Goal: Task Accomplishment & Management: Manage account settings

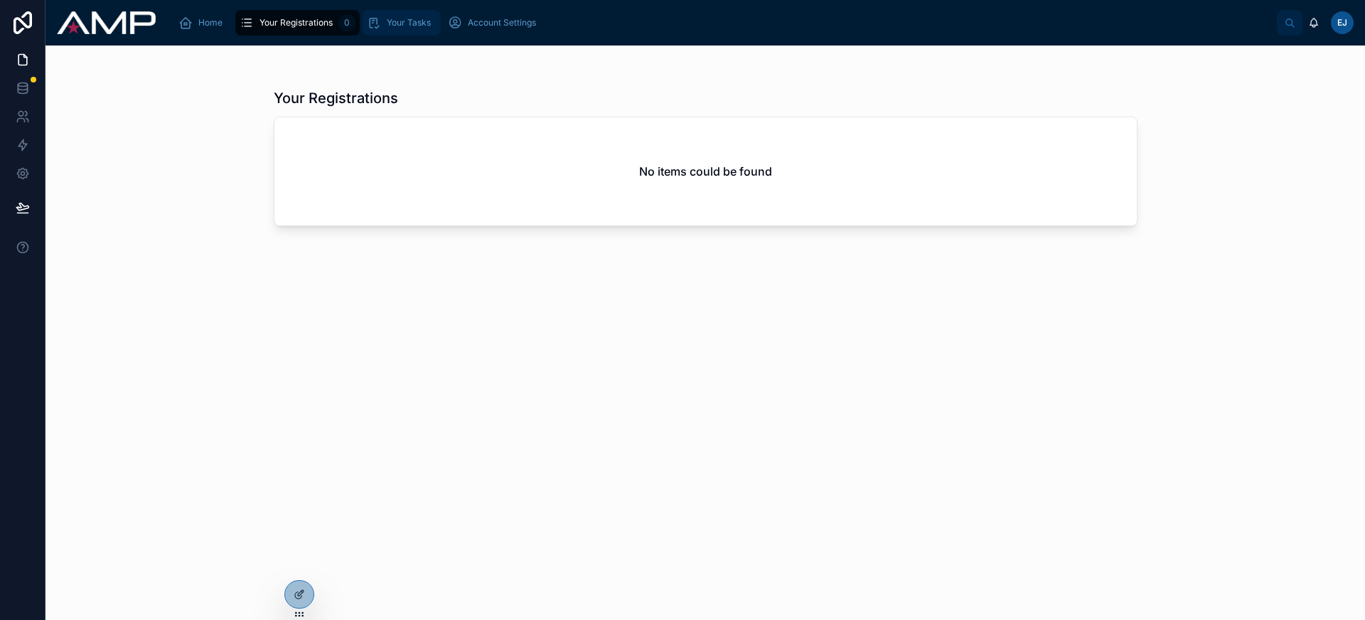
click at [395, 23] on span "Your Tasks" at bounding box center [409, 22] width 44 height 11
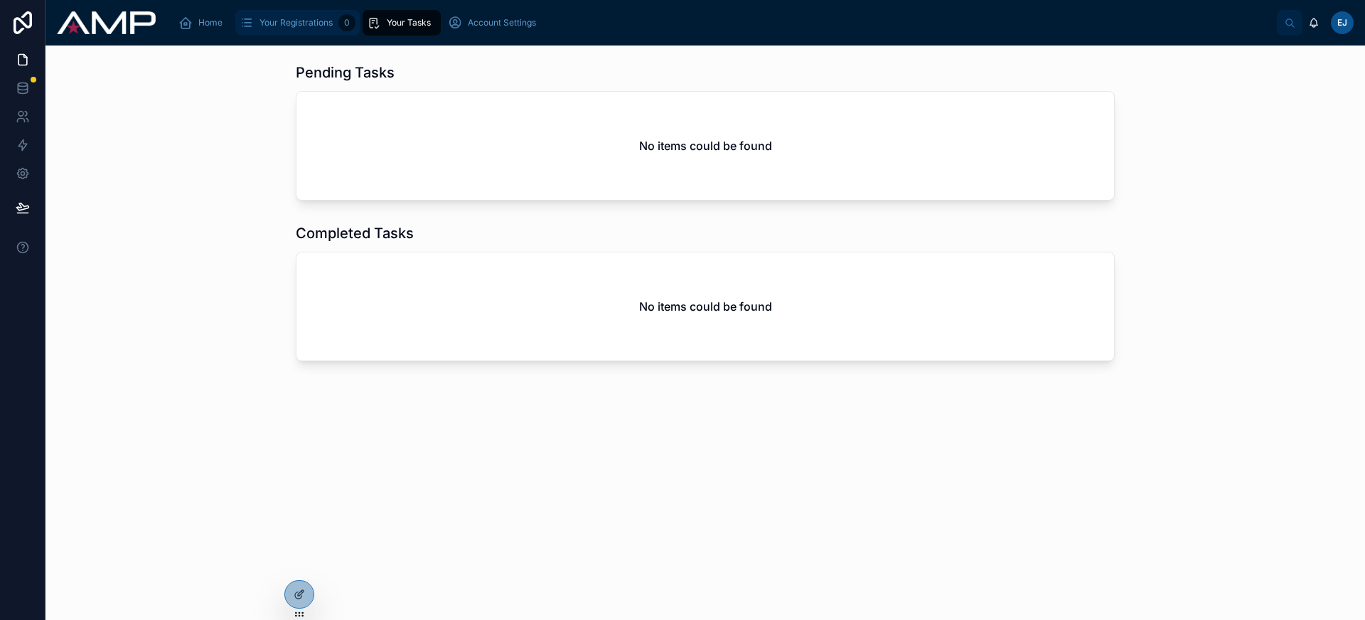
click at [317, 31] on div "Your Registrations 0" at bounding box center [298, 22] width 116 height 23
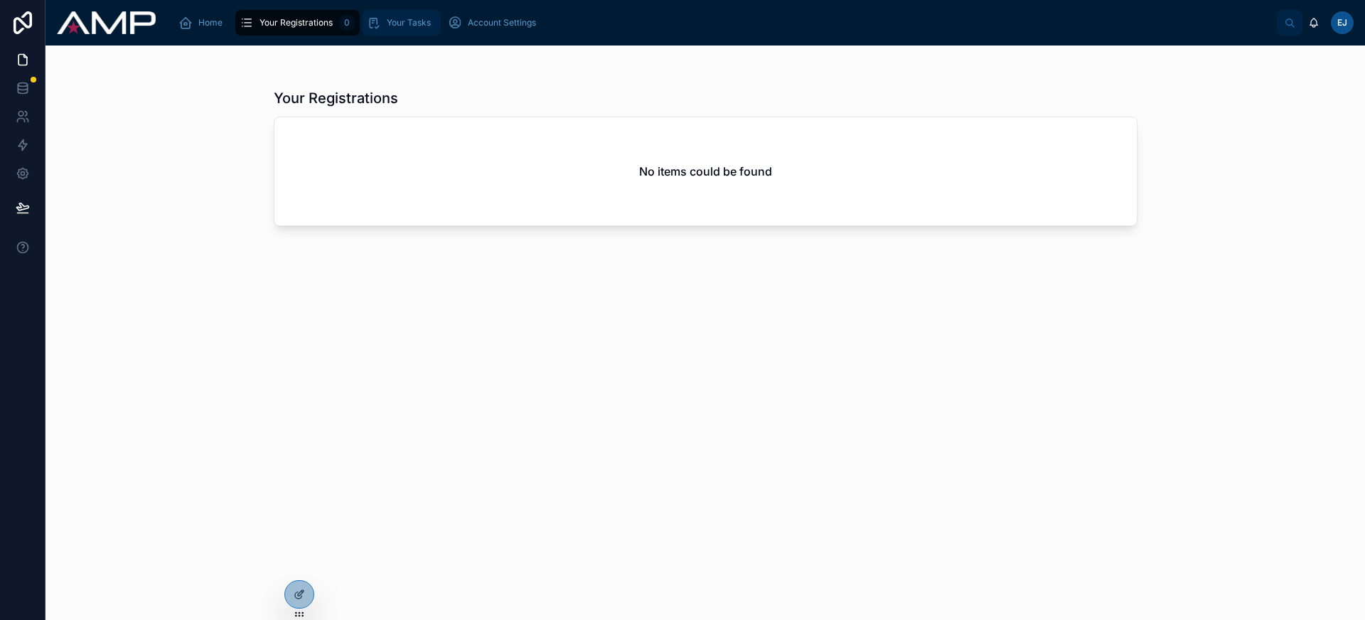
click at [414, 12] on div "Your Tasks" at bounding box center [402, 22] width 70 height 23
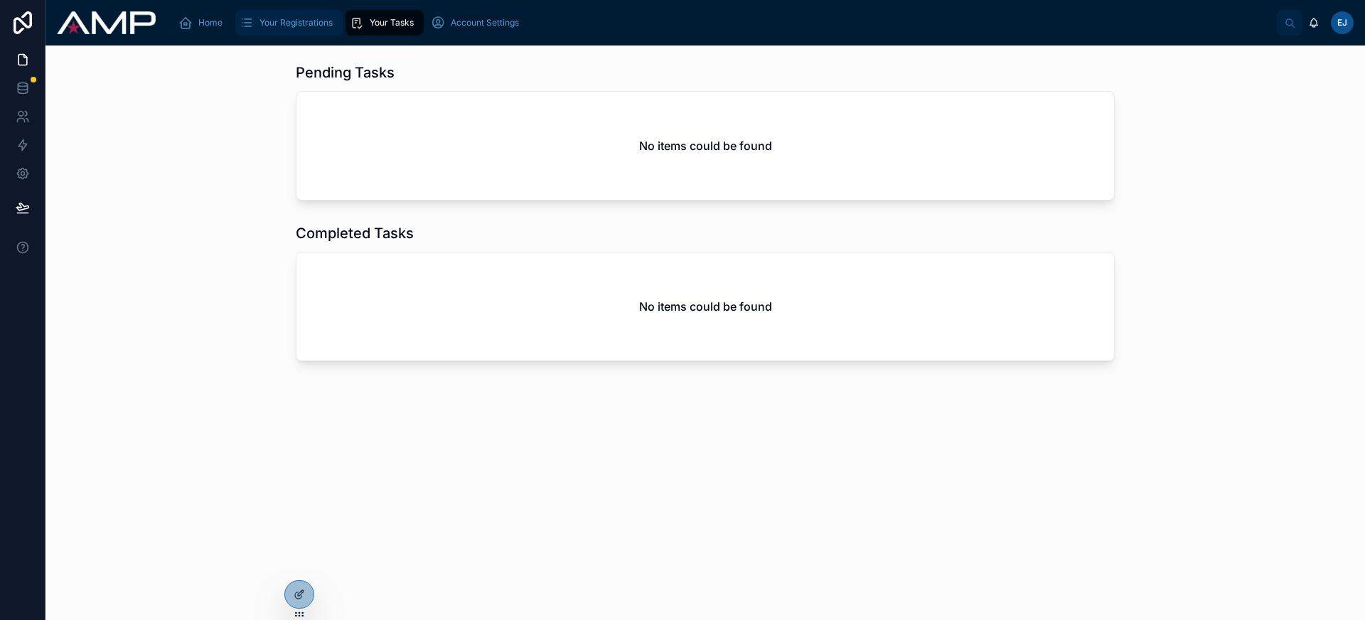
click at [299, 21] on span "Your Registrations" at bounding box center [296, 22] width 73 height 11
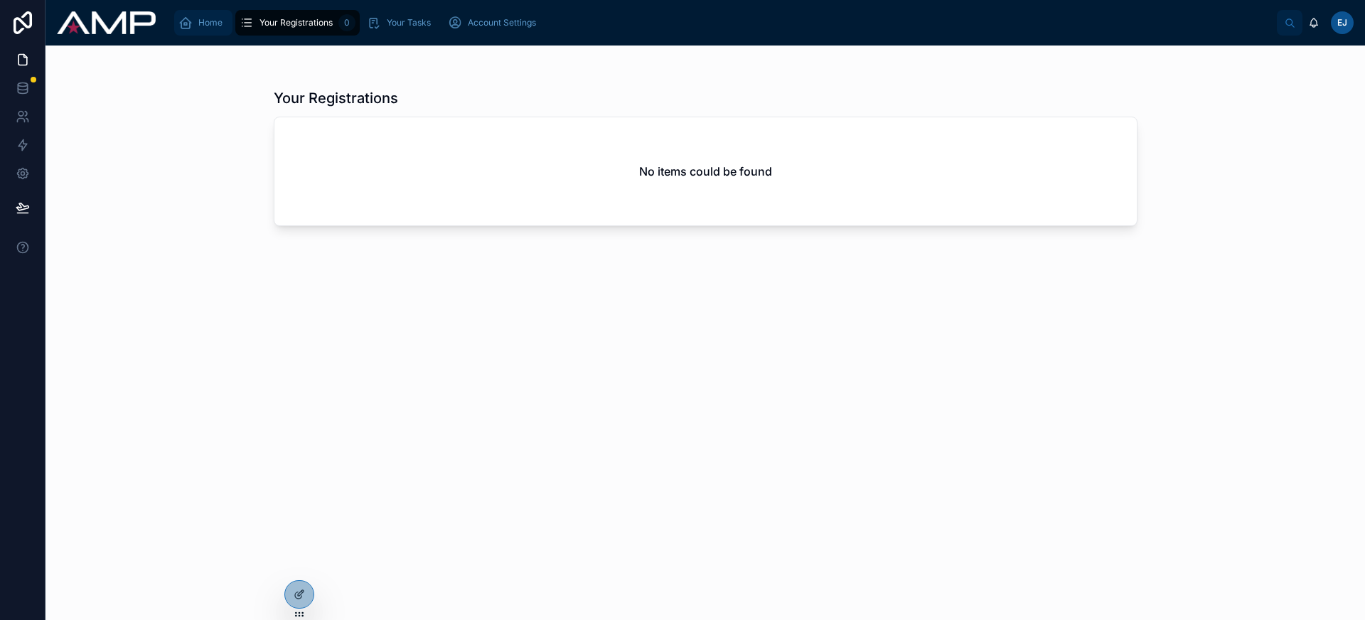
click at [208, 17] on span "Home" at bounding box center [210, 22] width 24 height 11
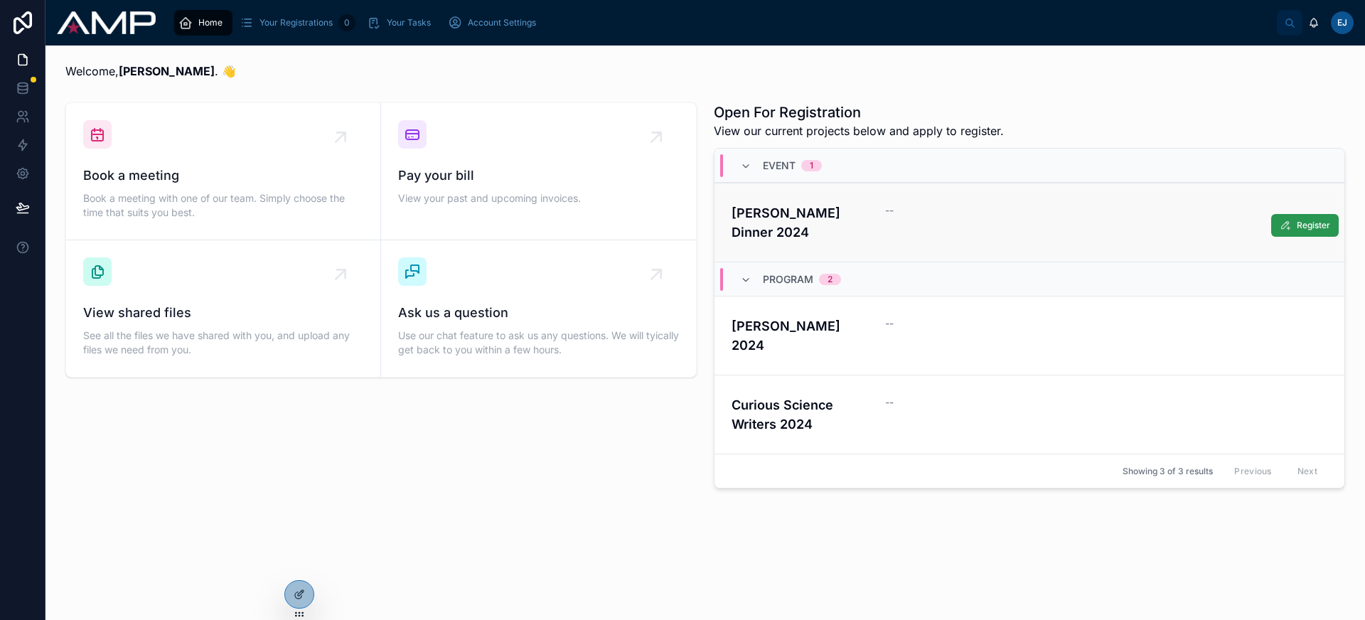
click at [1314, 225] on span "Register" at bounding box center [1313, 225] width 33 height 11
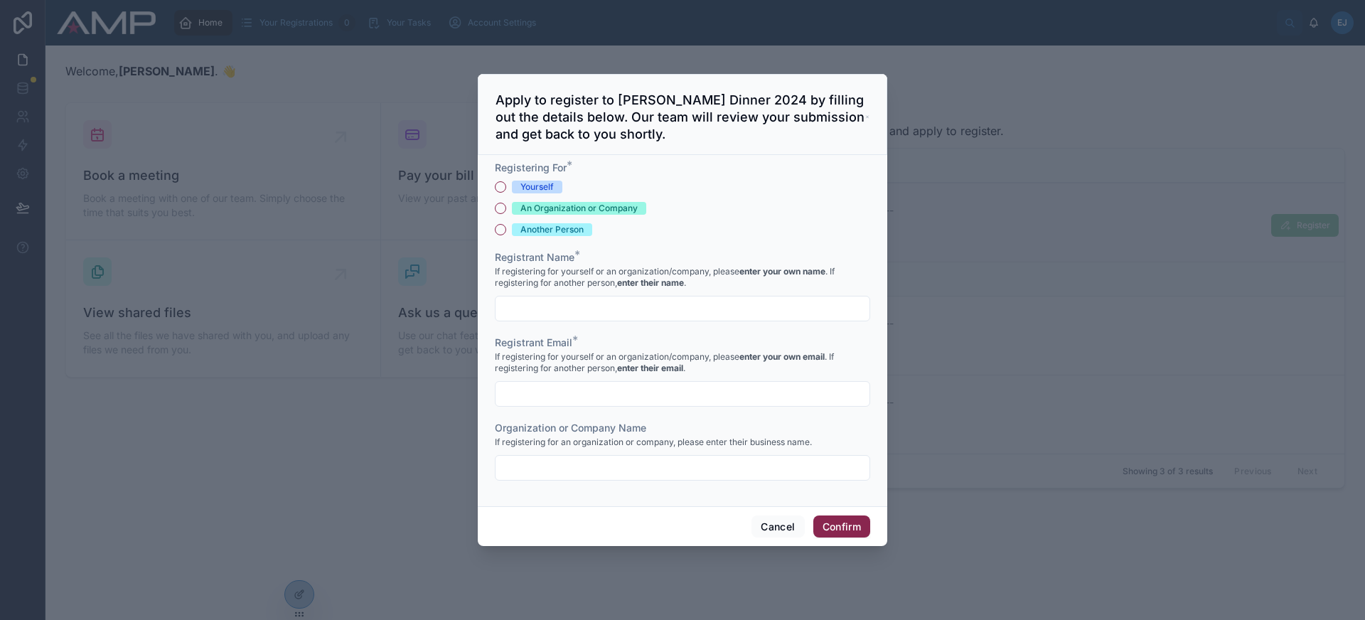
click at [538, 187] on div "Yourself" at bounding box center [536, 187] width 33 height 13
click at [506, 187] on button "Yourself" at bounding box center [500, 186] width 11 height 11
click at [577, 304] on input "text" at bounding box center [683, 309] width 374 height 20
type input "**********"
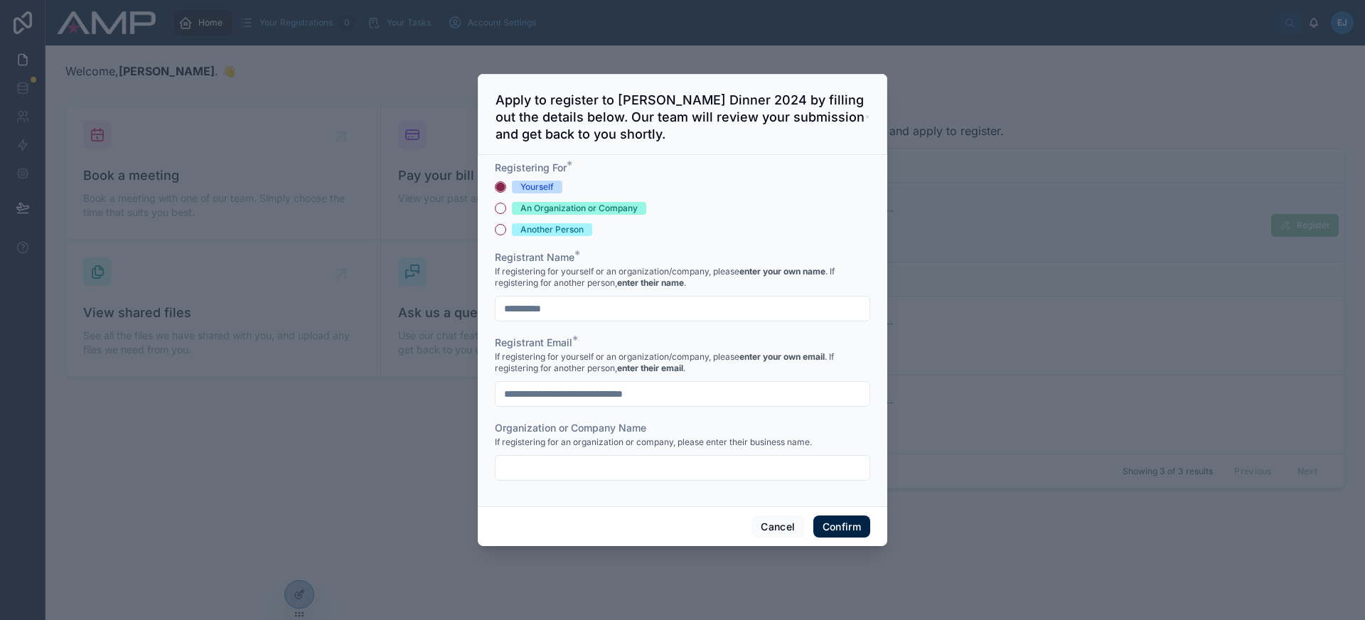
click at [860, 528] on button "Confirm" at bounding box center [841, 526] width 57 height 23
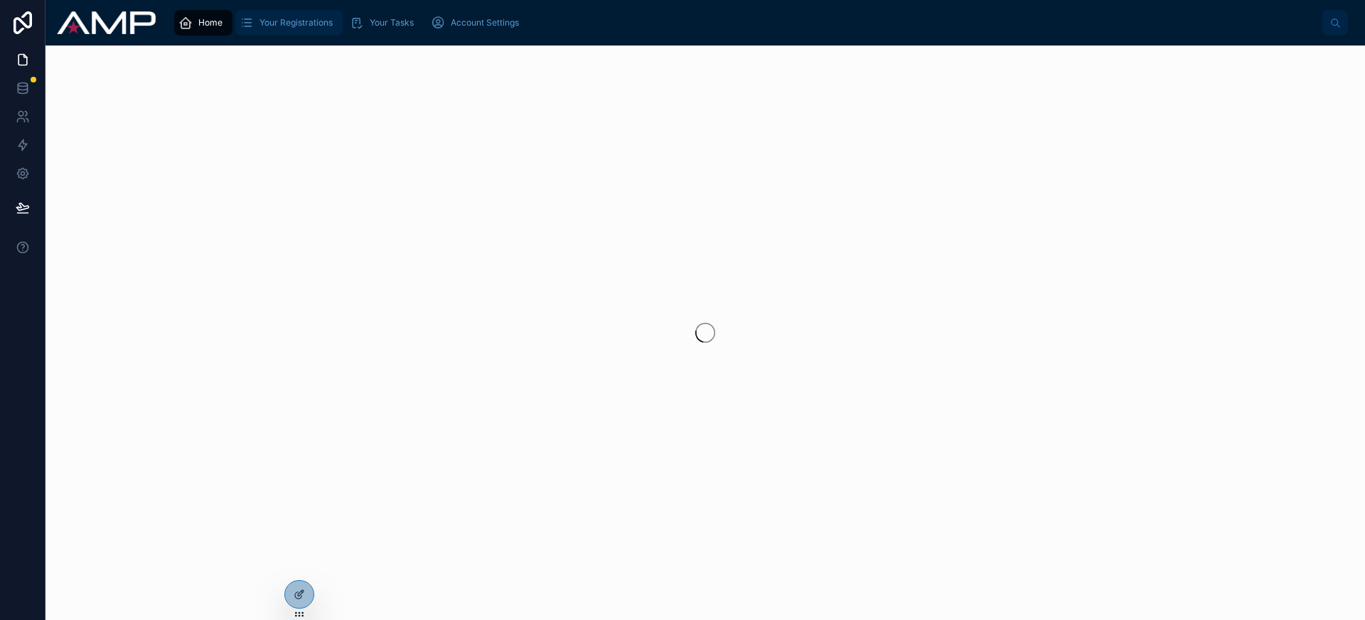
click at [272, 26] on span "Your Registrations" at bounding box center [296, 22] width 73 height 11
click at [301, 591] on icon at bounding box center [301, 591] width 1 height 1
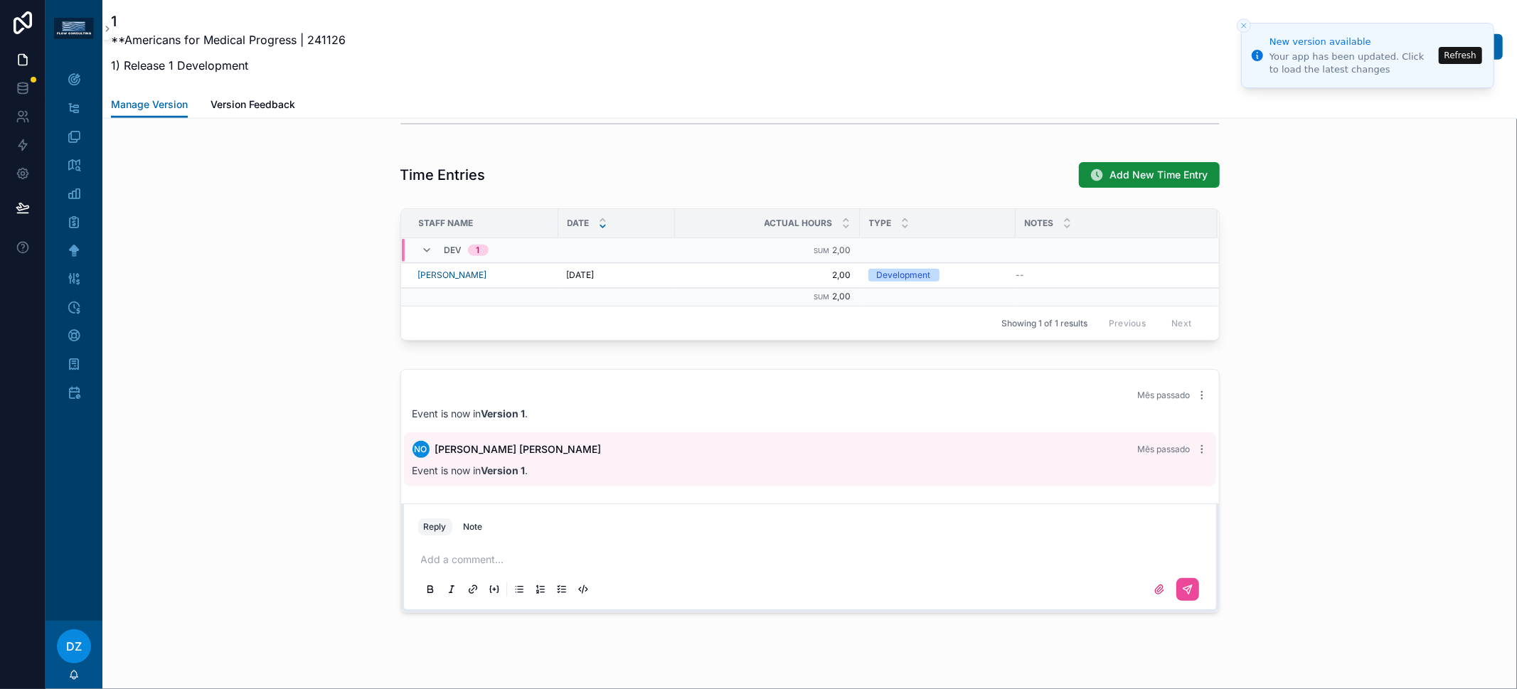
scroll to position [1099, 0]
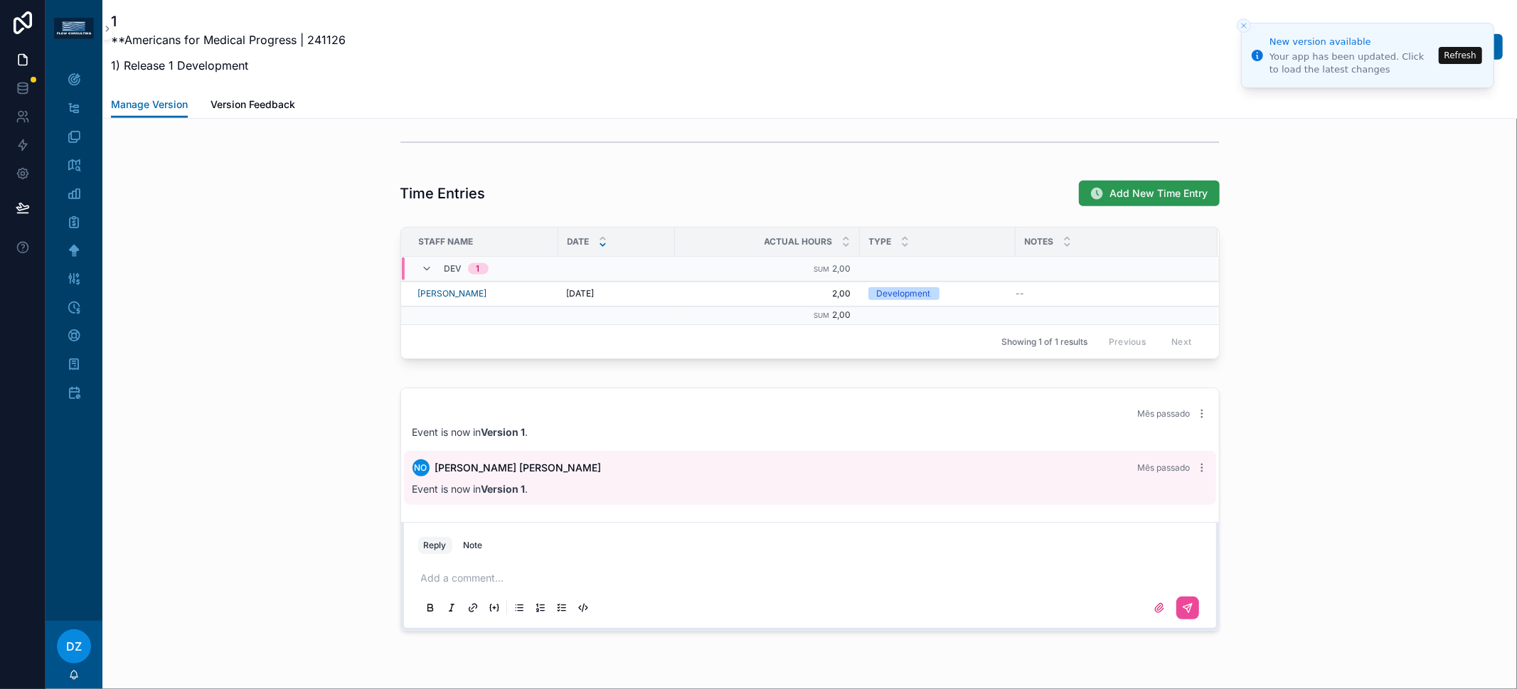
click at [1079, 190] on button "Add New Time Entry" at bounding box center [1149, 194] width 141 height 26
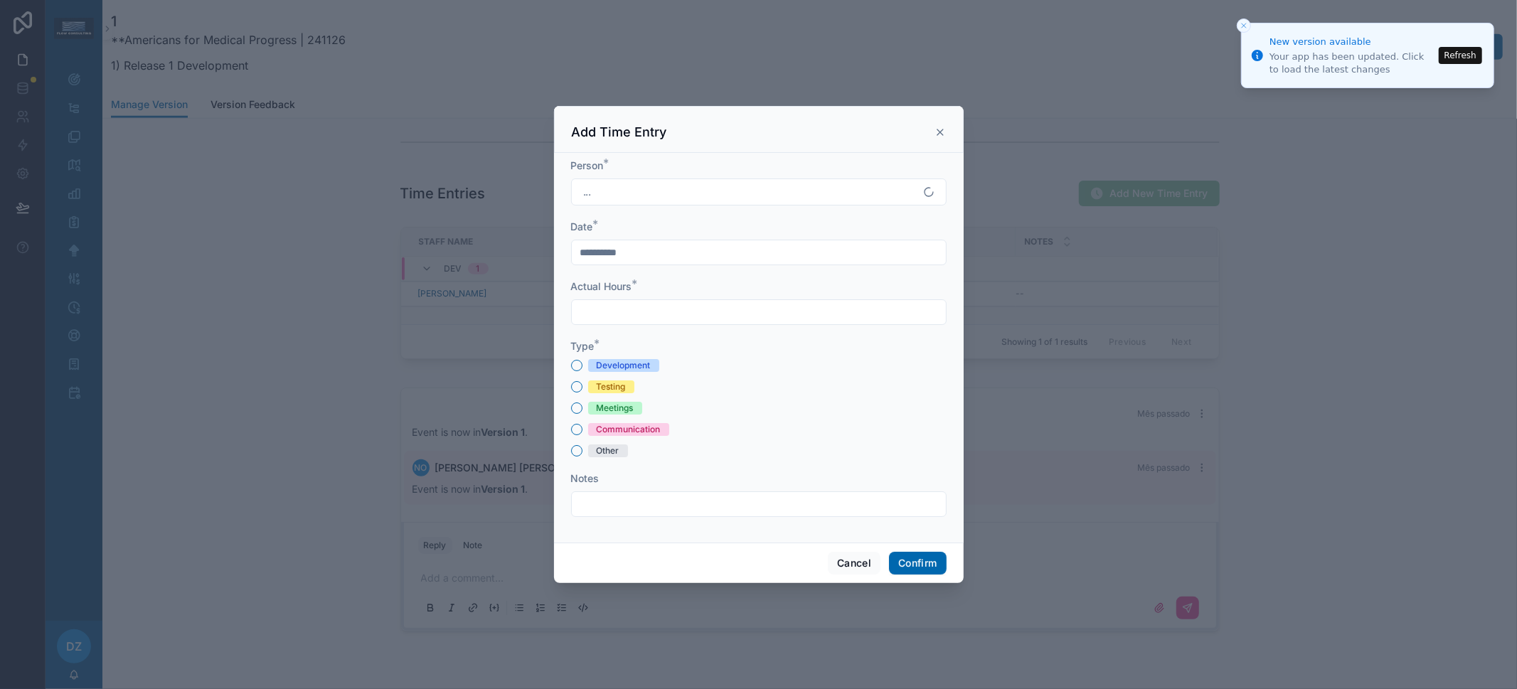
click at [624, 359] on div "Development" at bounding box center [624, 365] width 54 height 13
click at [582, 360] on button "Development" at bounding box center [576, 365] width 11 height 11
click at [646, 311] on input "text" at bounding box center [759, 312] width 374 height 20
type input "****"
click at [901, 562] on button "Confirm" at bounding box center [917, 563] width 57 height 23
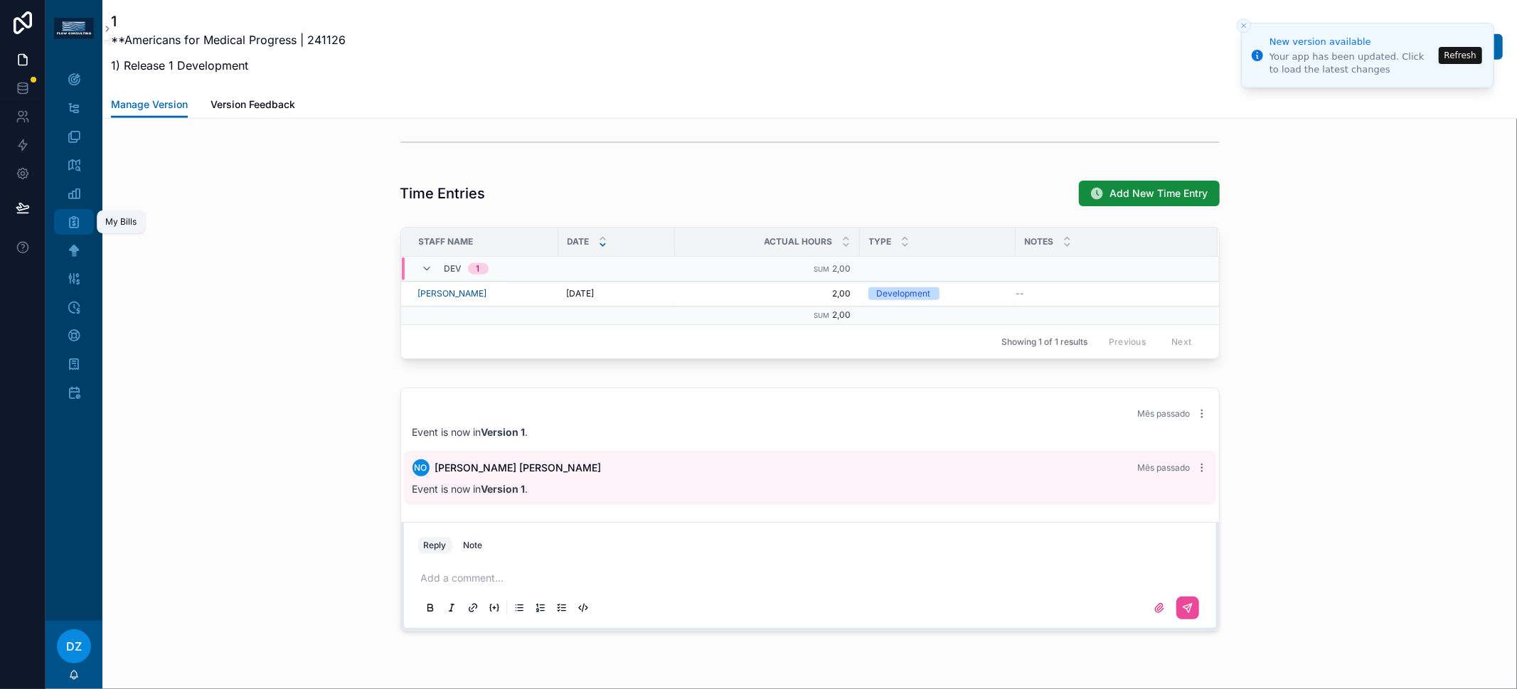
click at [82, 224] on div "My Bills" at bounding box center [74, 221] width 23 height 23
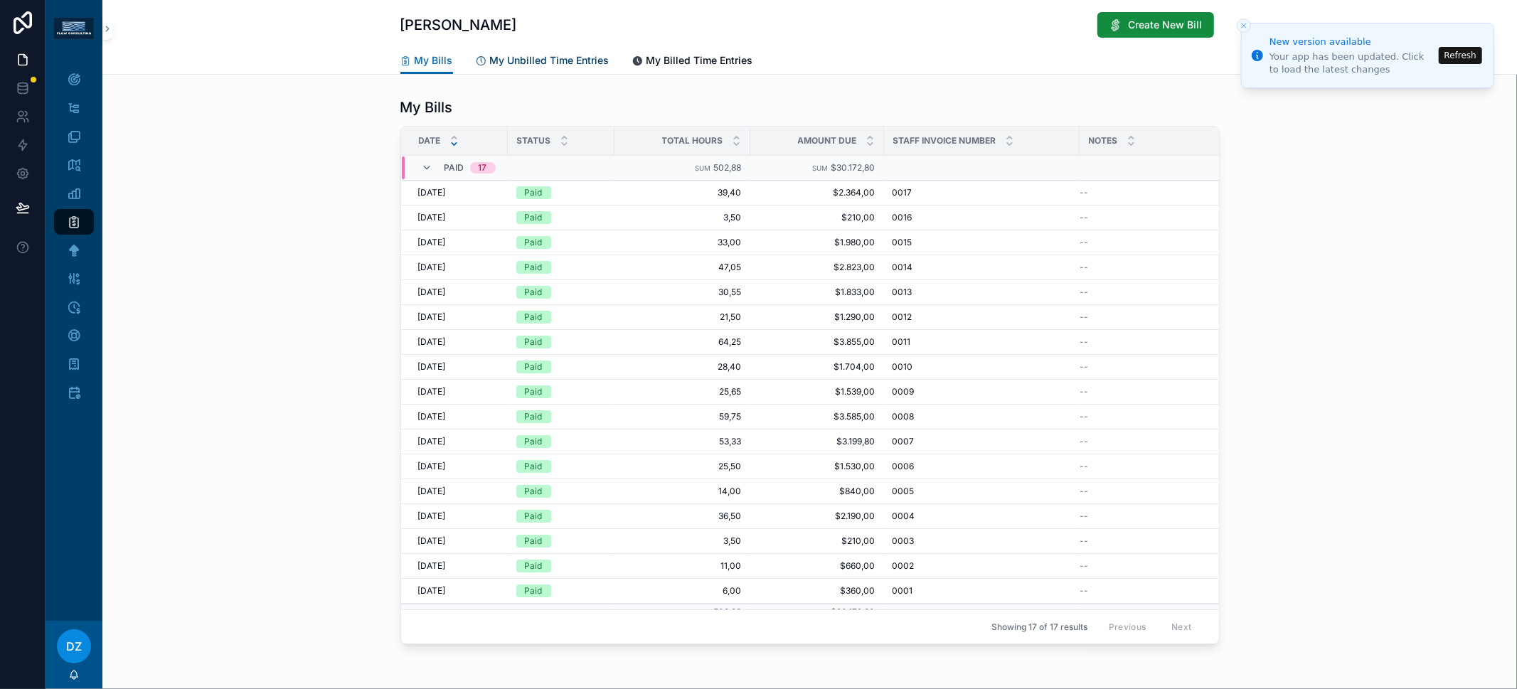
click at [522, 60] on span "My Unbilled Time Entries" at bounding box center [549, 60] width 119 height 14
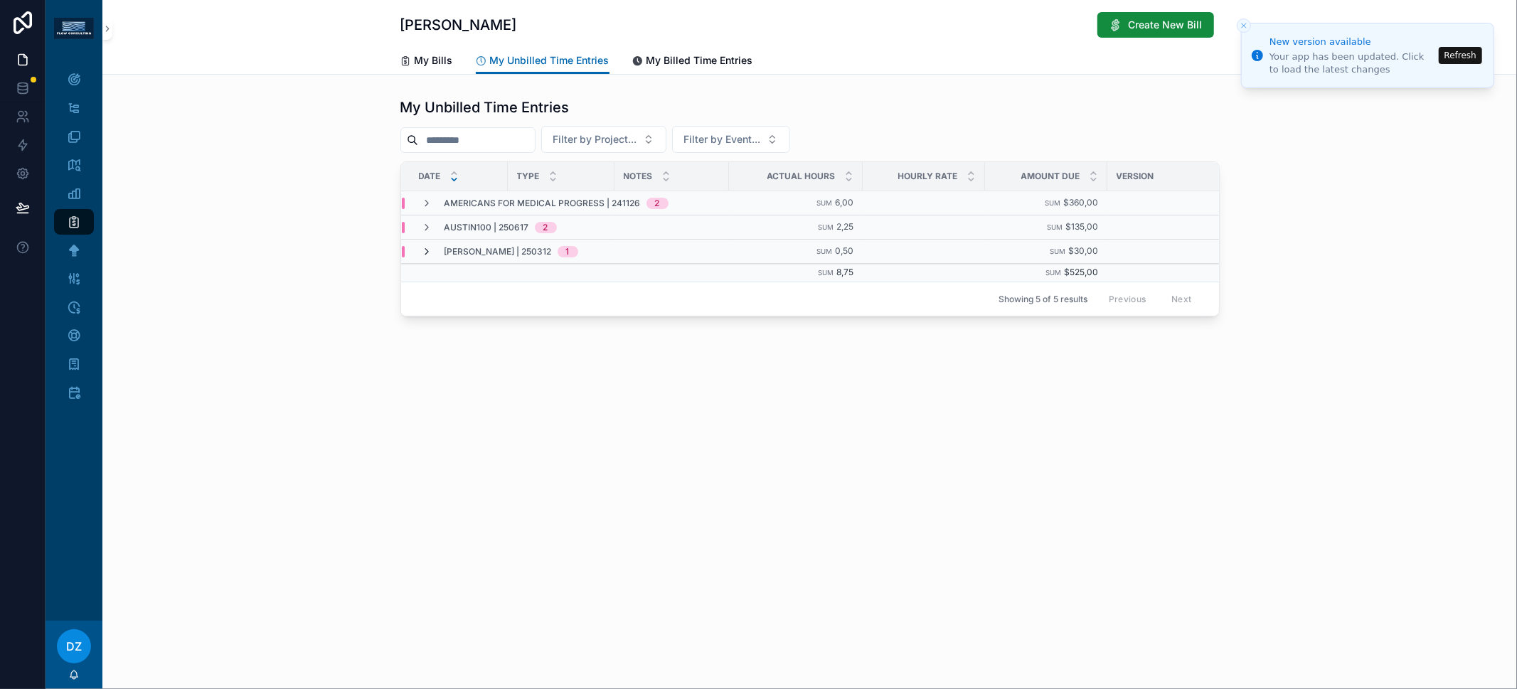
click at [428, 246] on icon "scrollable content" at bounding box center [427, 251] width 11 height 11
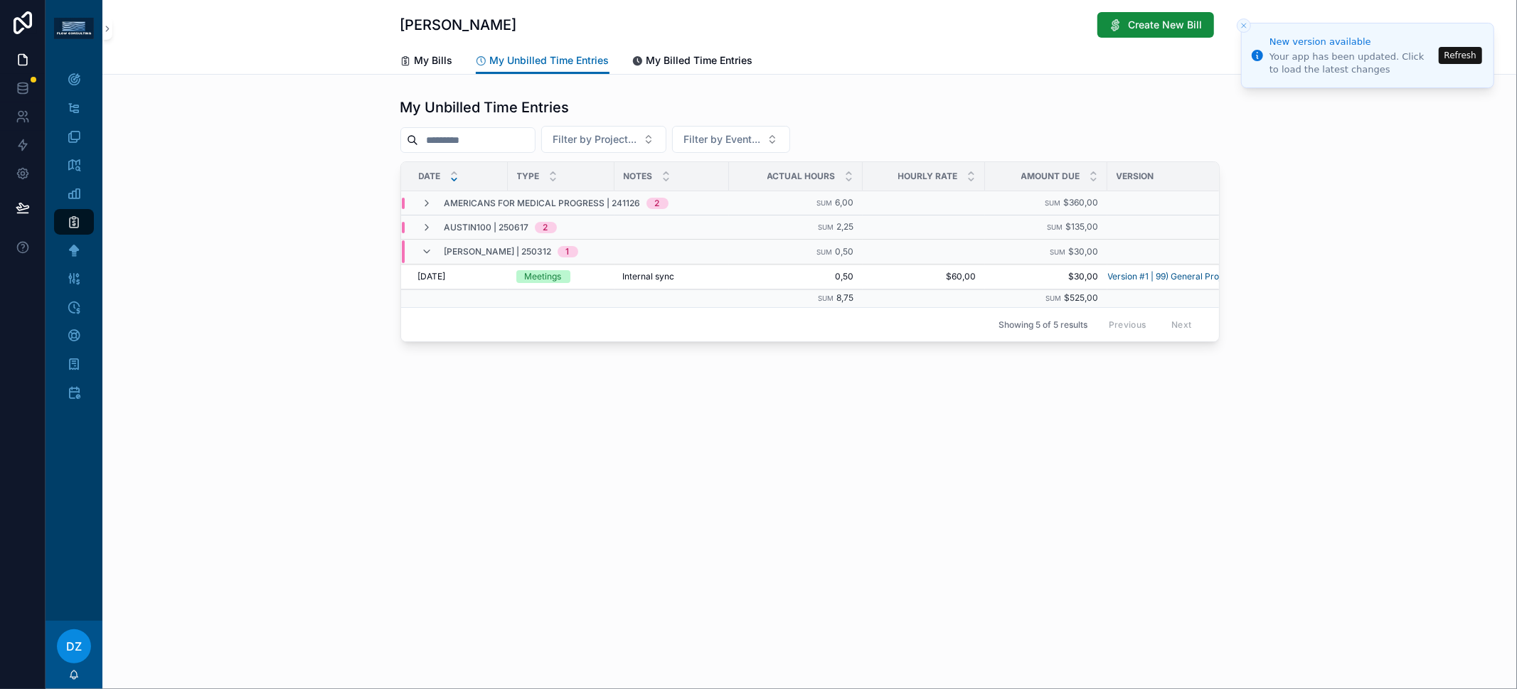
click at [428, 246] on icon "scrollable content" at bounding box center [427, 251] width 11 height 11
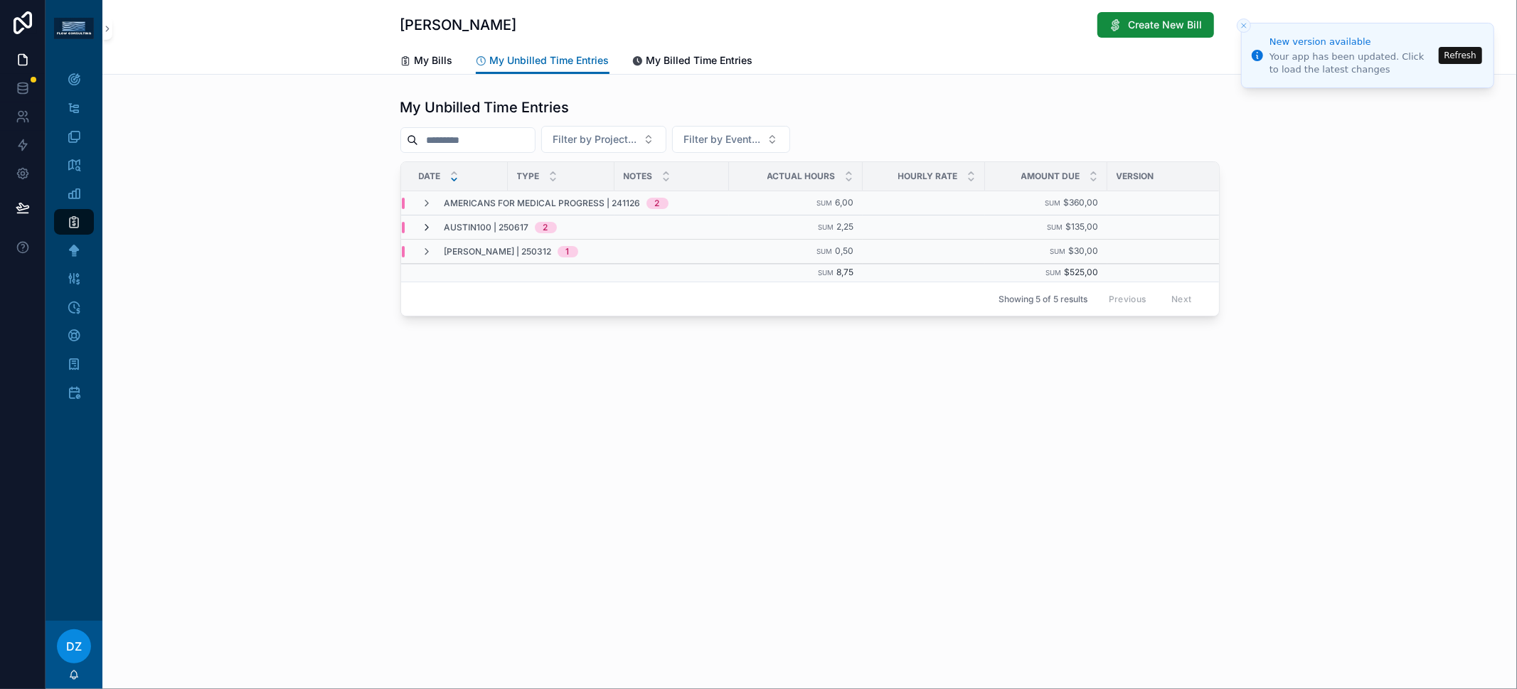
click at [429, 227] on icon "scrollable content" at bounding box center [427, 227] width 11 height 11
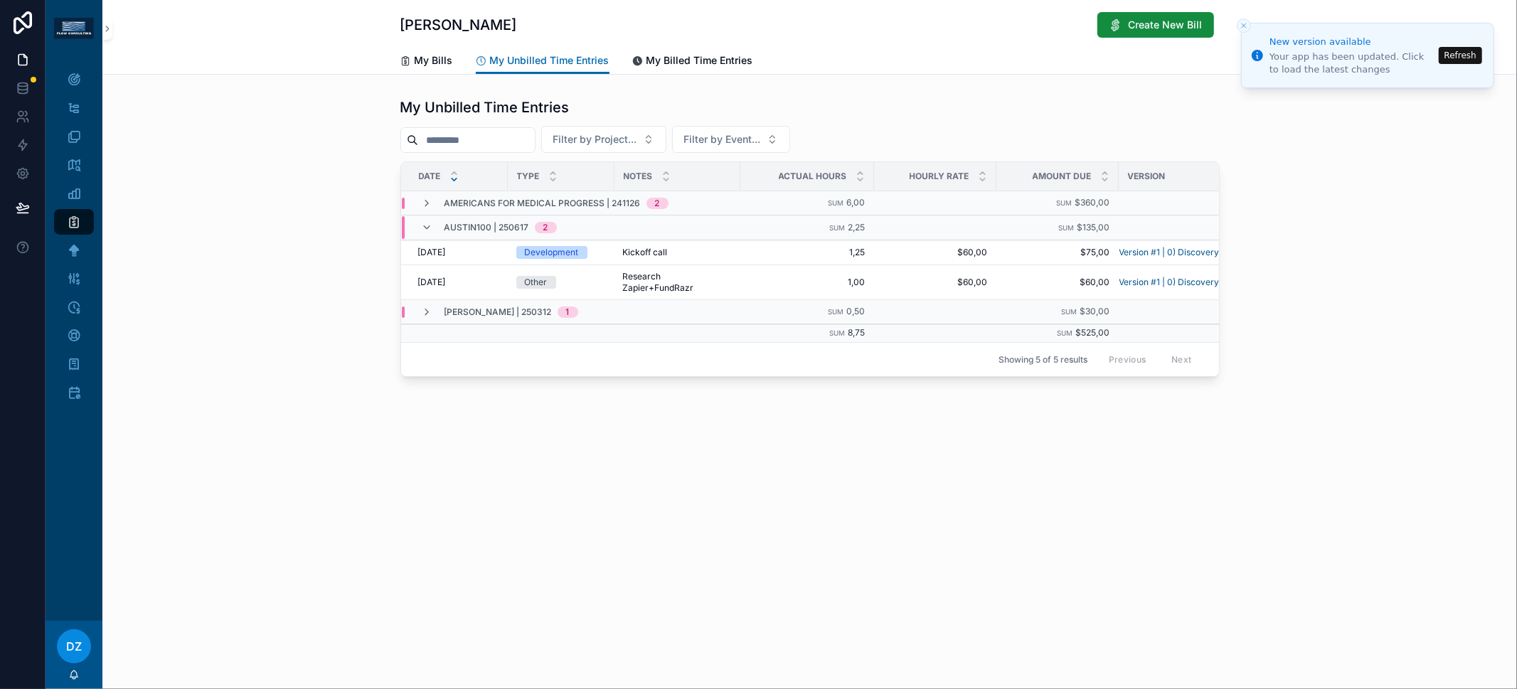
click at [429, 227] on icon "scrollable content" at bounding box center [427, 227] width 11 height 11
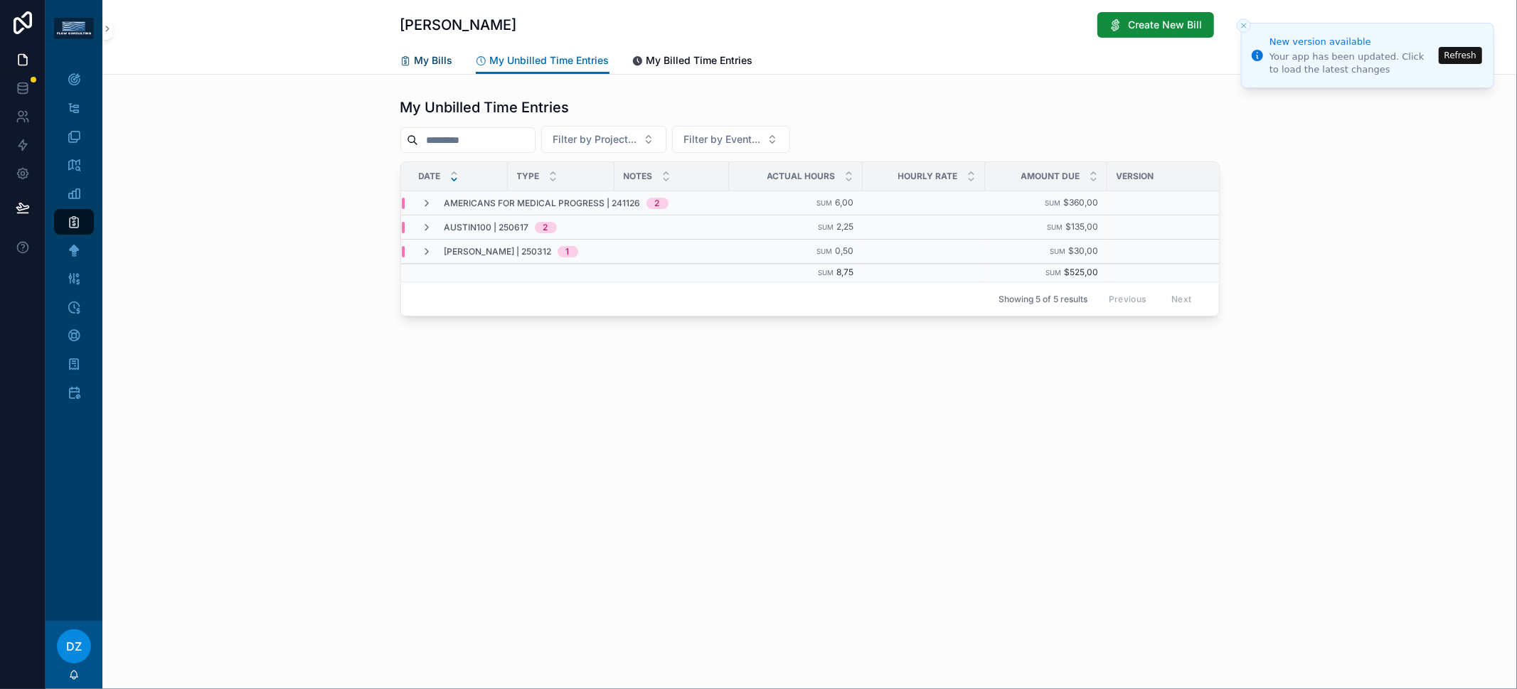
click at [423, 60] on span "My Bills" at bounding box center [433, 60] width 38 height 14
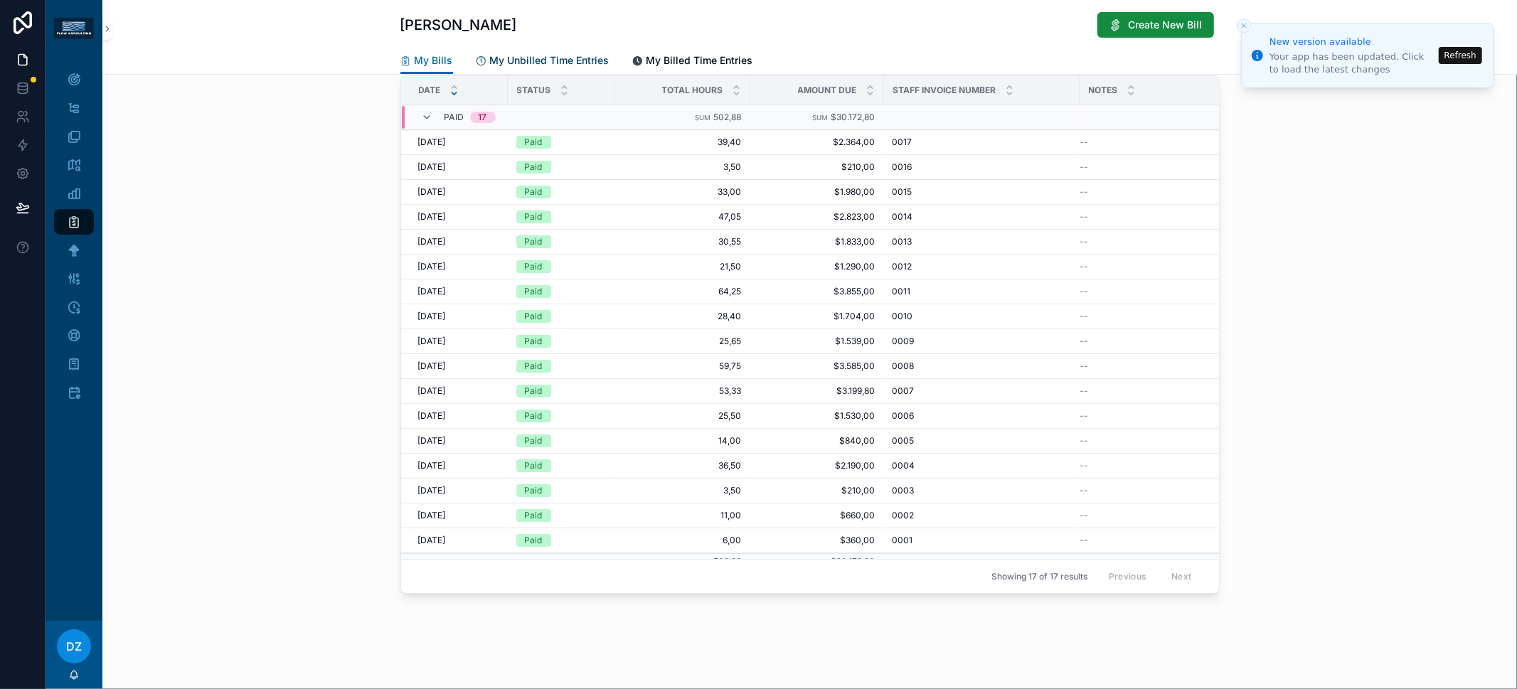
click at [547, 64] on span "My Unbilled Time Entries" at bounding box center [549, 60] width 119 height 14
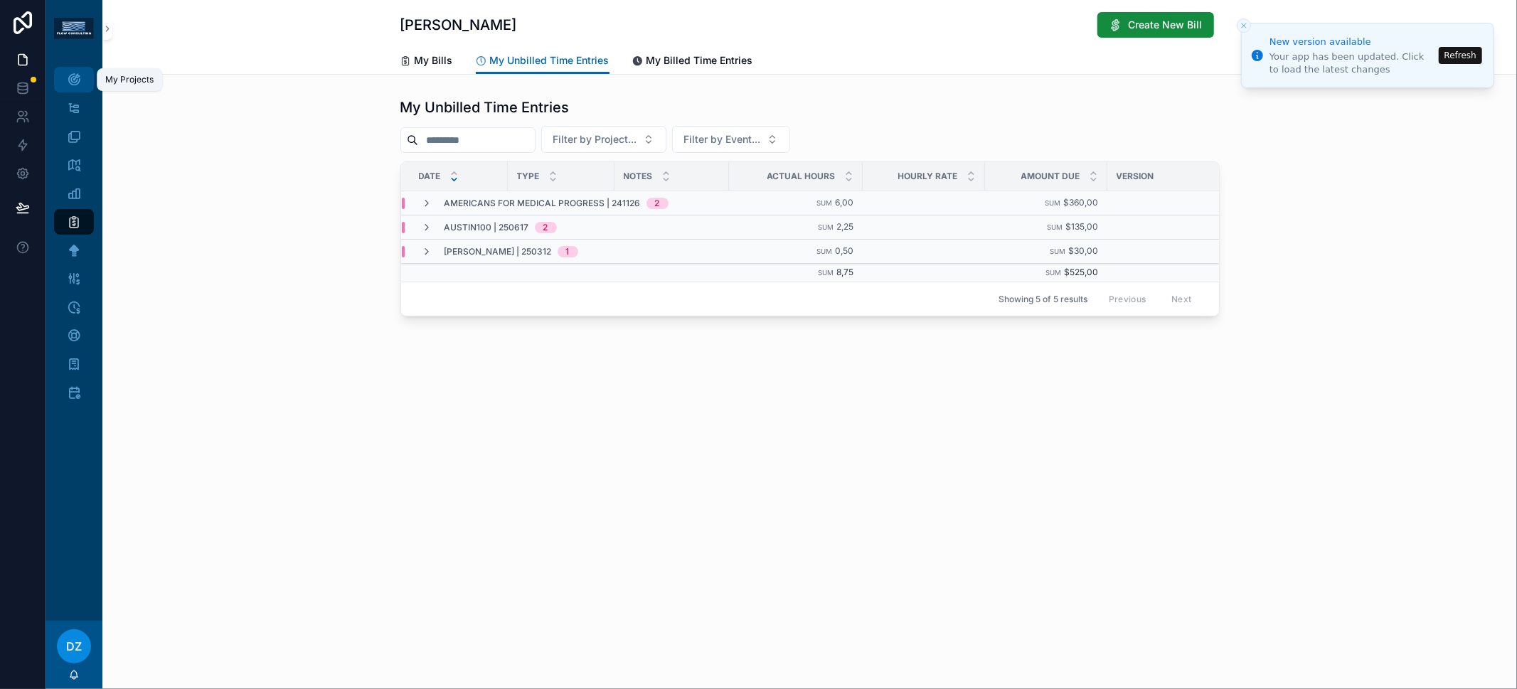
click at [82, 79] on div "My Projects" at bounding box center [74, 79] width 23 height 23
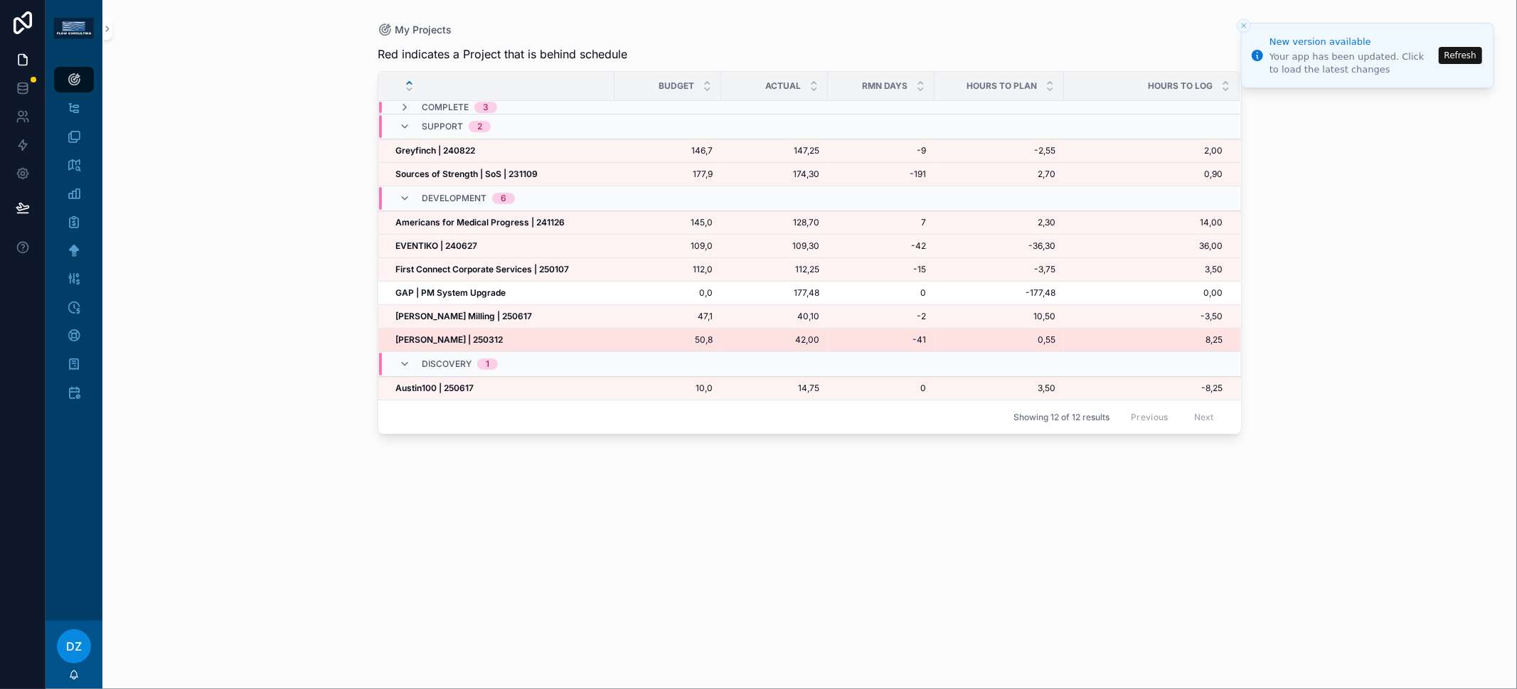
click at [473, 339] on strong "[PERSON_NAME] | 250312" at bounding box center [448, 339] width 107 height 11
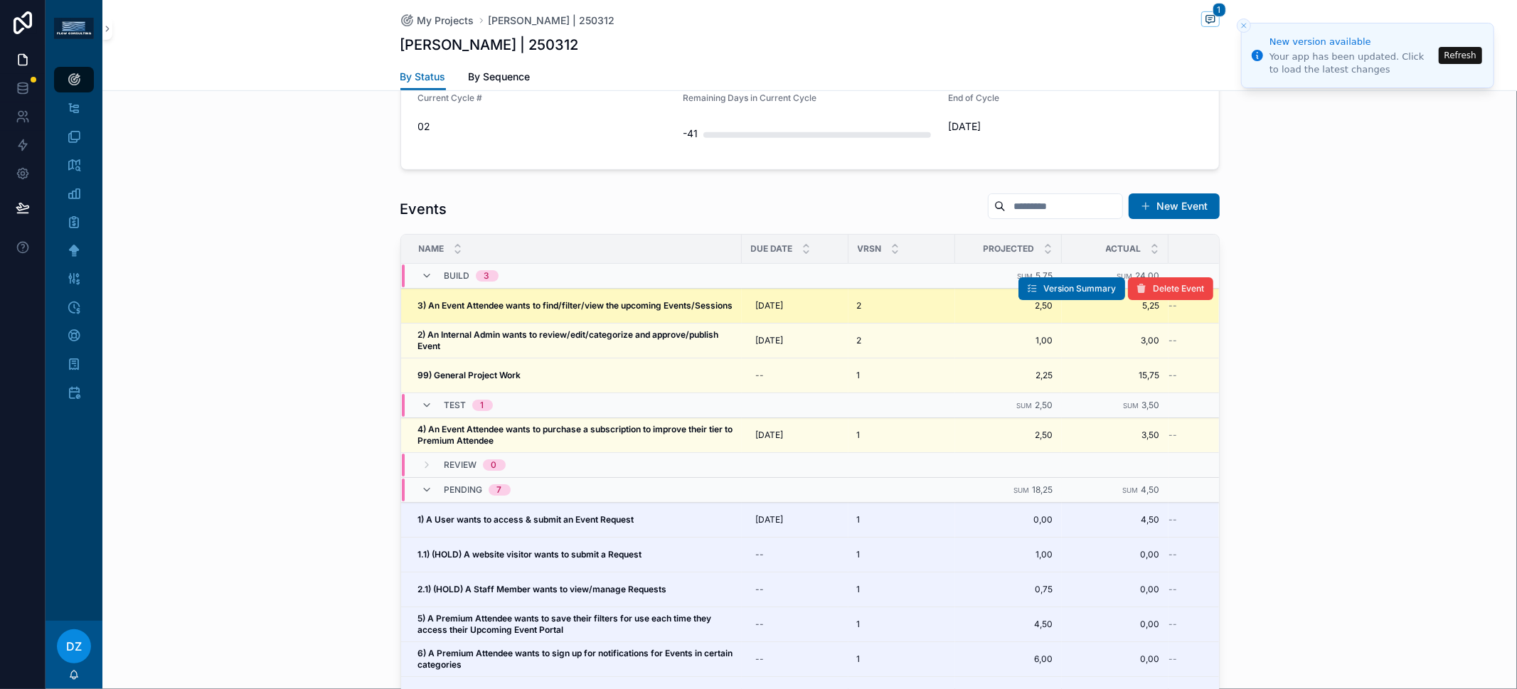
click at [545, 307] on span "3) An Event Attendee wants to find/filter/view the upcoming Events/Sessions" at bounding box center [575, 305] width 315 height 11
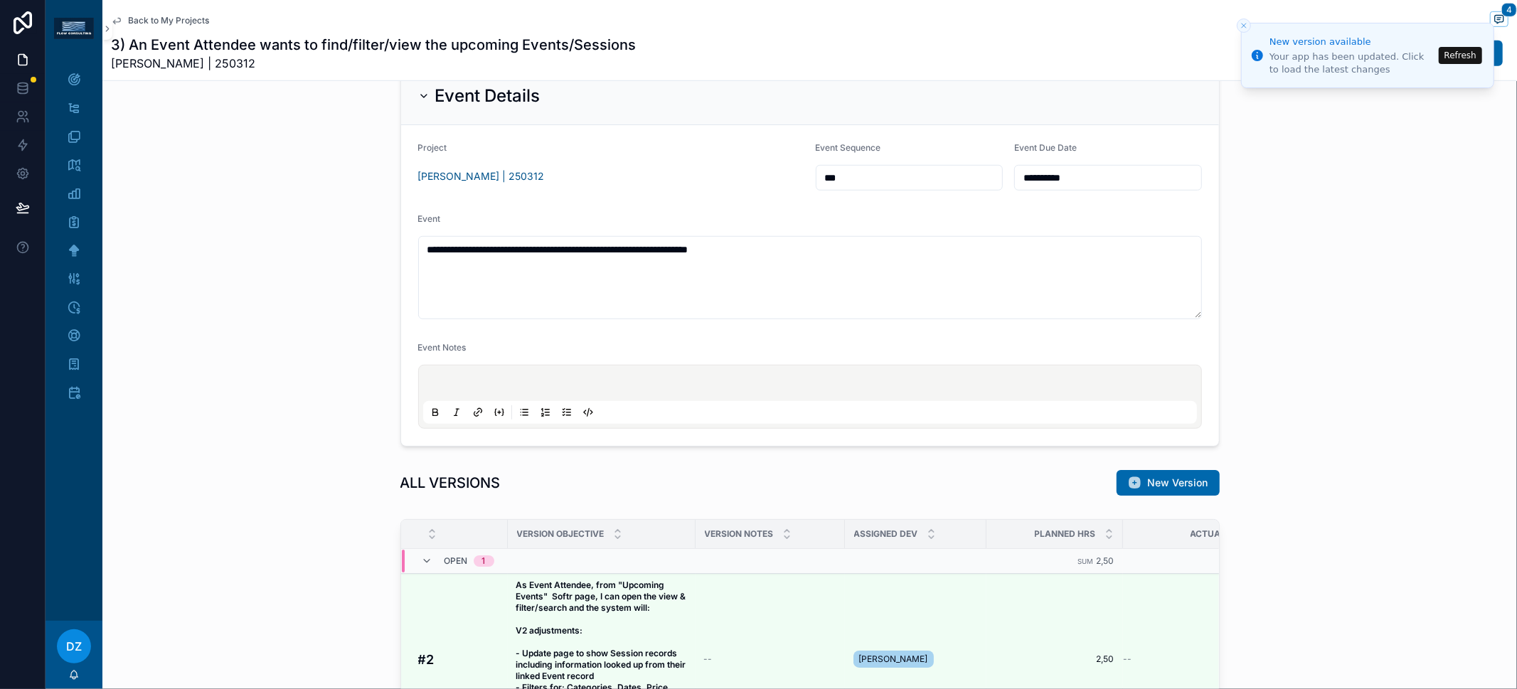
scroll to position [1135, 0]
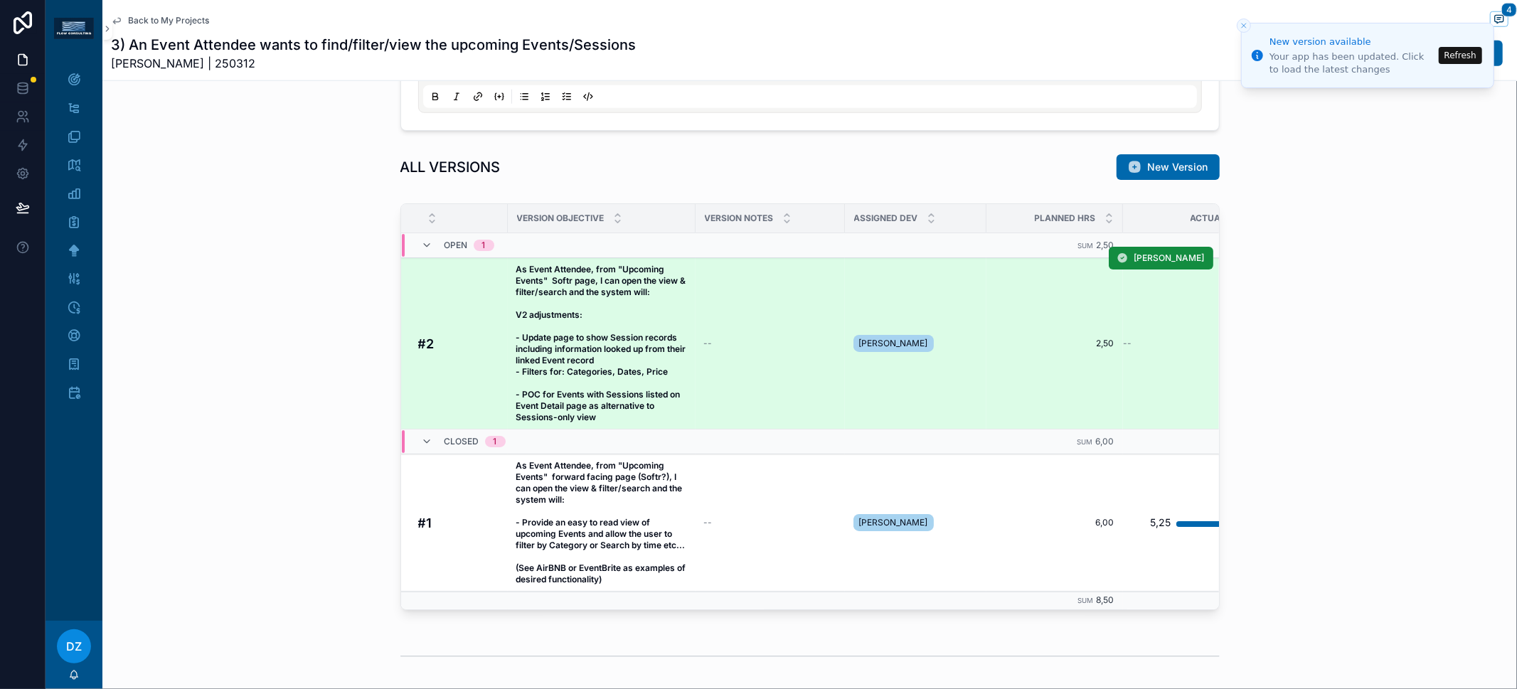
click at [565, 344] on strong "As Event Attendee, from "Upcoming Events" Softr page, I can open the view & fil…" at bounding box center [602, 343] width 172 height 159
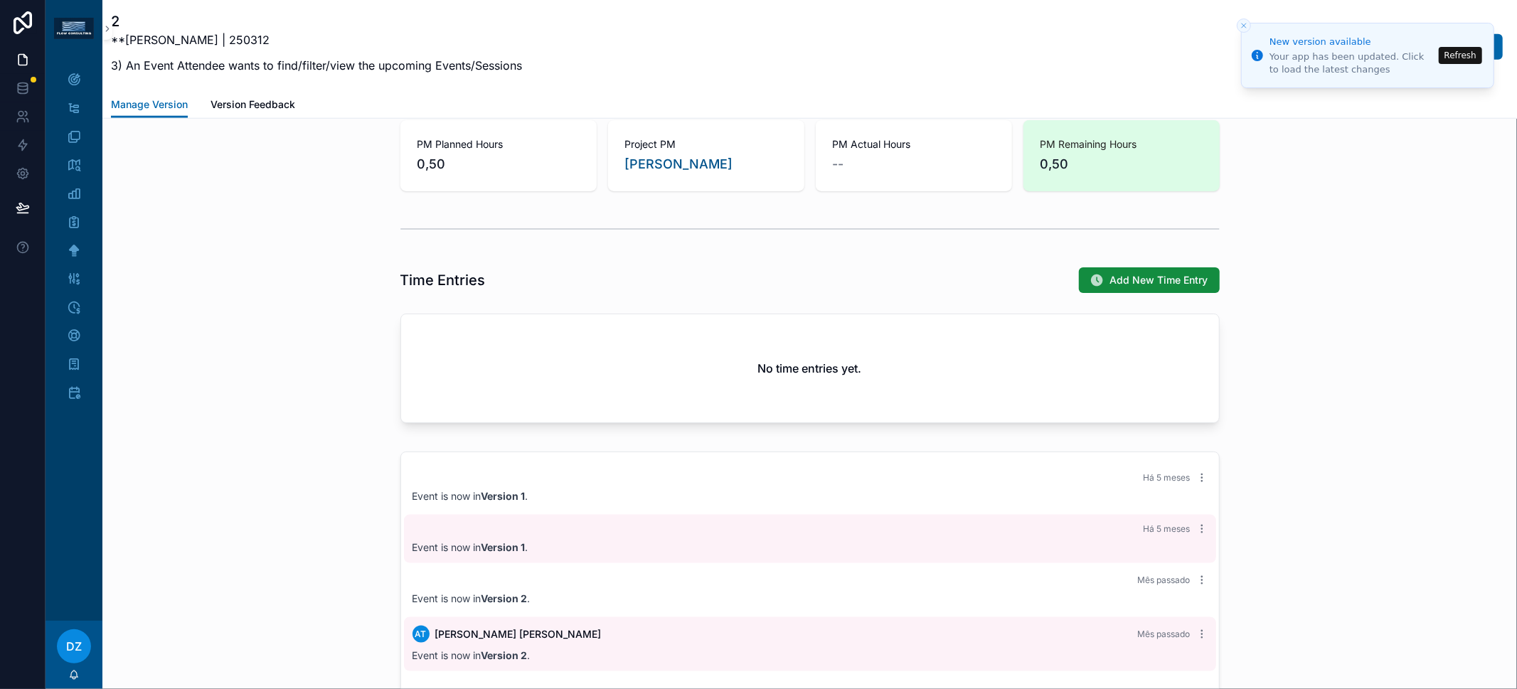
scroll to position [1204, 0]
click at [1087, 267] on button "Add New Time Entry" at bounding box center [1149, 280] width 141 height 26
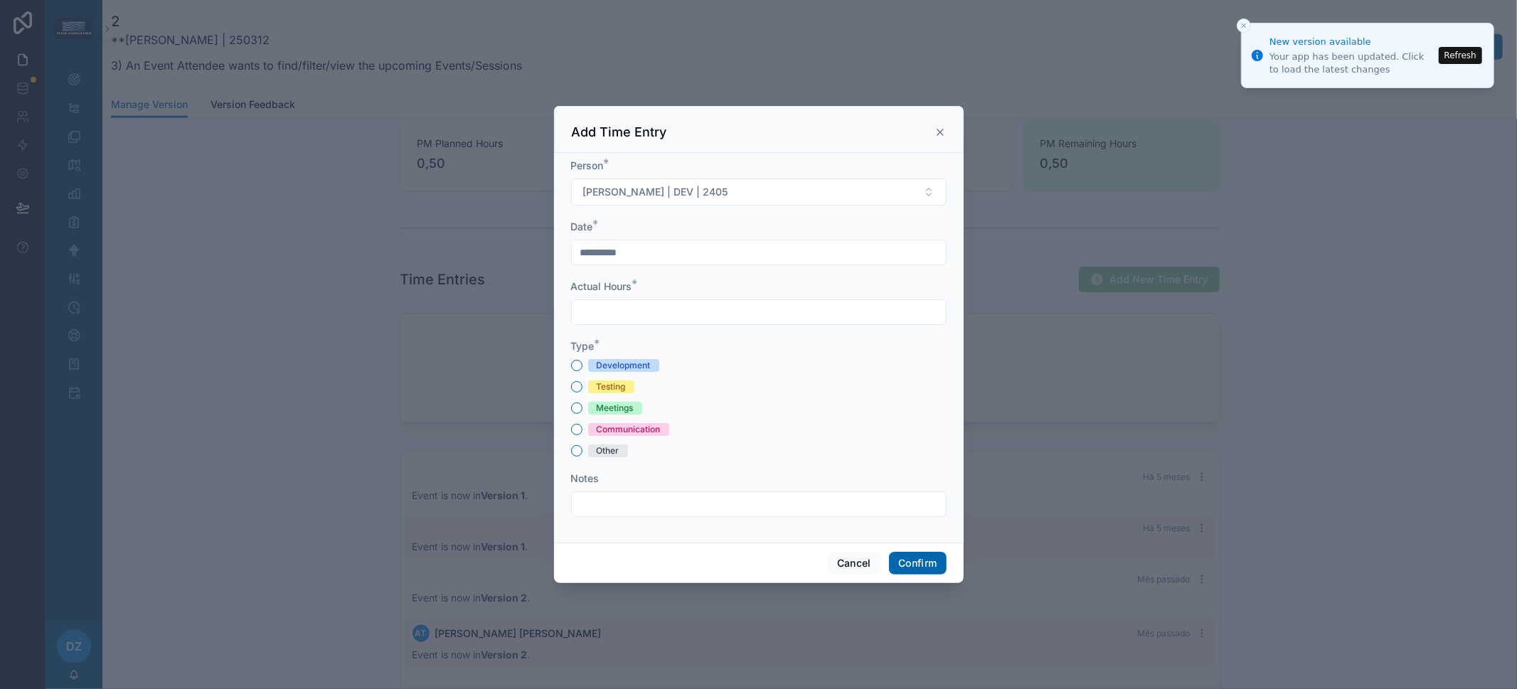
click at [657, 362] on span "Development" at bounding box center [623, 365] width 71 height 13
click at [582, 362] on button "Development" at bounding box center [576, 365] width 11 height 11
click at [660, 312] on input "text" at bounding box center [759, 312] width 374 height 20
type input "****"
click at [931, 564] on button "Confirm" at bounding box center [917, 563] width 57 height 23
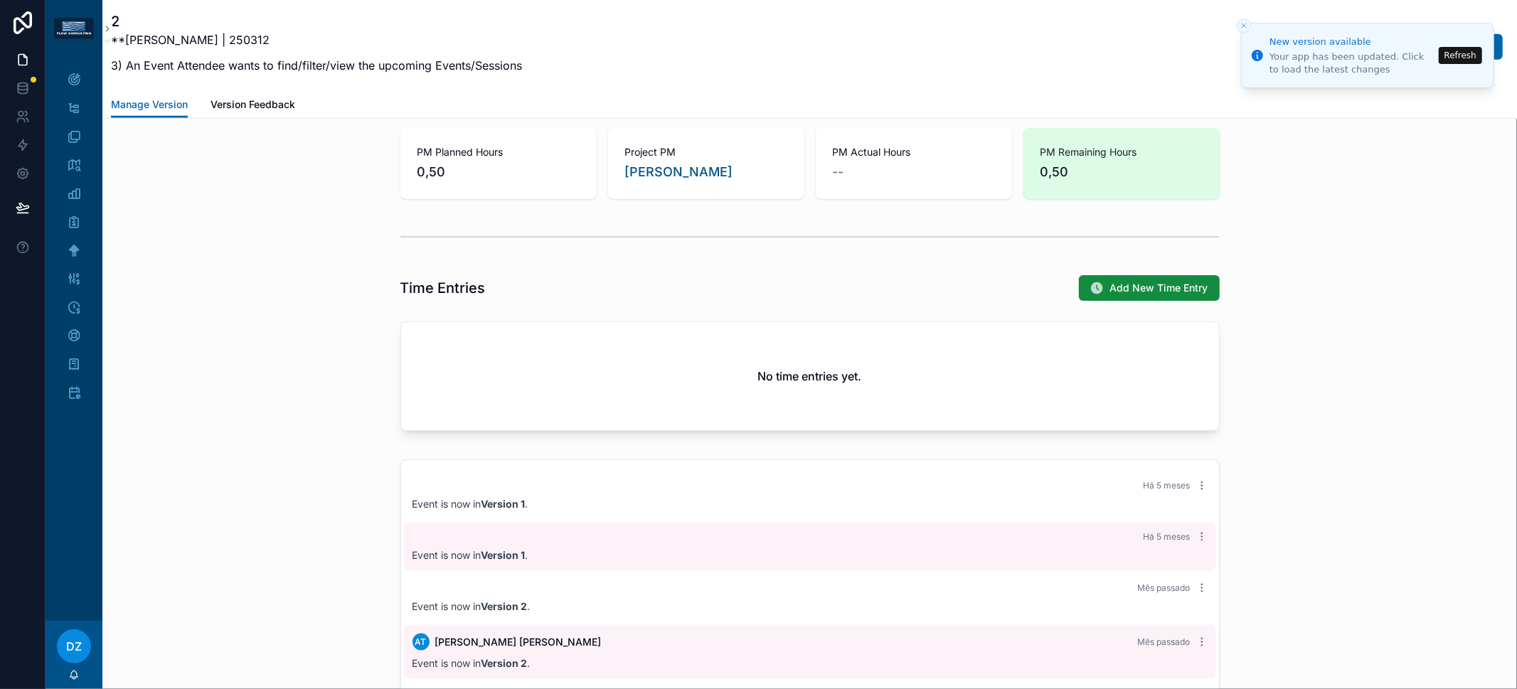
scroll to position [1071, 0]
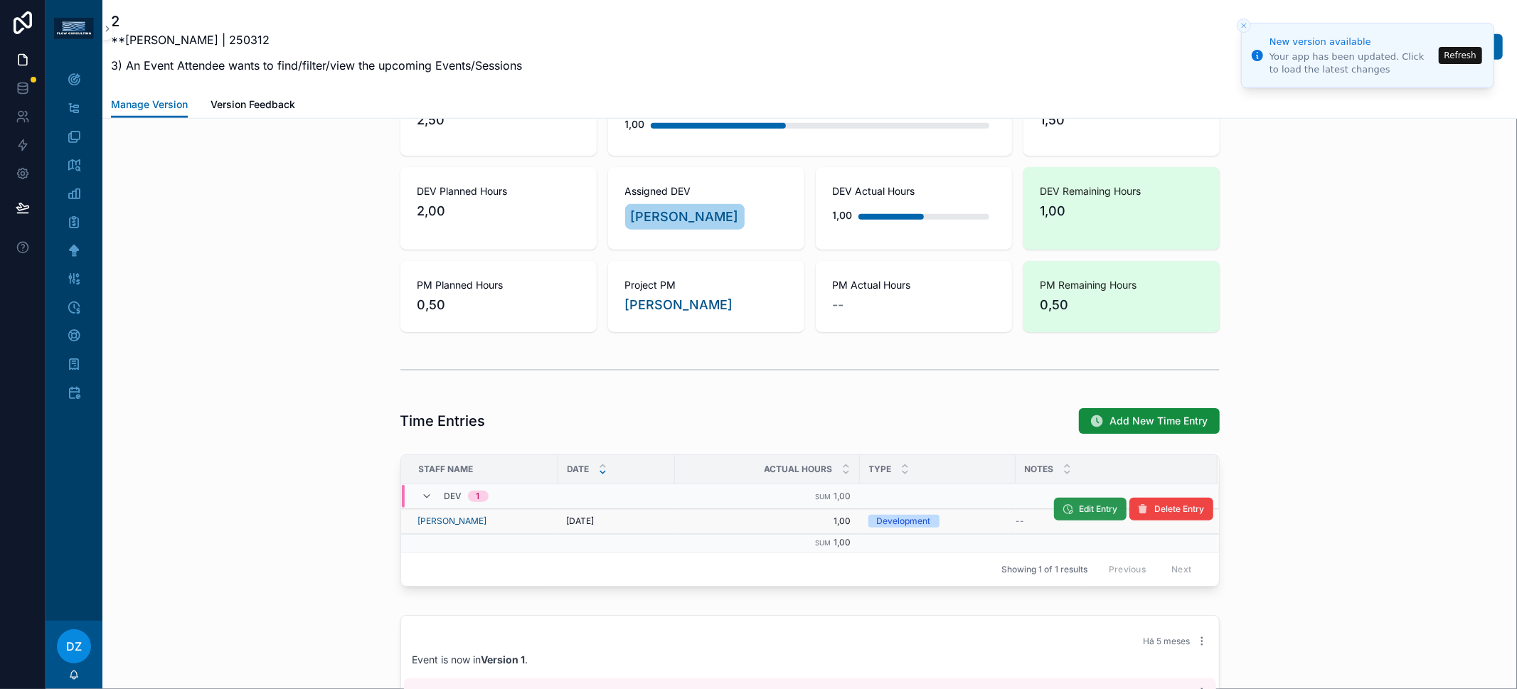
click at [1071, 513] on button "Edit Entry" at bounding box center [1090, 509] width 73 height 23
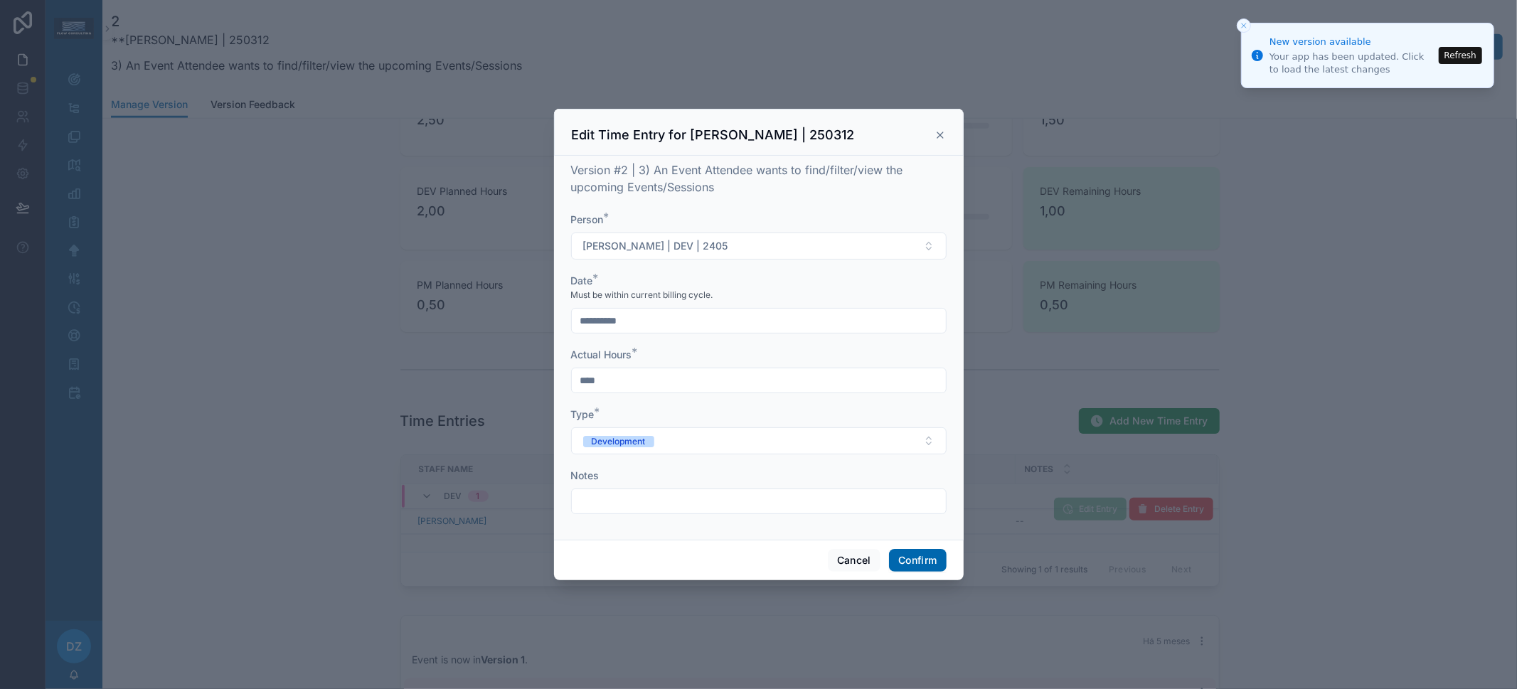
click at [689, 314] on input "**********" at bounding box center [759, 321] width 374 height 20
click at [683, 356] on button at bounding box center [682, 356] width 26 height 26
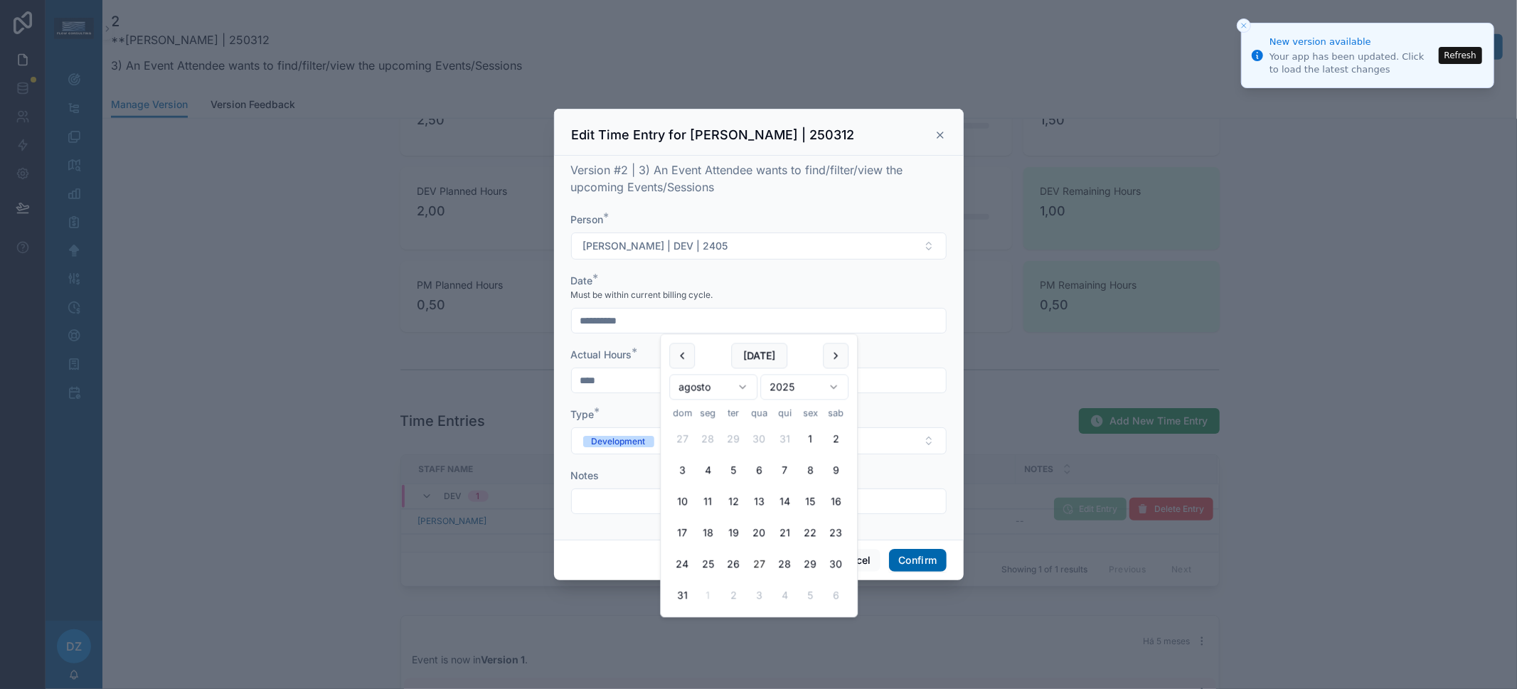
click at [761, 565] on button "27" at bounding box center [759, 565] width 26 height 26
type input "**********"
click at [914, 557] on button "Confirm" at bounding box center [917, 560] width 57 height 23
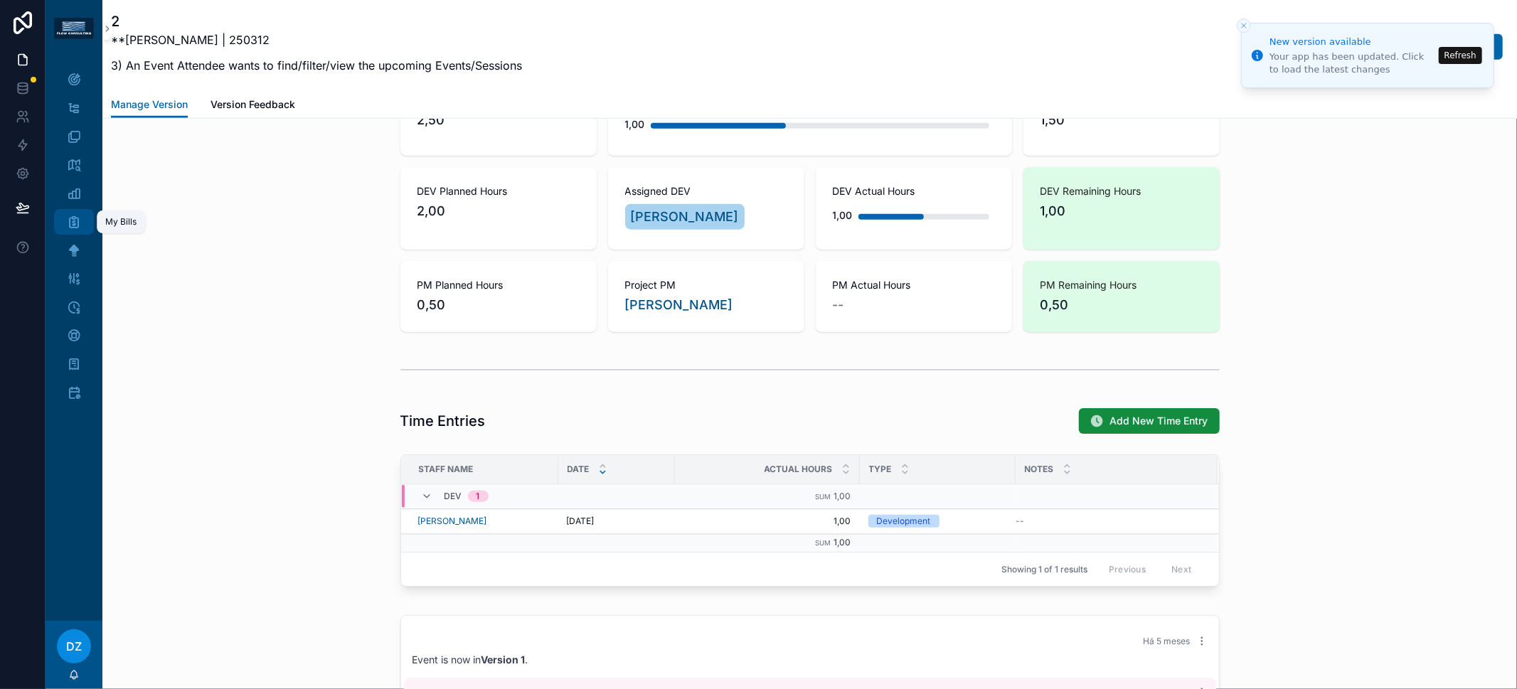
click at [77, 226] on icon "scrollable content" at bounding box center [74, 222] width 14 height 14
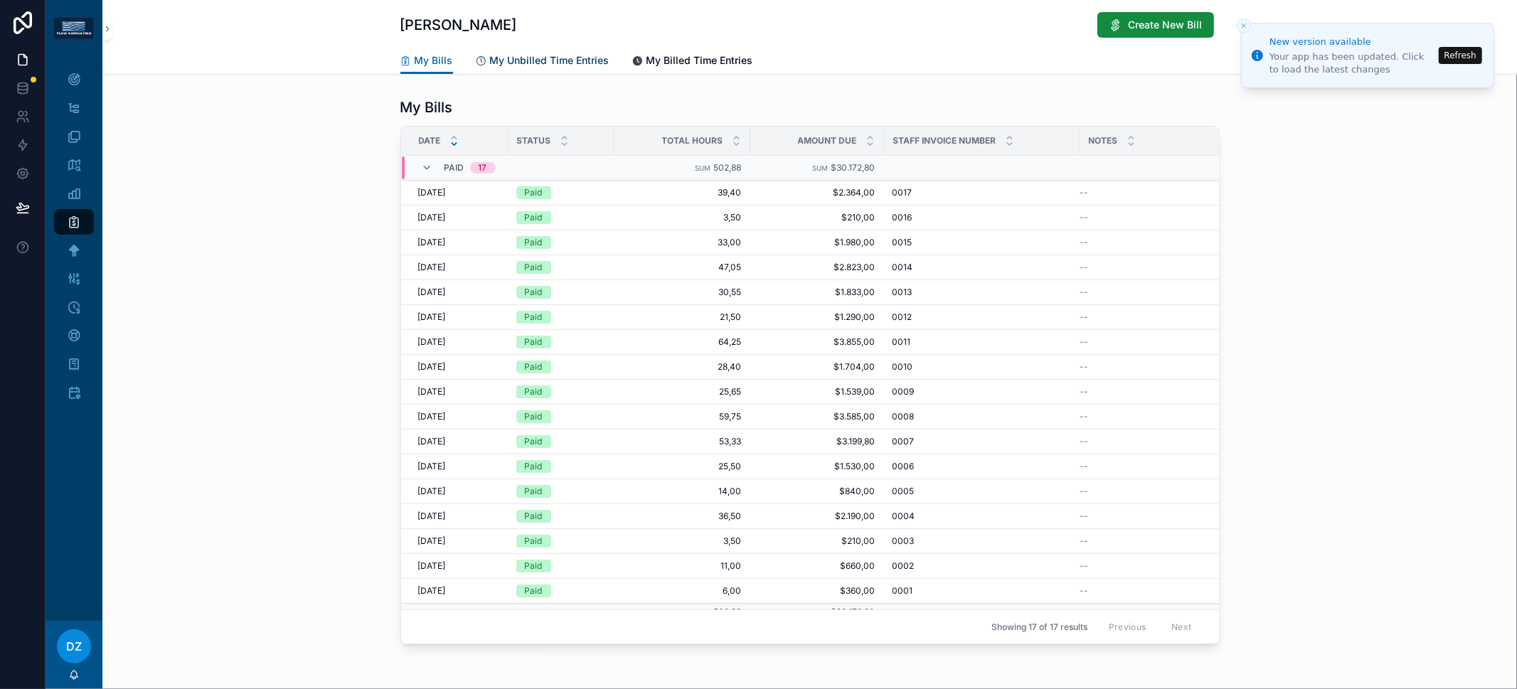
click at [542, 55] on span "My Unbilled Time Entries" at bounding box center [549, 60] width 119 height 14
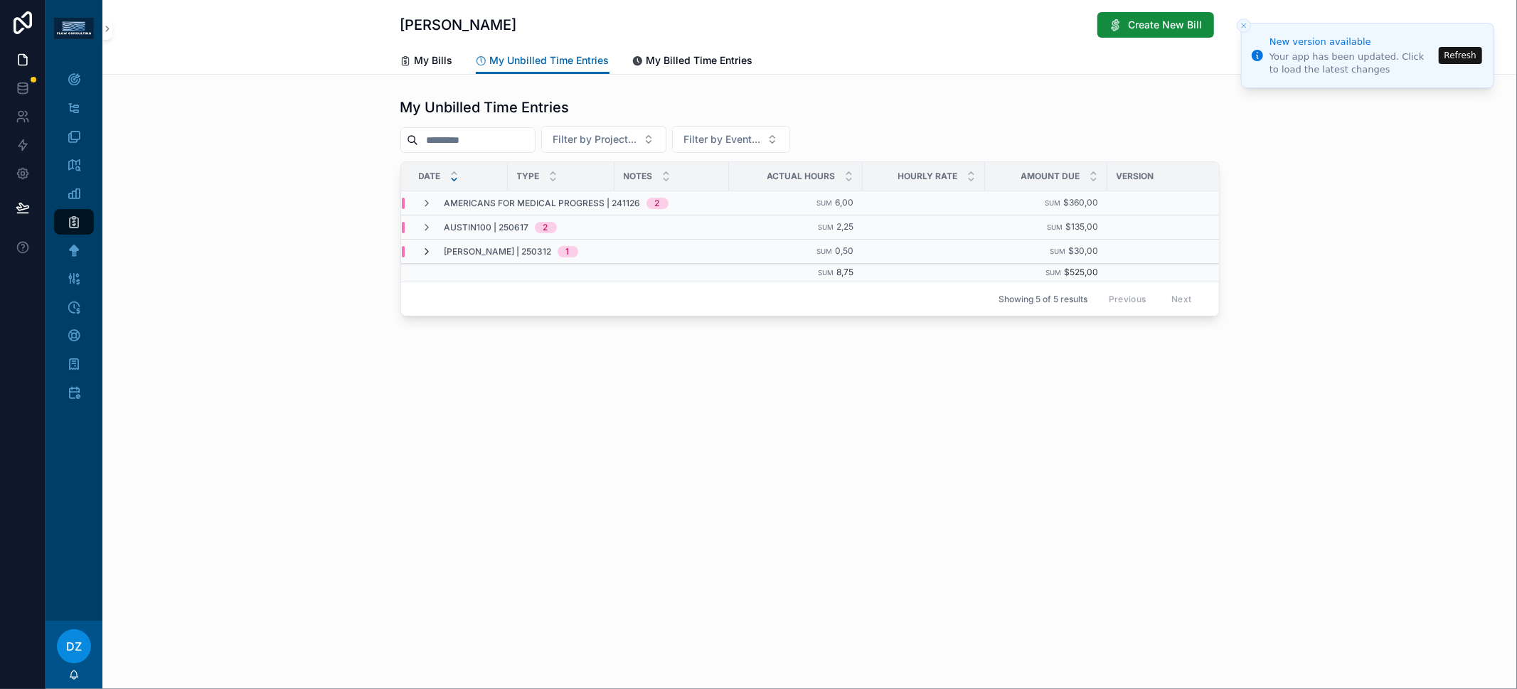
click at [426, 251] on icon "scrollable content" at bounding box center [427, 251] width 11 height 11
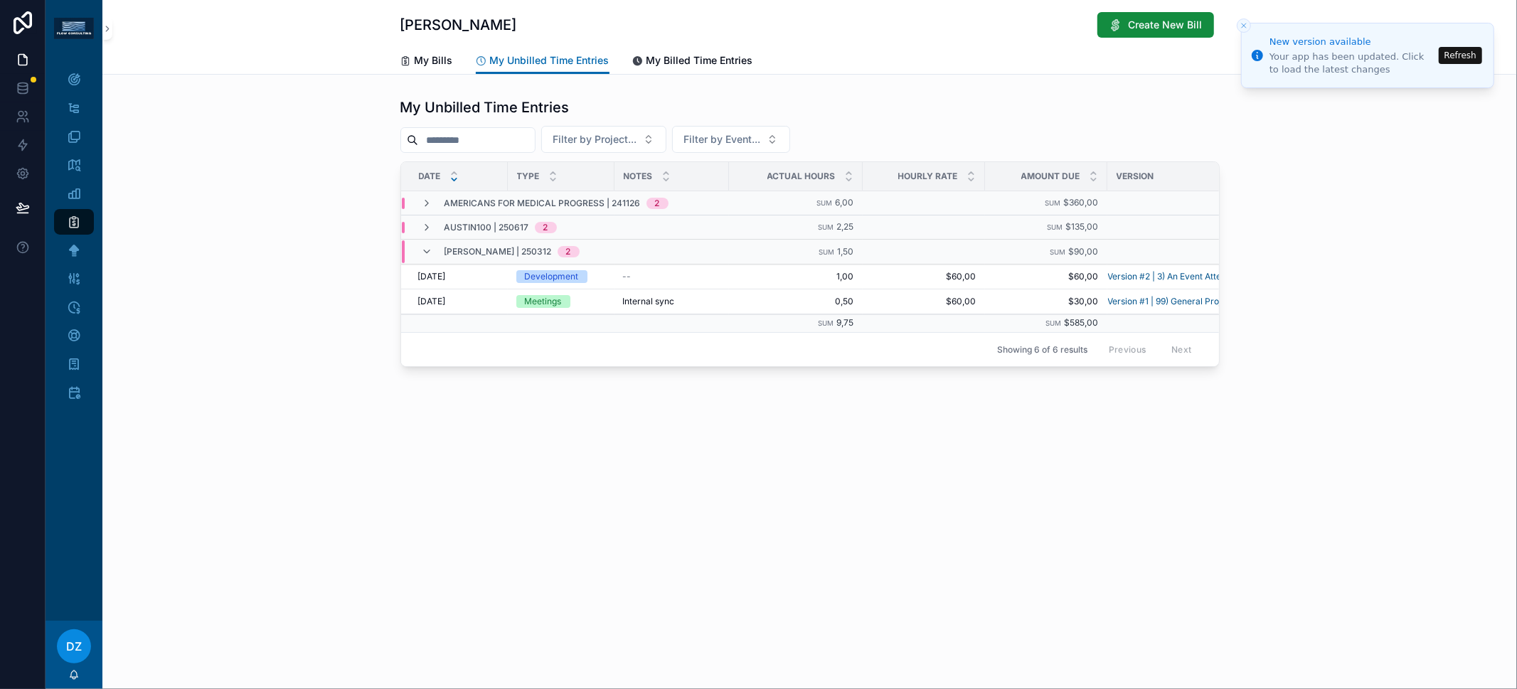
click at [426, 252] on icon "scrollable content" at bounding box center [427, 251] width 11 height 11
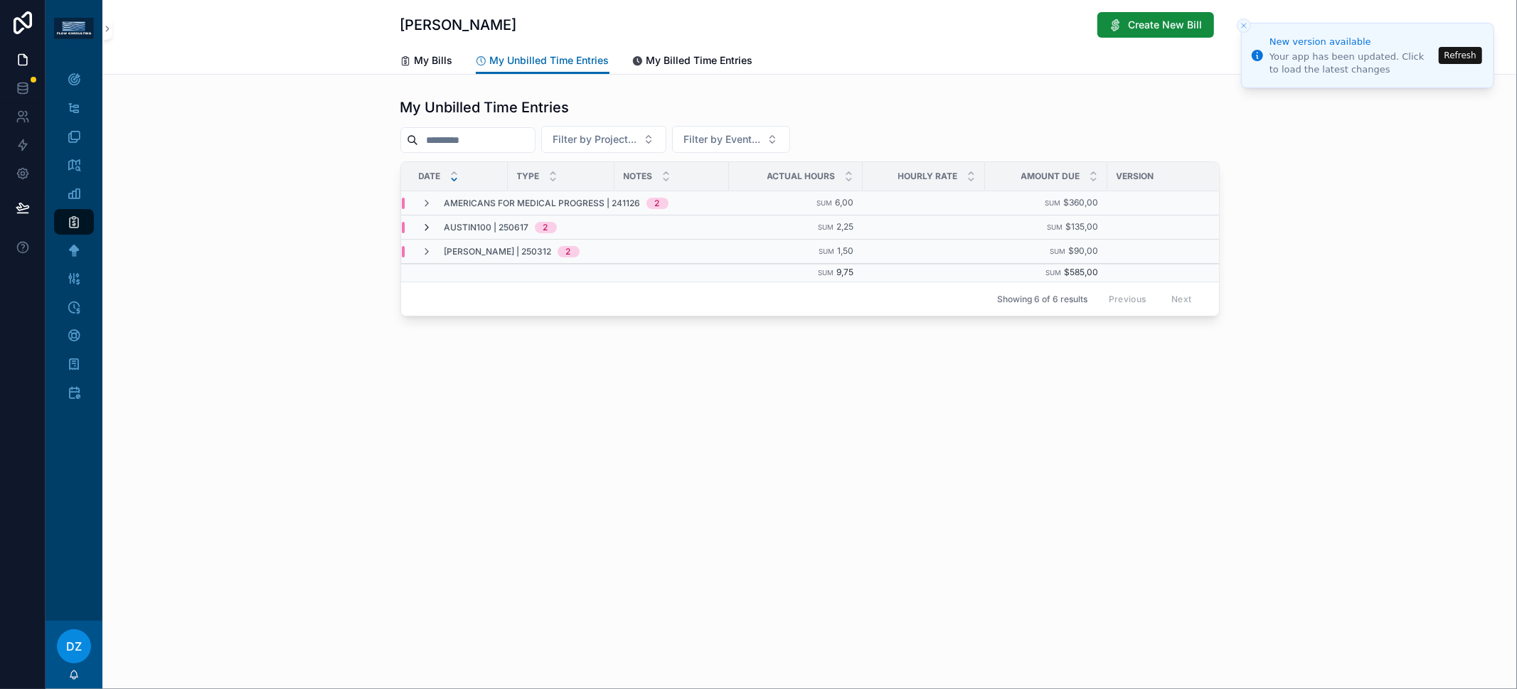
click at [426, 229] on icon "scrollable content" at bounding box center [427, 227] width 11 height 11
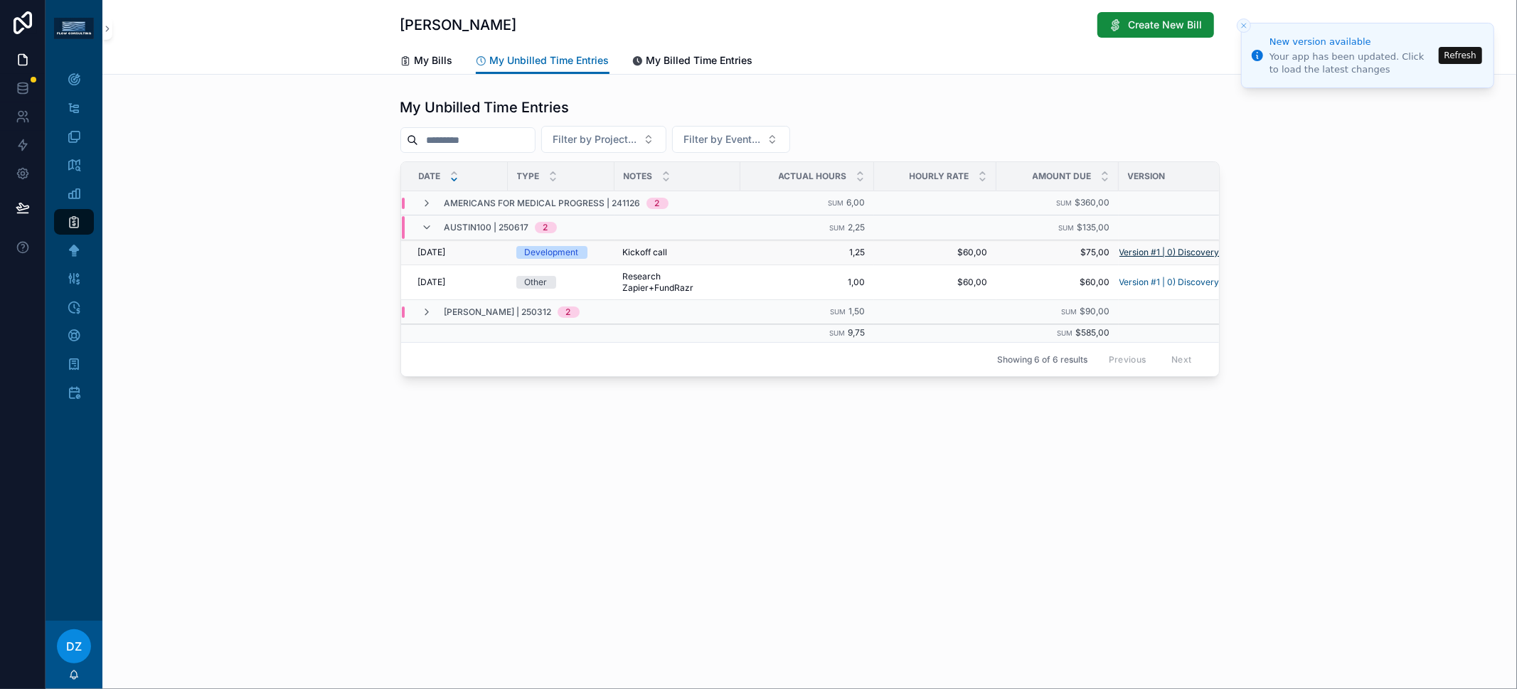
click at [1160, 251] on span "Version #1 | 0) Discovery 1" at bounding box center [1172, 252] width 106 height 11
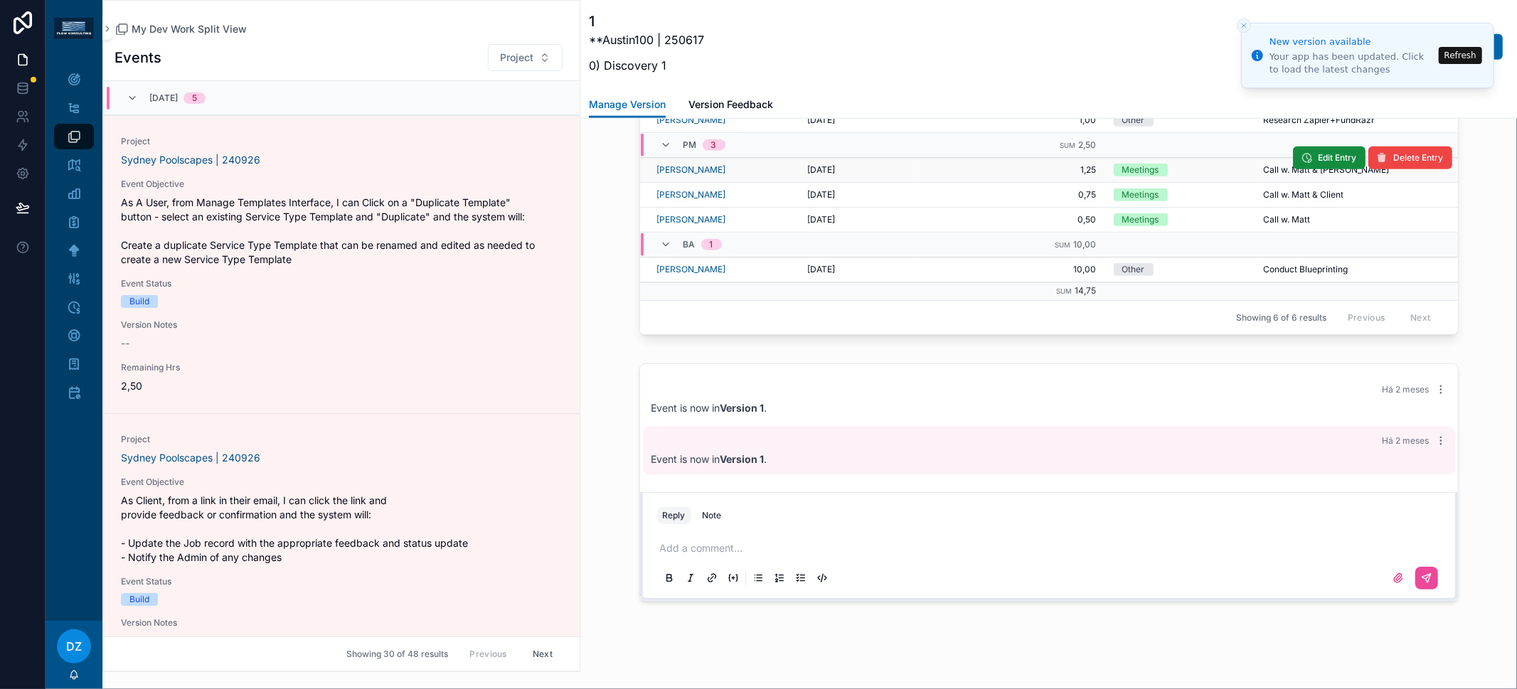
scroll to position [754, 0]
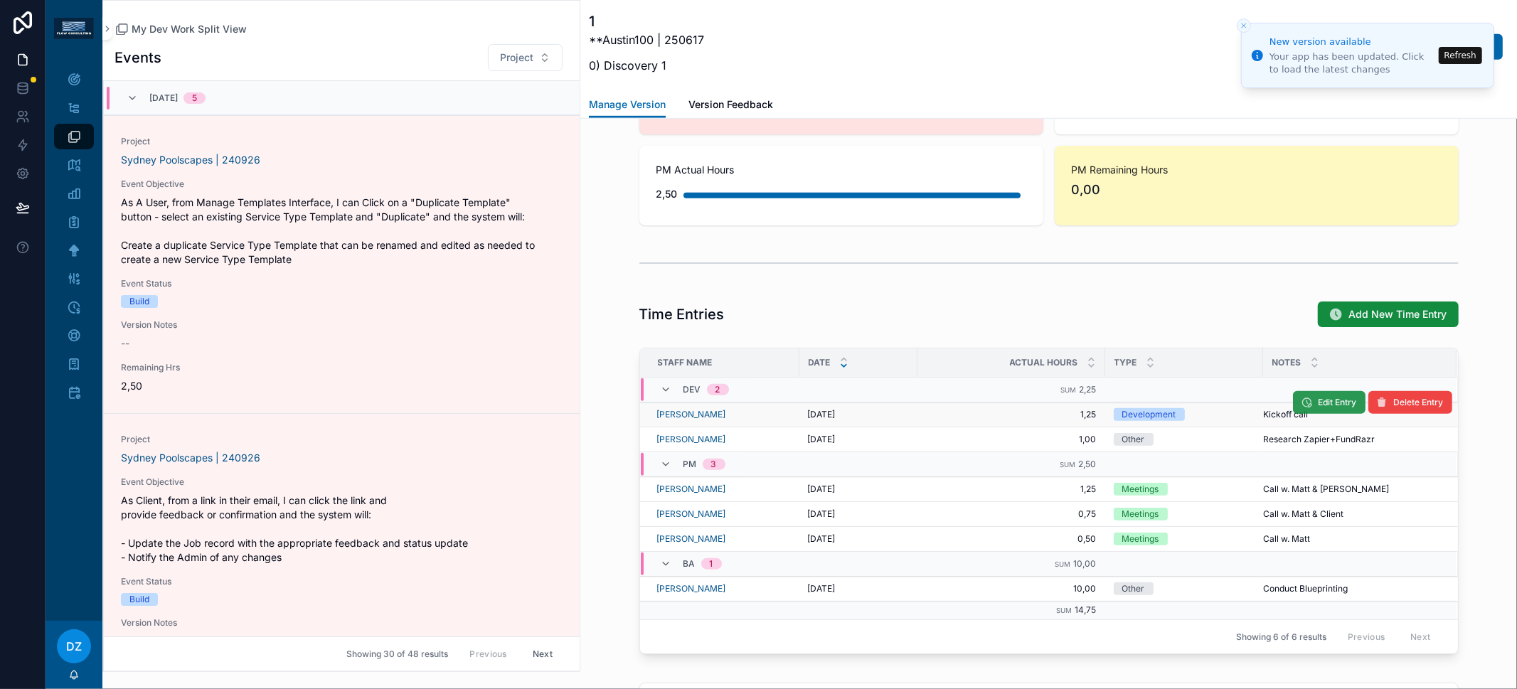
click at [1320, 402] on span "Edit Entry" at bounding box center [1337, 402] width 38 height 11
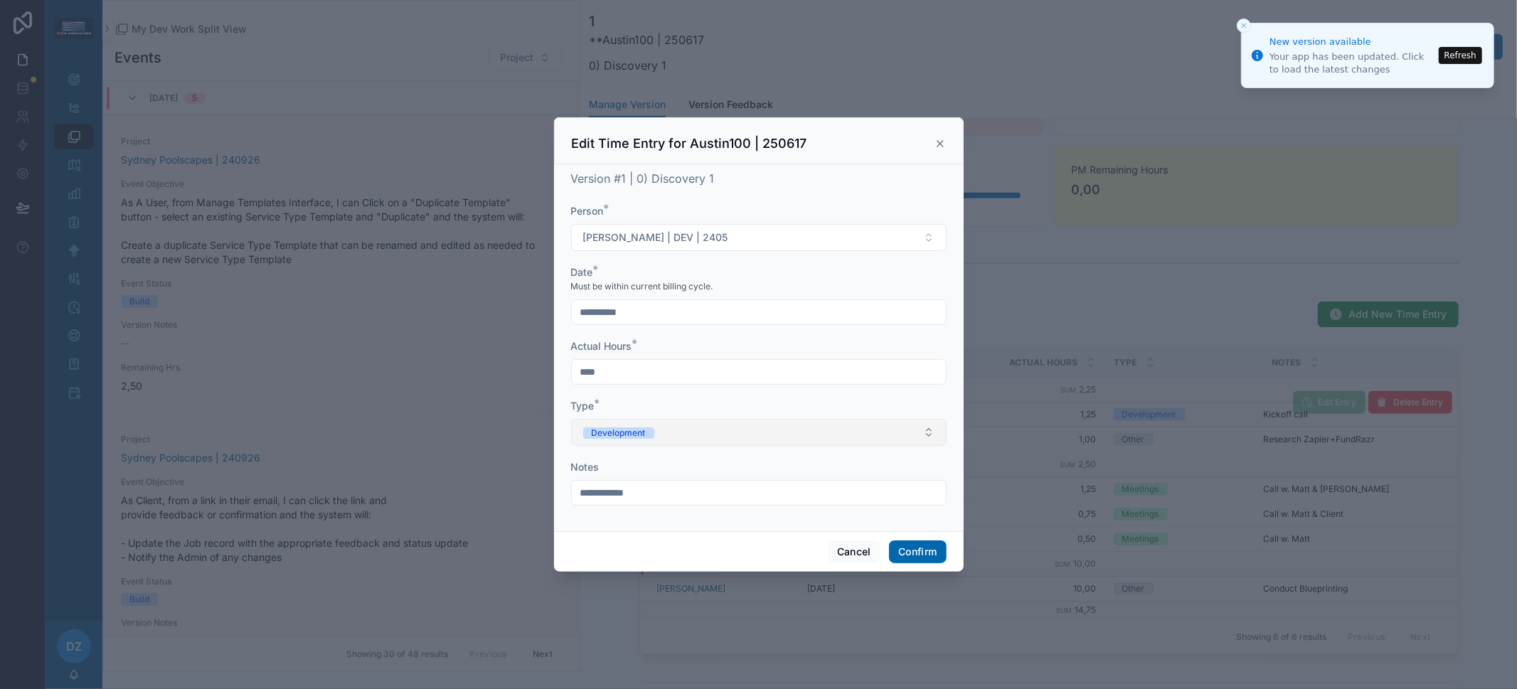
click at [661, 429] on button "Development" at bounding box center [758, 432] width 375 height 27
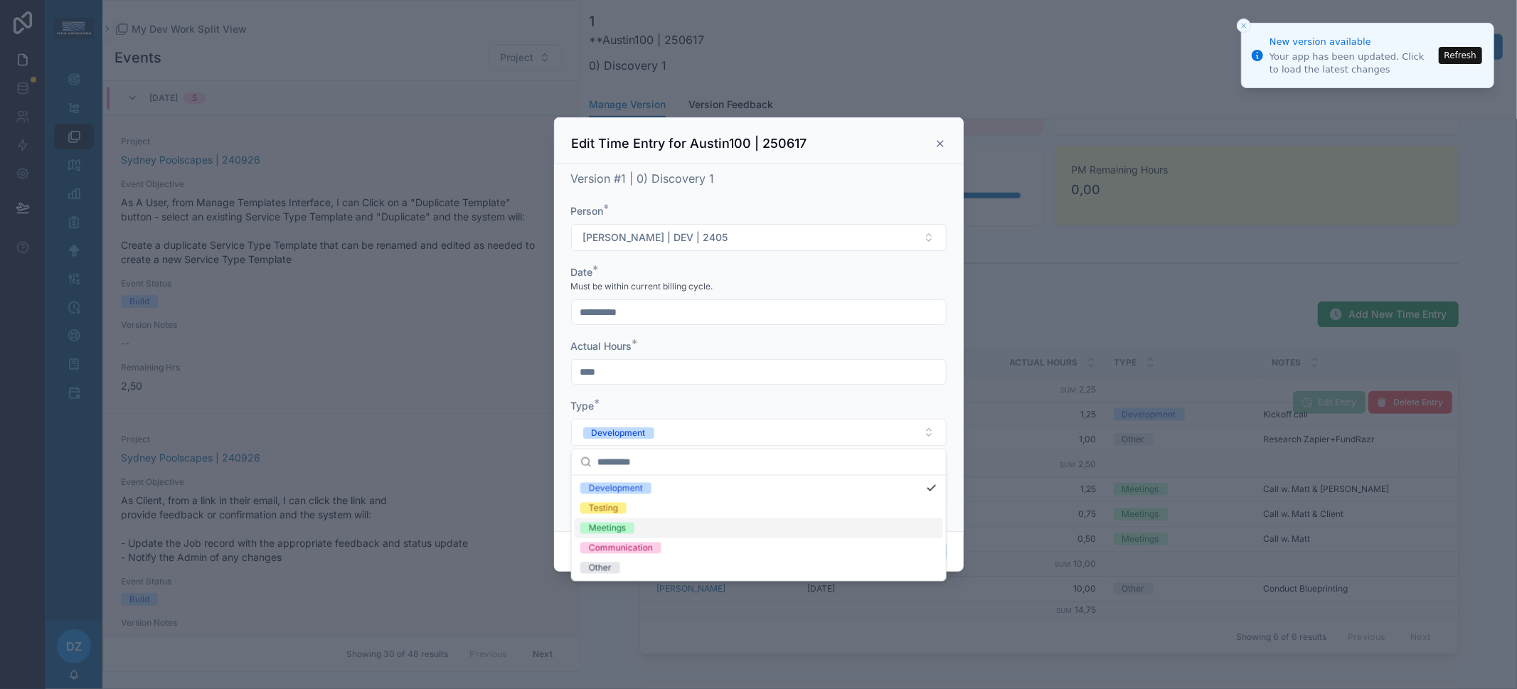
click at [668, 532] on div "Meetings" at bounding box center [758, 528] width 368 height 20
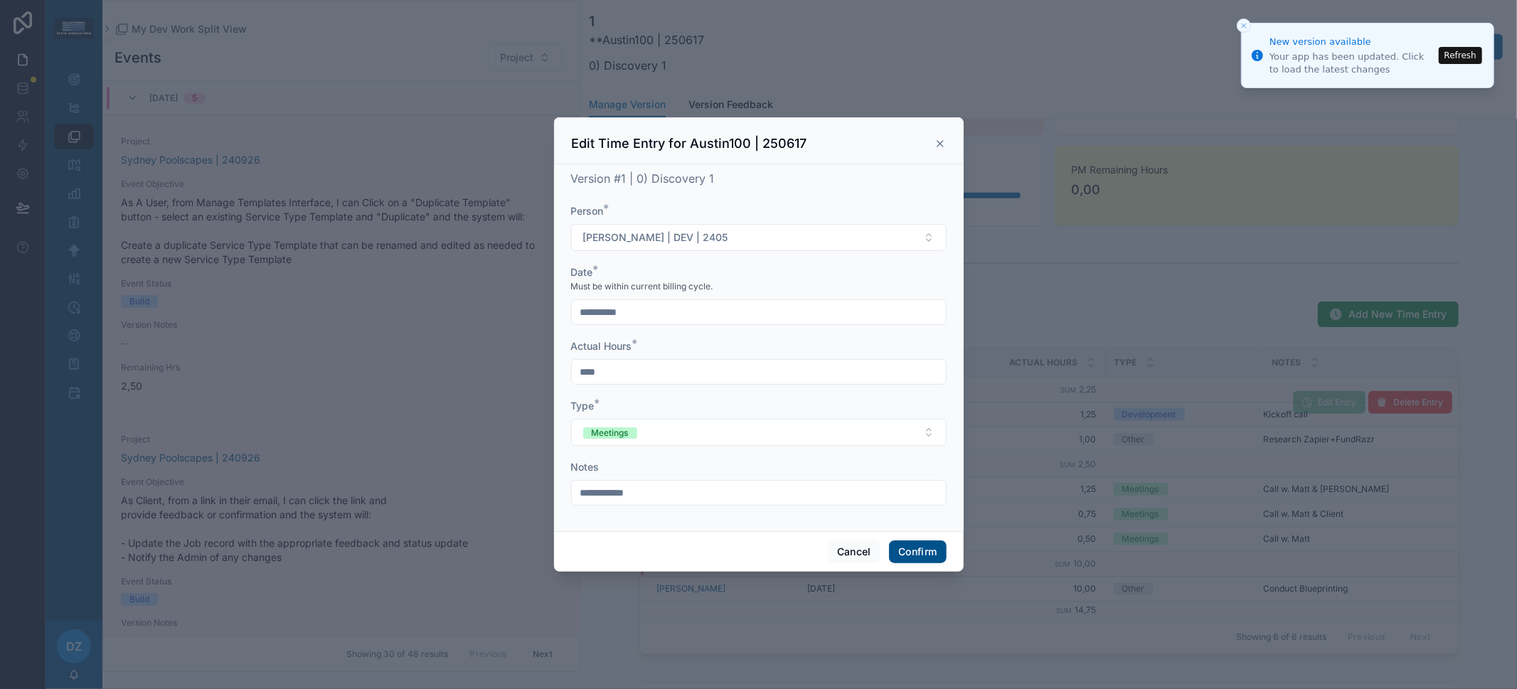
click at [906, 546] on button "Confirm" at bounding box center [917, 551] width 57 height 23
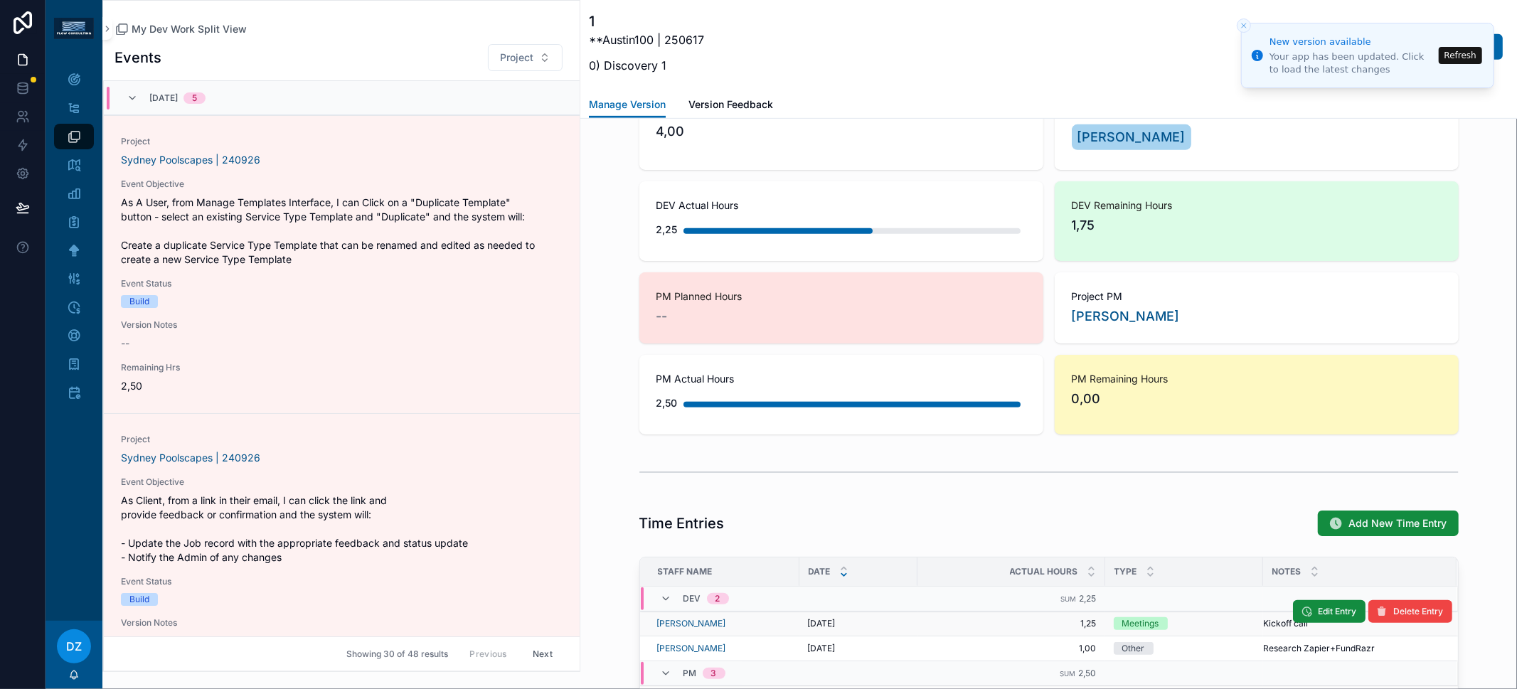
scroll to position [759, 0]
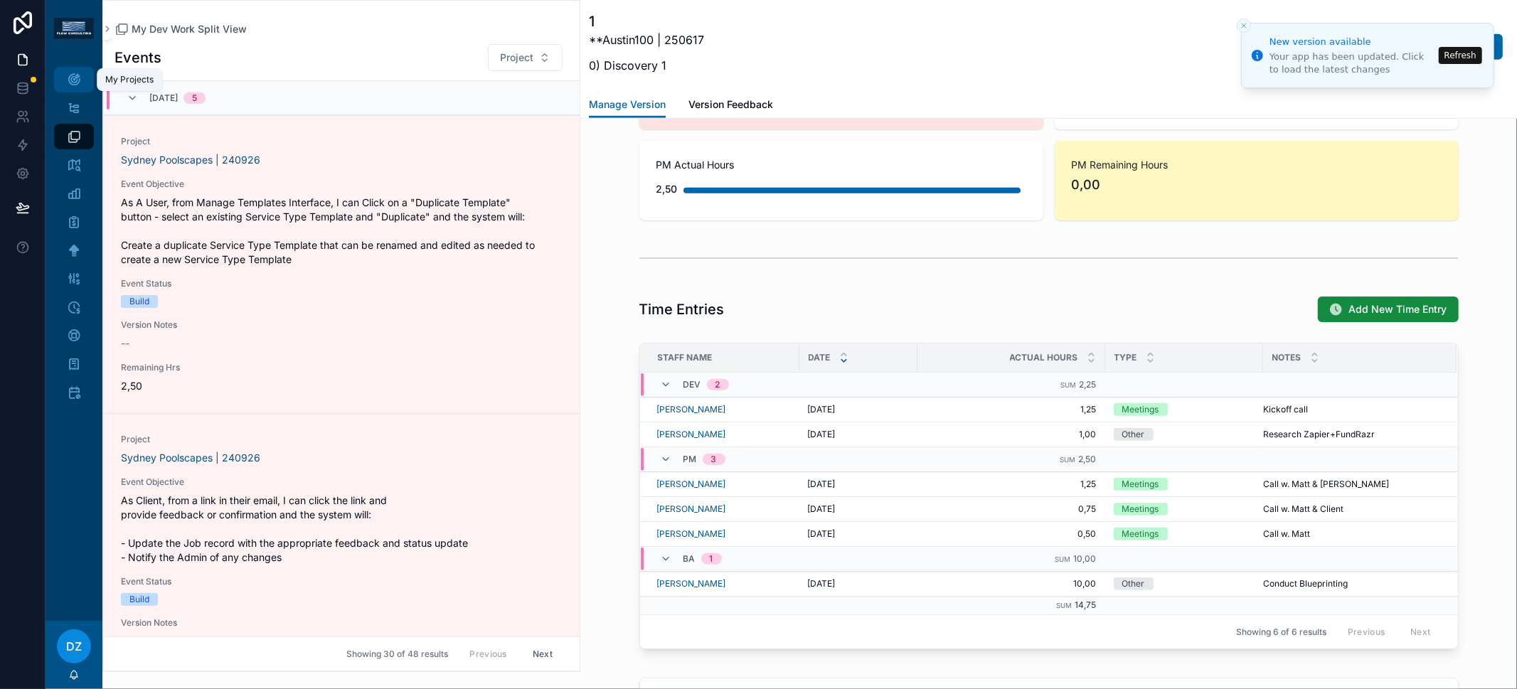
click at [77, 82] on icon "scrollable content" at bounding box center [74, 80] width 14 height 14
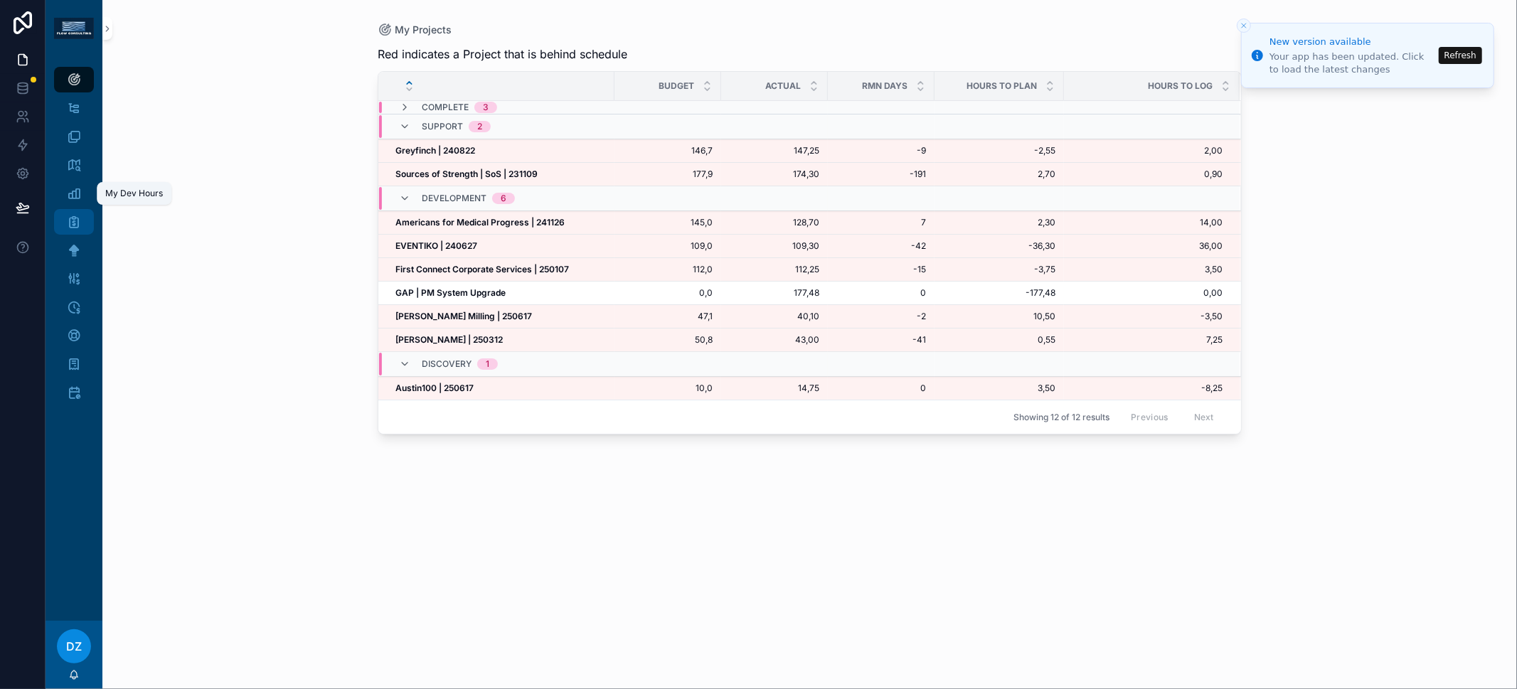
click at [77, 227] on icon "scrollable content" at bounding box center [74, 222] width 14 height 14
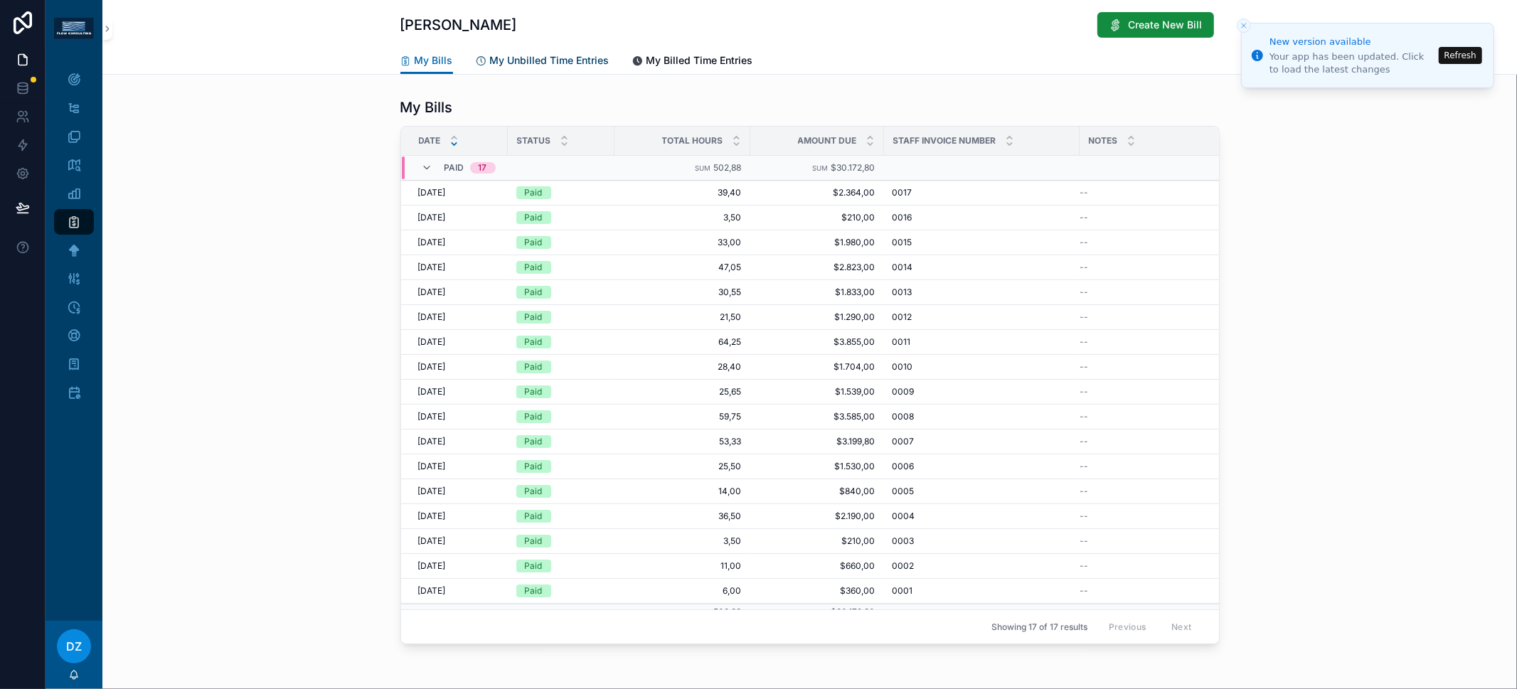
click at [492, 59] on span "My Unbilled Time Entries" at bounding box center [549, 60] width 119 height 14
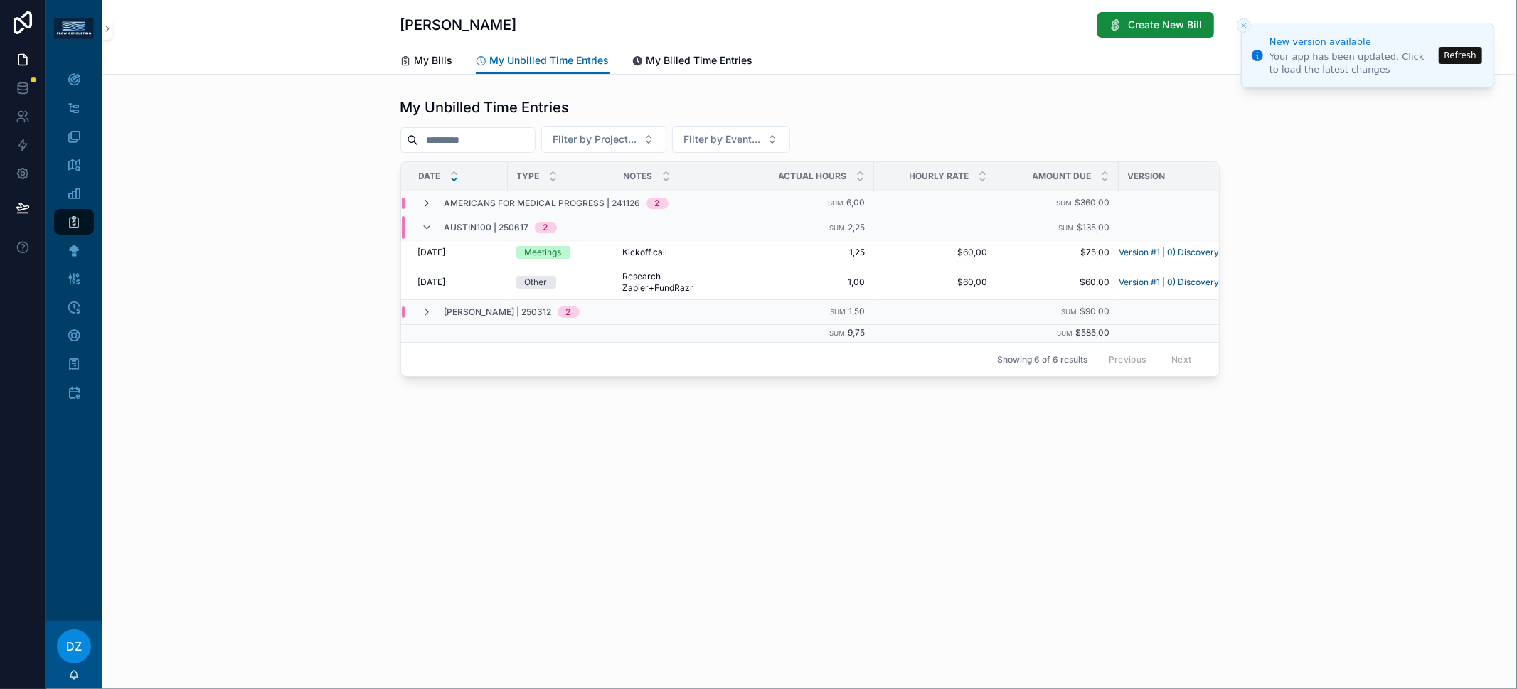
click at [425, 202] on icon "scrollable content" at bounding box center [427, 203] width 11 height 11
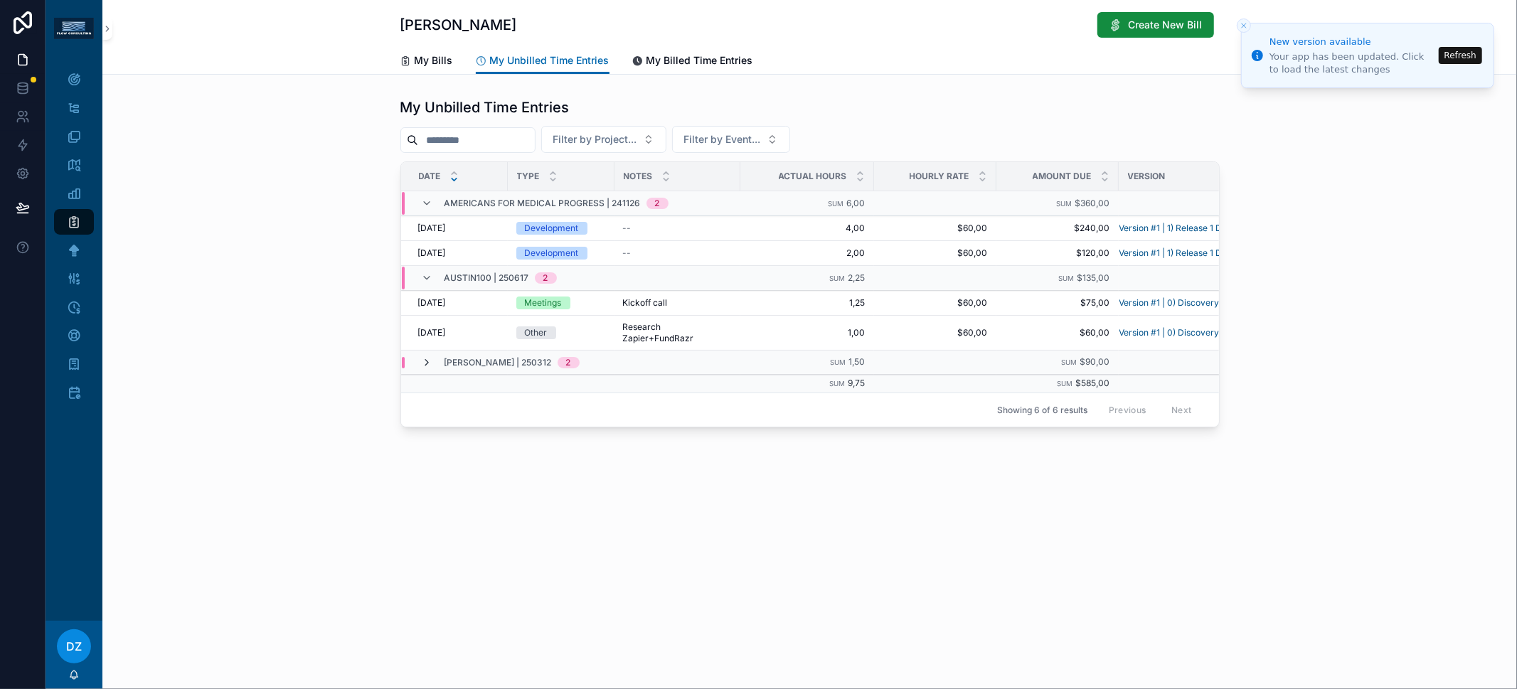
click at [422, 358] on icon "scrollable content" at bounding box center [427, 362] width 11 height 11
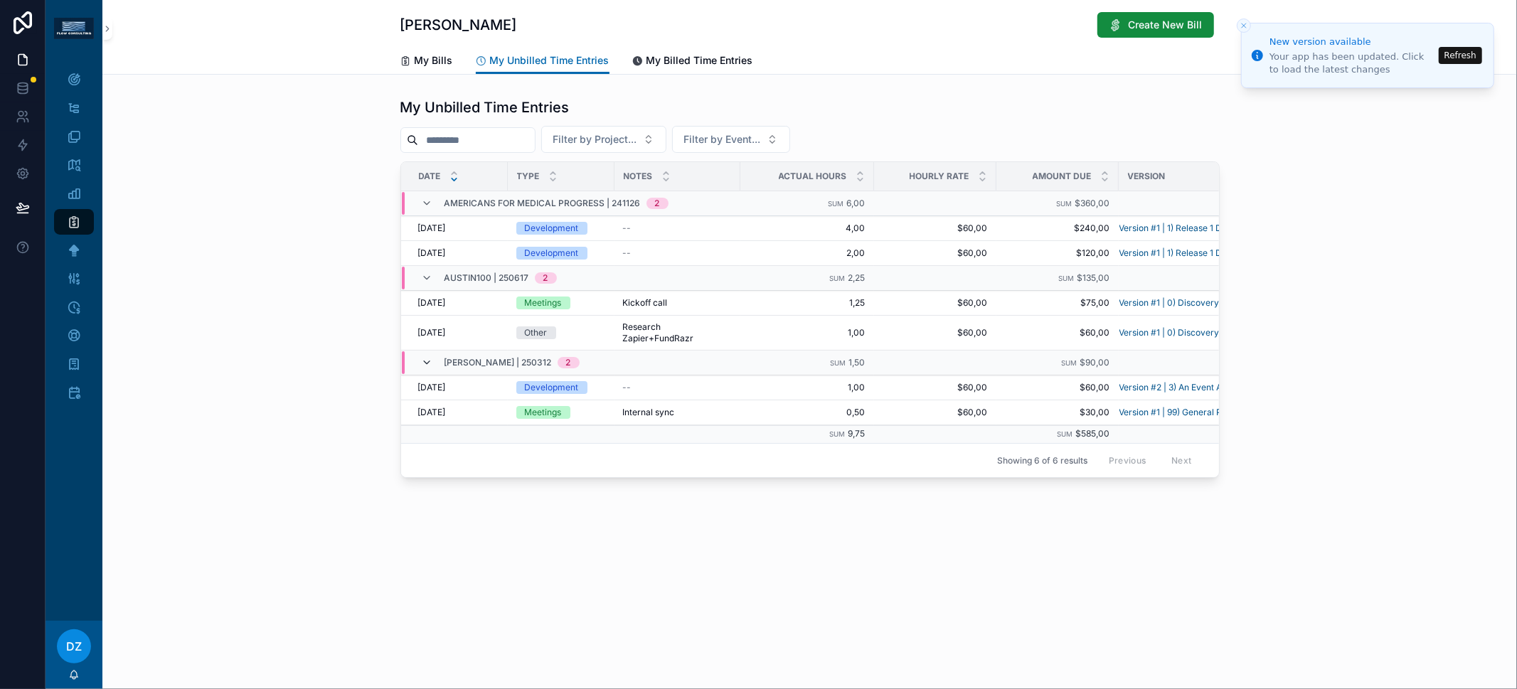
click at [423, 359] on icon "scrollable content" at bounding box center [427, 362] width 11 height 11
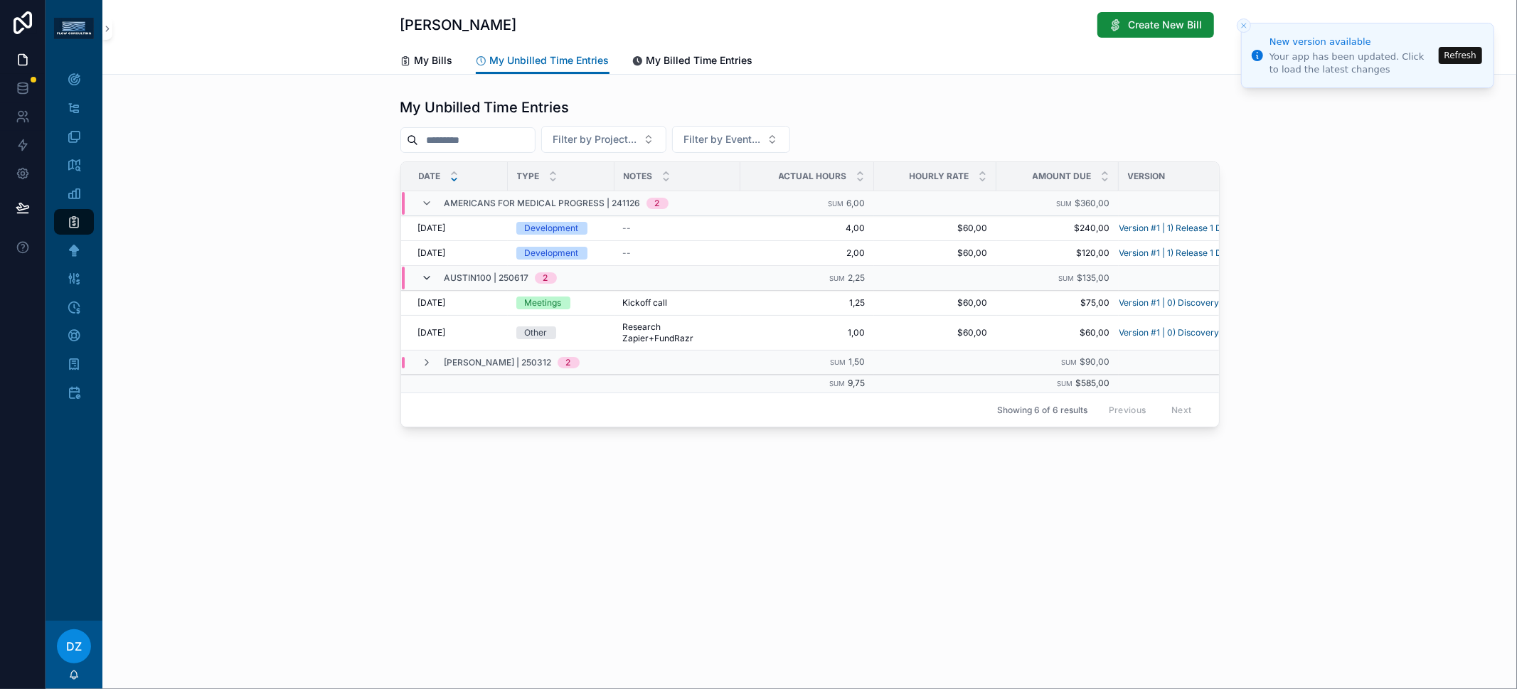
click at [424, 278] on icon "scrollable content" at bounding box center [427, 277] width 11 height 11
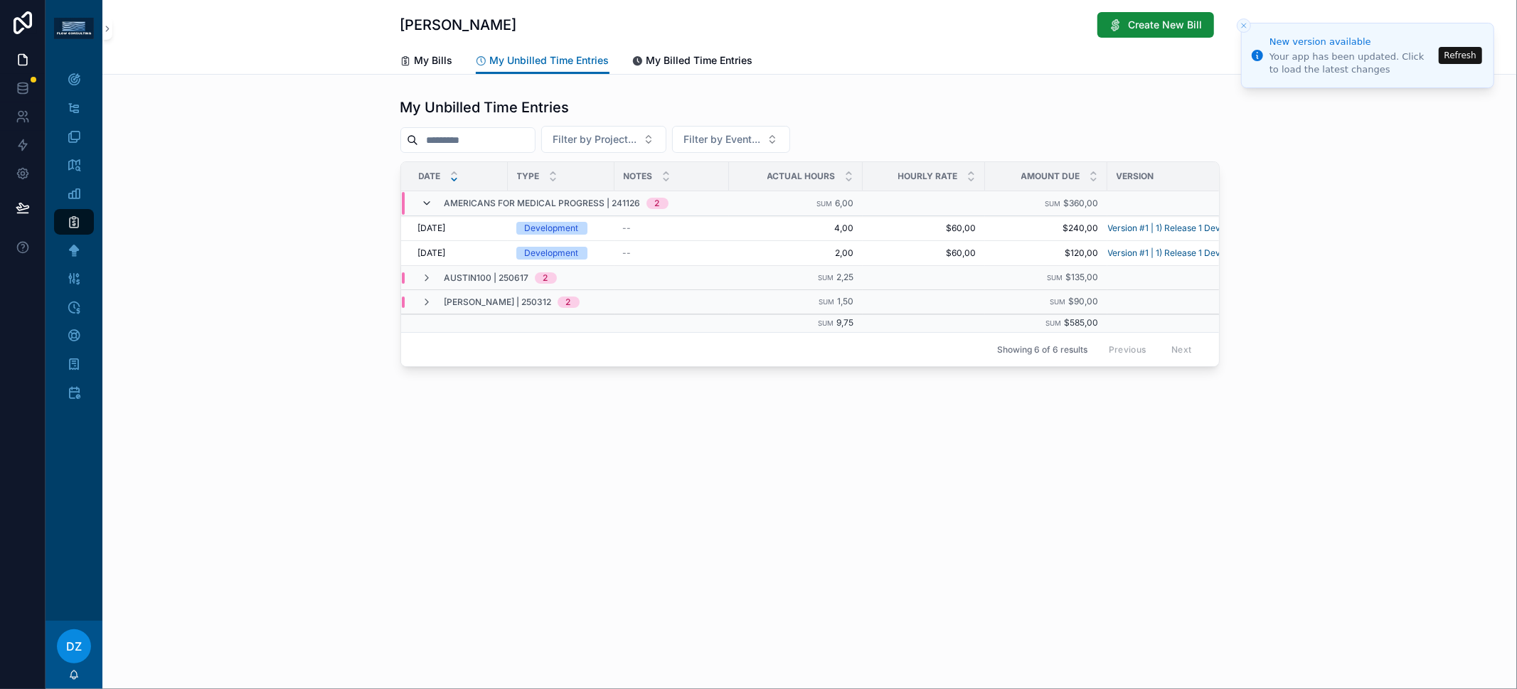
click at [426, 203] on icon "scrollable content" at bounding box center [427, 203] width 11 height 11
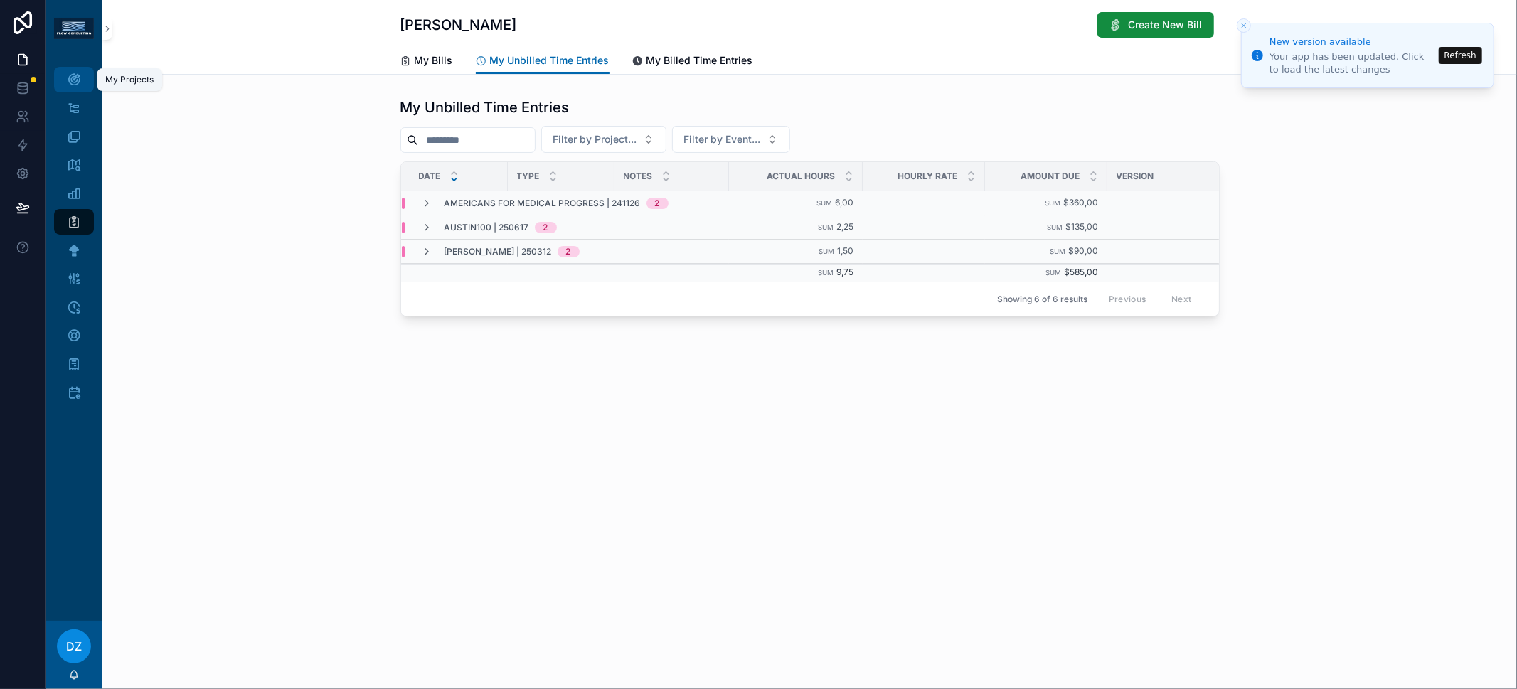
click at [78, 73] on icon "scrollable content" at bounding box center [74, 80] width 14 height 14
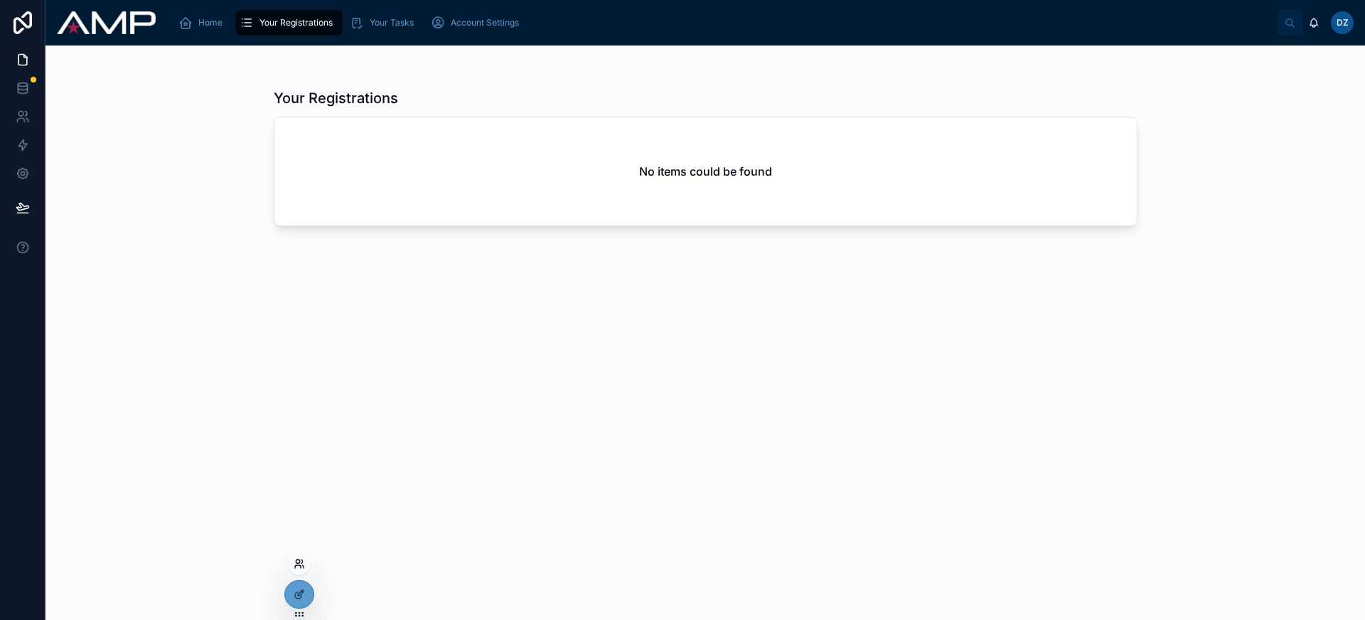
click at [302, 560] on icon at bounding box center [301, 562] width 1 height 4
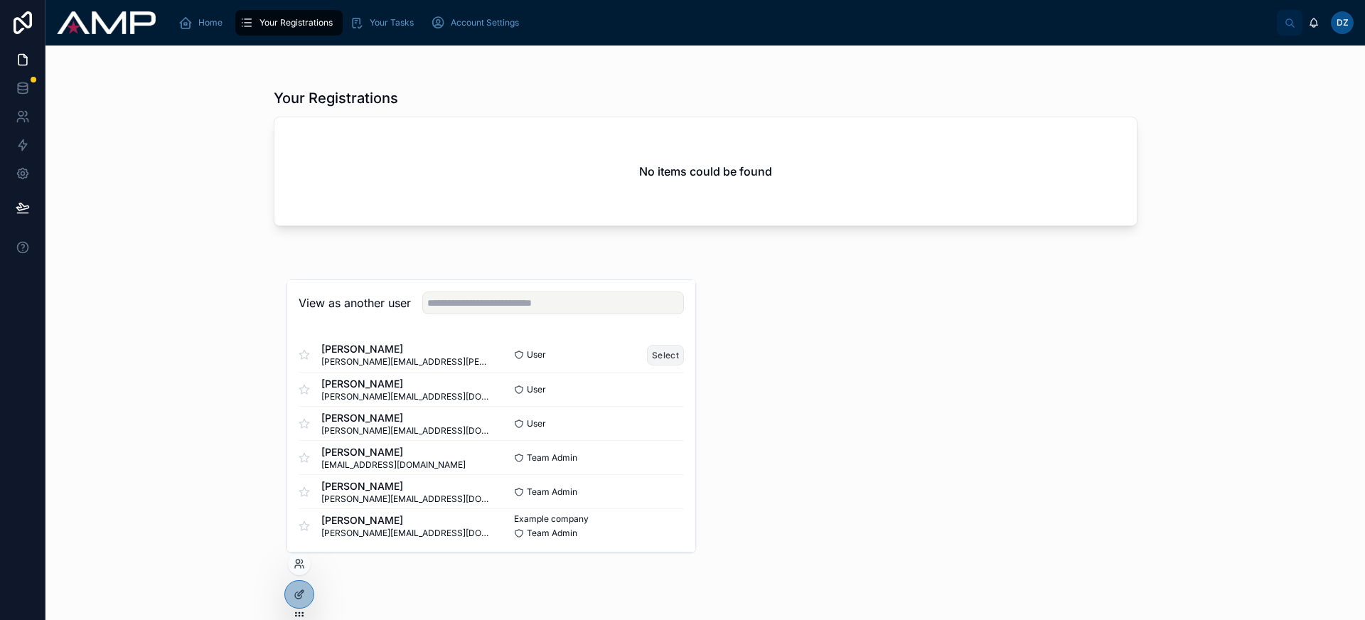
click at [649, 359] on button "Select" at bounding box center [665, 355] width 37 height 21
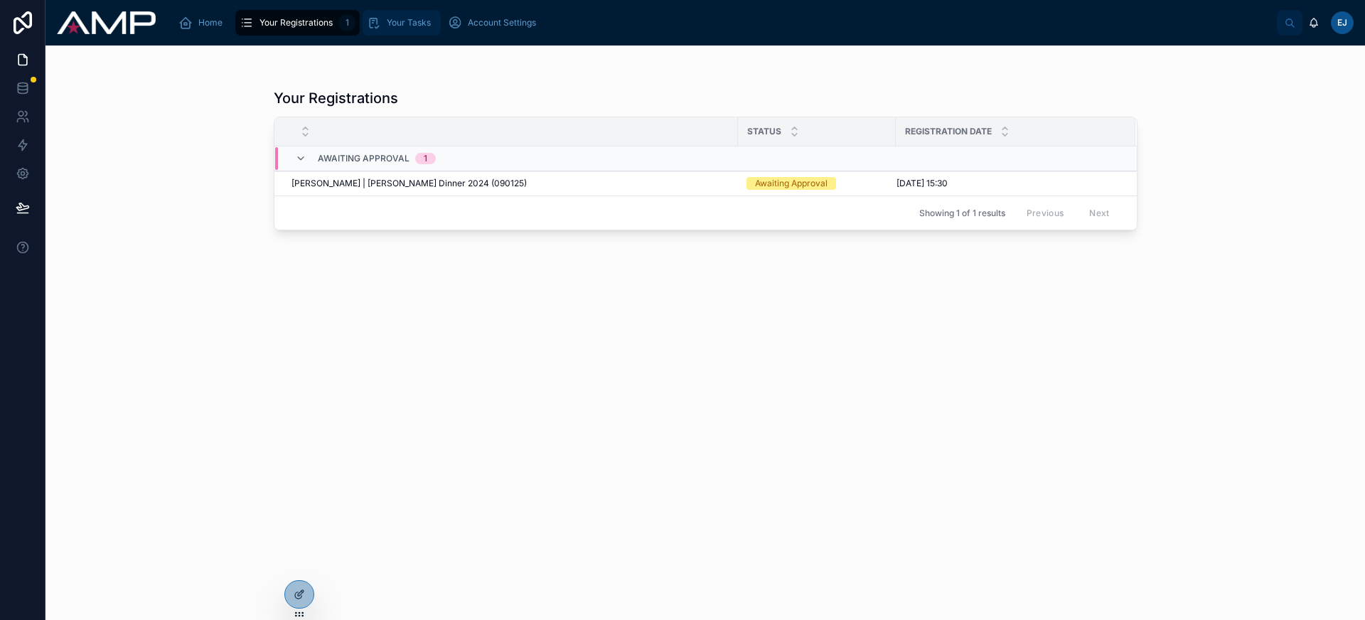
click at [425, 24] on span "Your Tasks" at bounding box center [409, 22] width 44 height 11
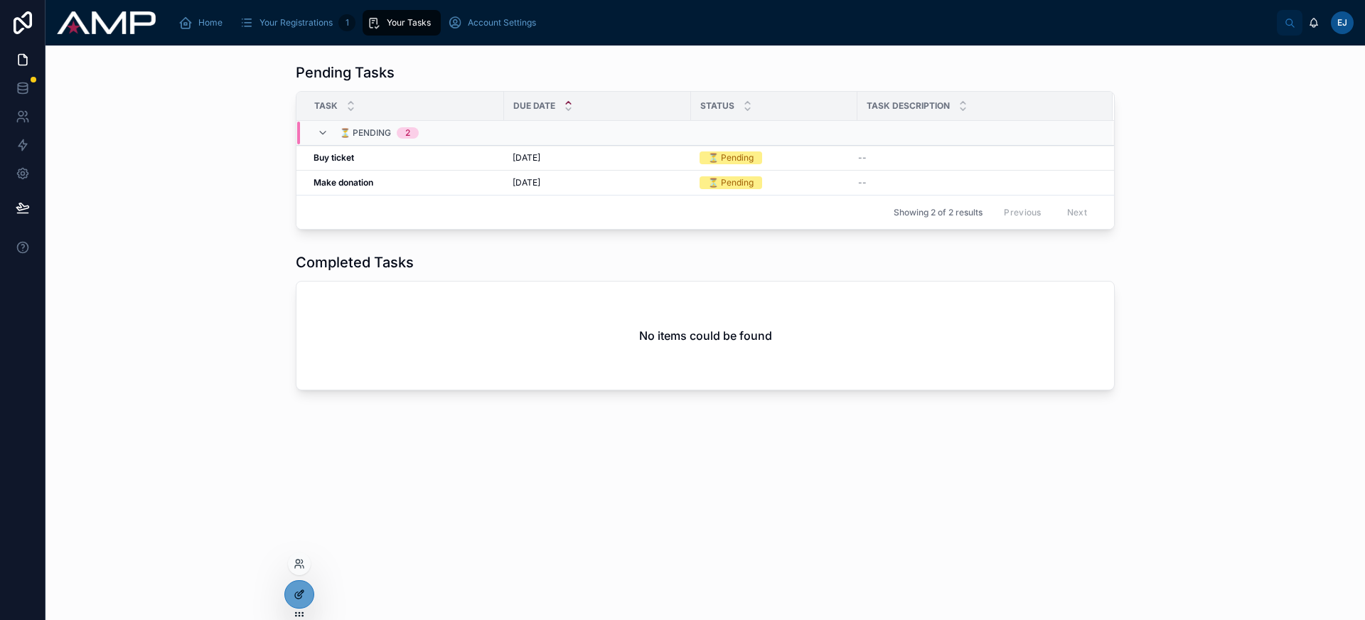
click at [301, 596] on icon at bounding box center [298, 595] width 6 height 6
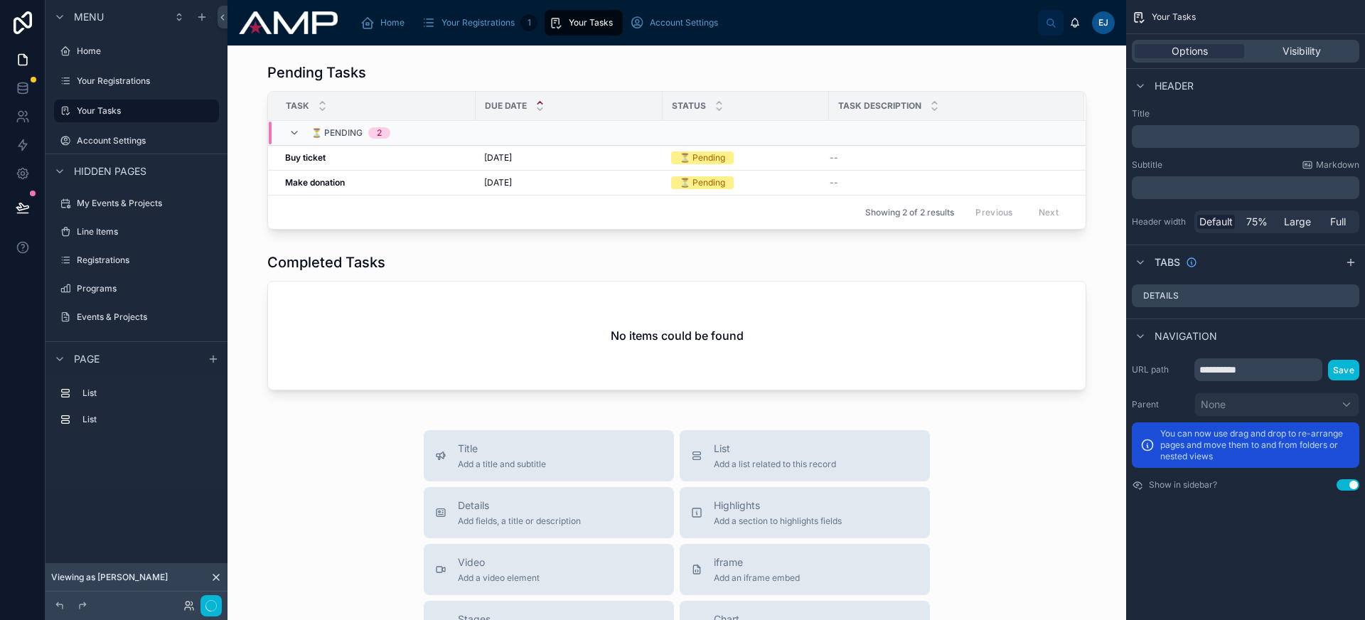
click at [550, 82] on div at bounding box center [677, 146] width 876 height 178
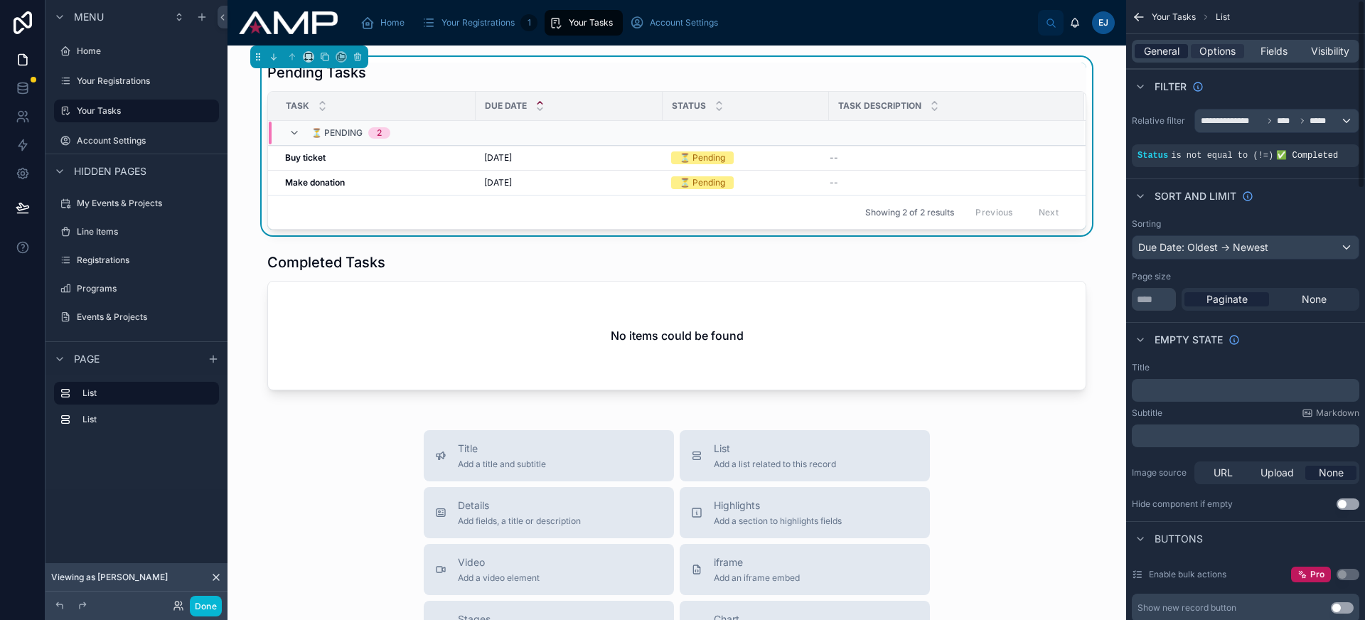
click at [1165, 53] on span "General" at bounding box center [1162, 51] width 36 height 14
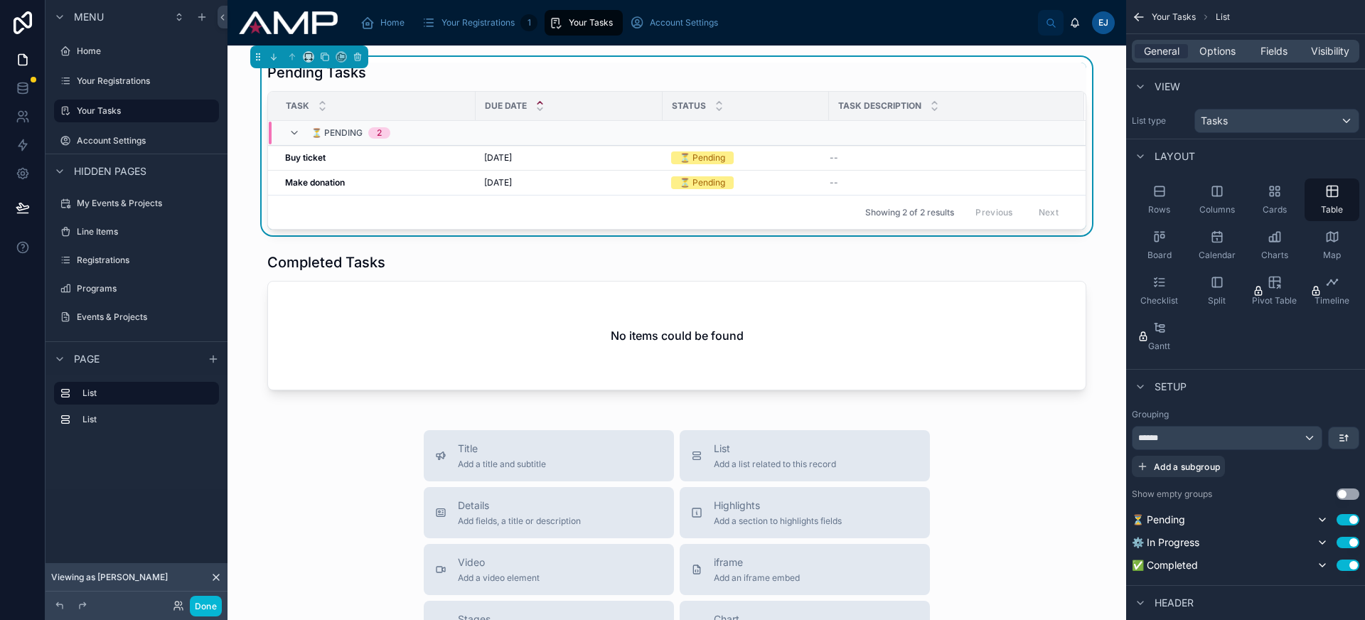
scroll to position [27, 0]
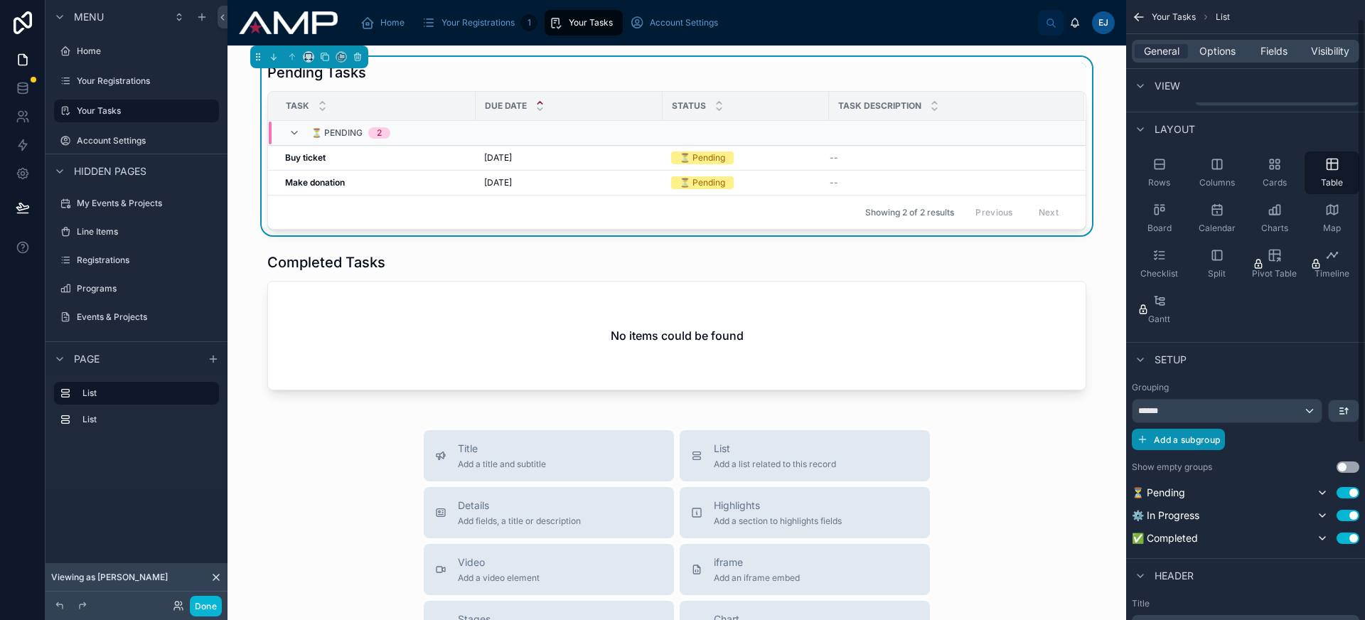
click at [1198, 443] on span "Add a subgroup" at bounding box center [1187, 439] width 66 height 11
click at [1198, 443] on span "Choose a field" at bounding box center [1171, 440] width 66 height 12
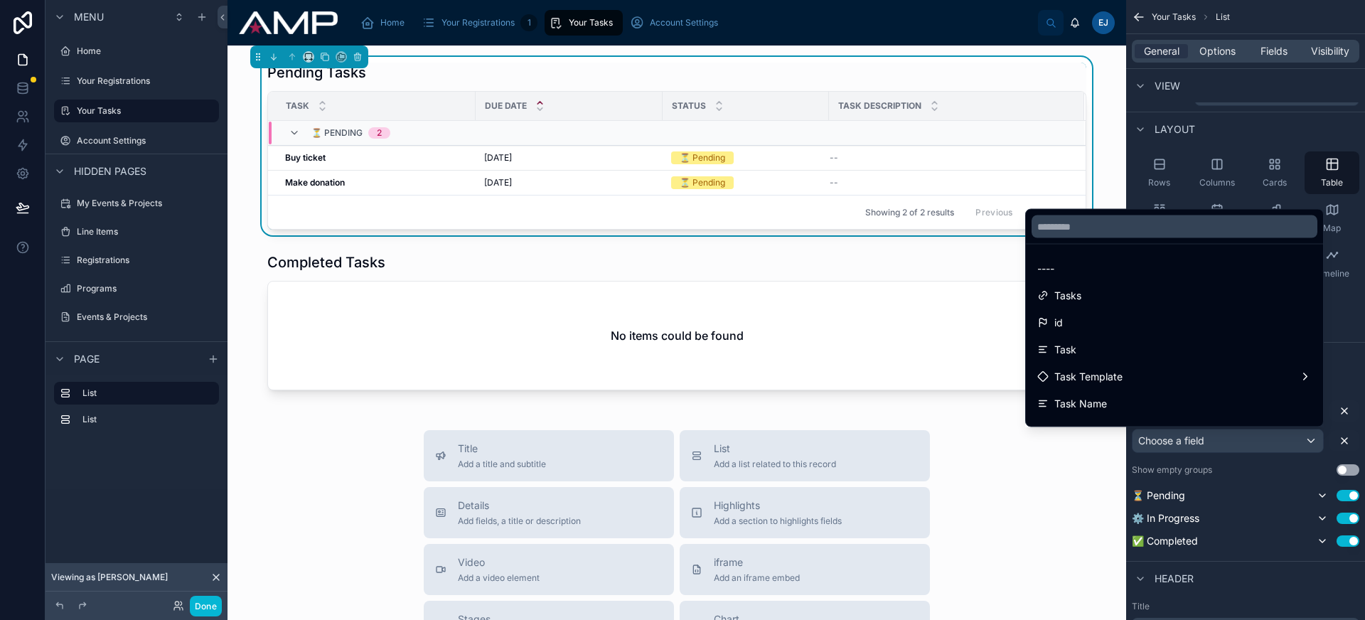
click at [1197, 443] on div "scrollable content" at bounding box center [682, 310] width 1365 height 620
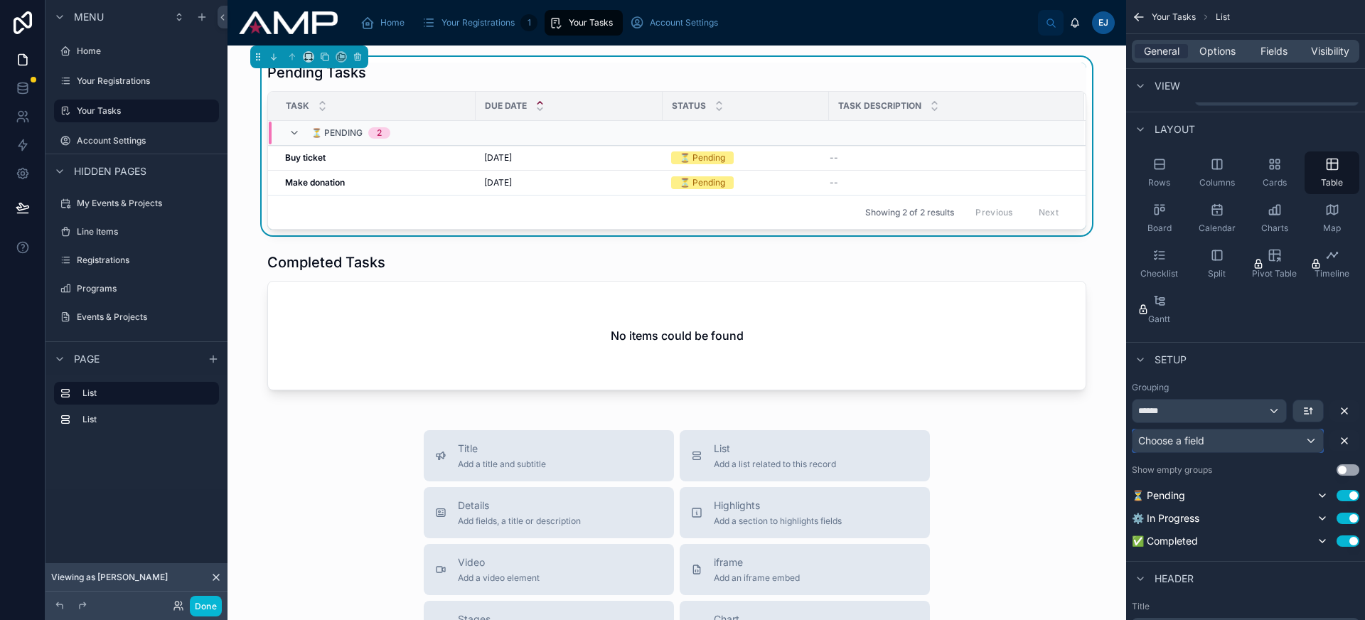
click at [1216, 438] on div "Choose a field" at bounding box center [1228, 440] width 191 height 23
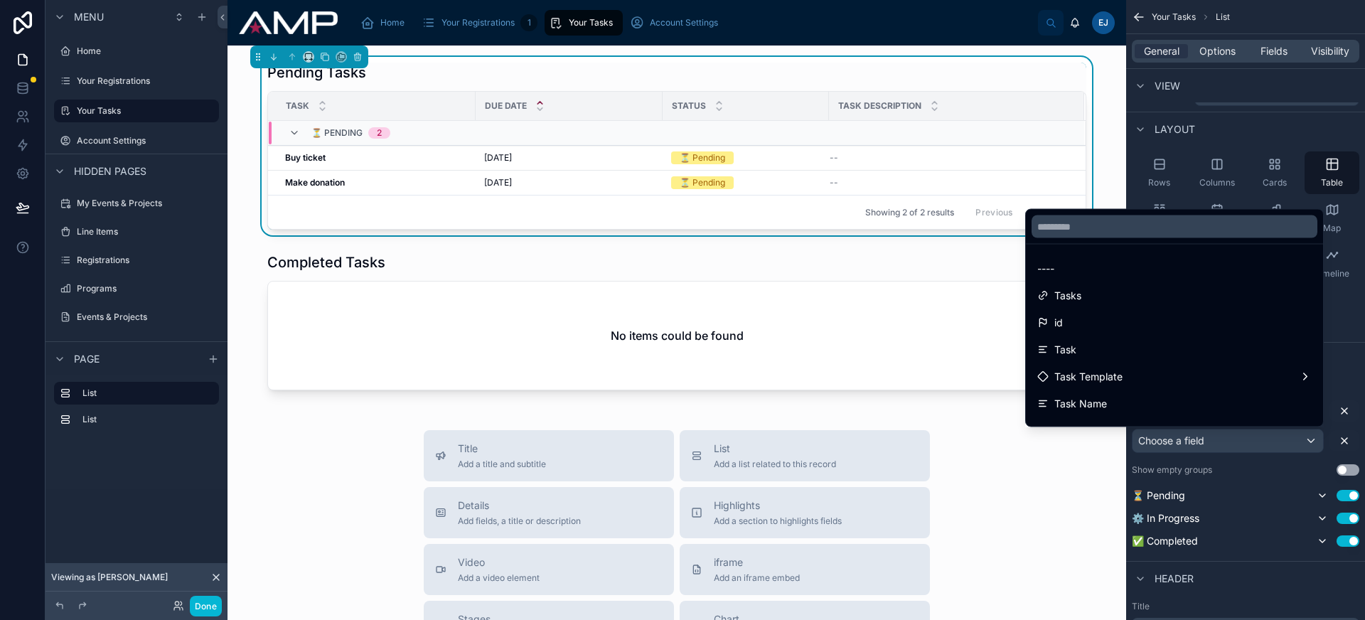
click at [1216, 441] on div "scrollable content" at bounding box center [682, 310] width 1365 height 620
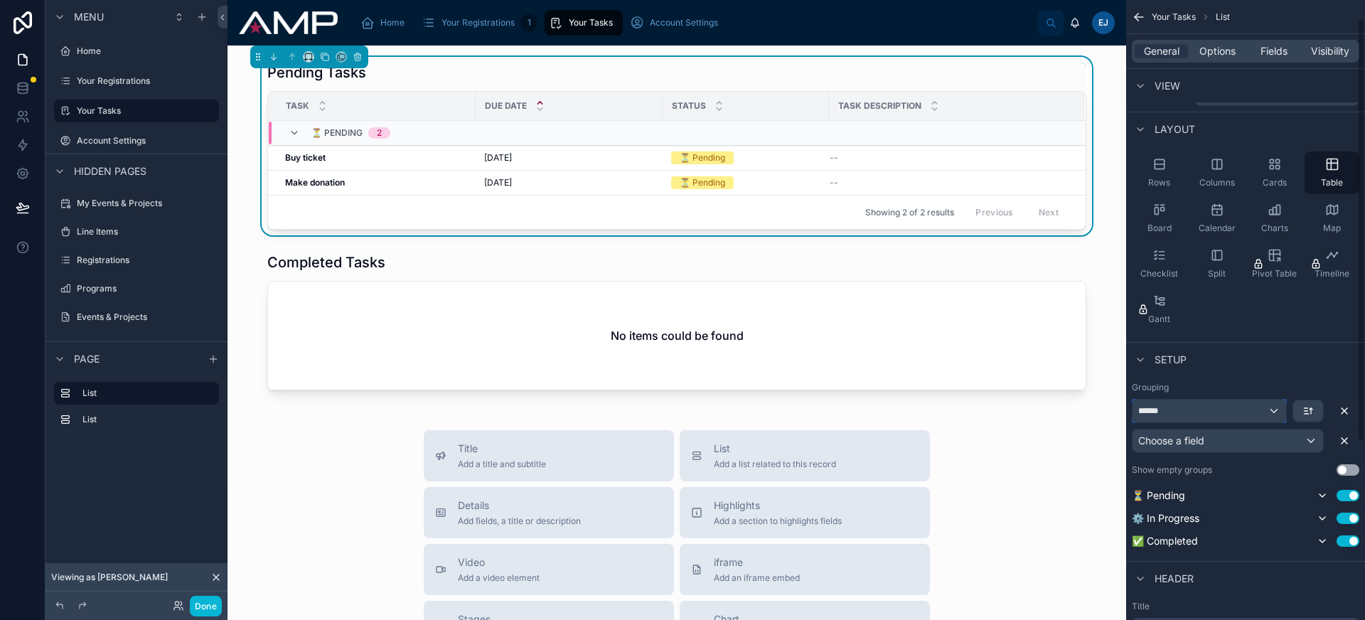
click at [1212, 410] on div "******" at bounding box center [1210, 411] width 154 height 23
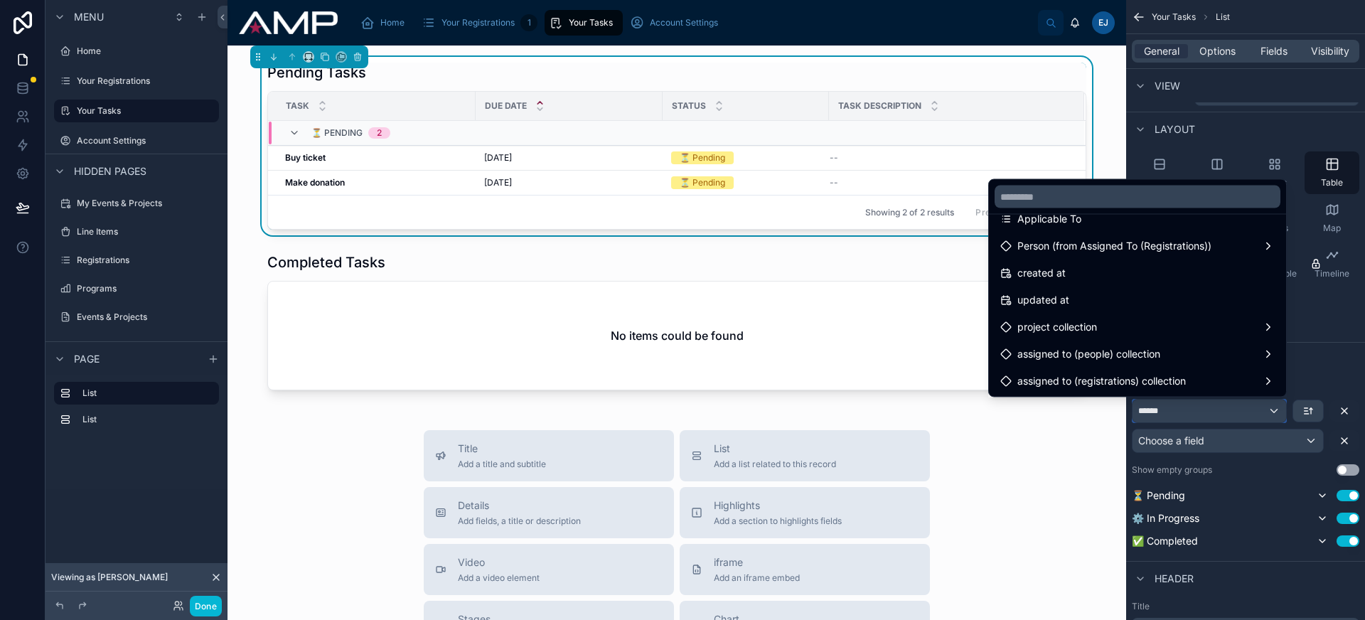
scroll to position [519, 0]
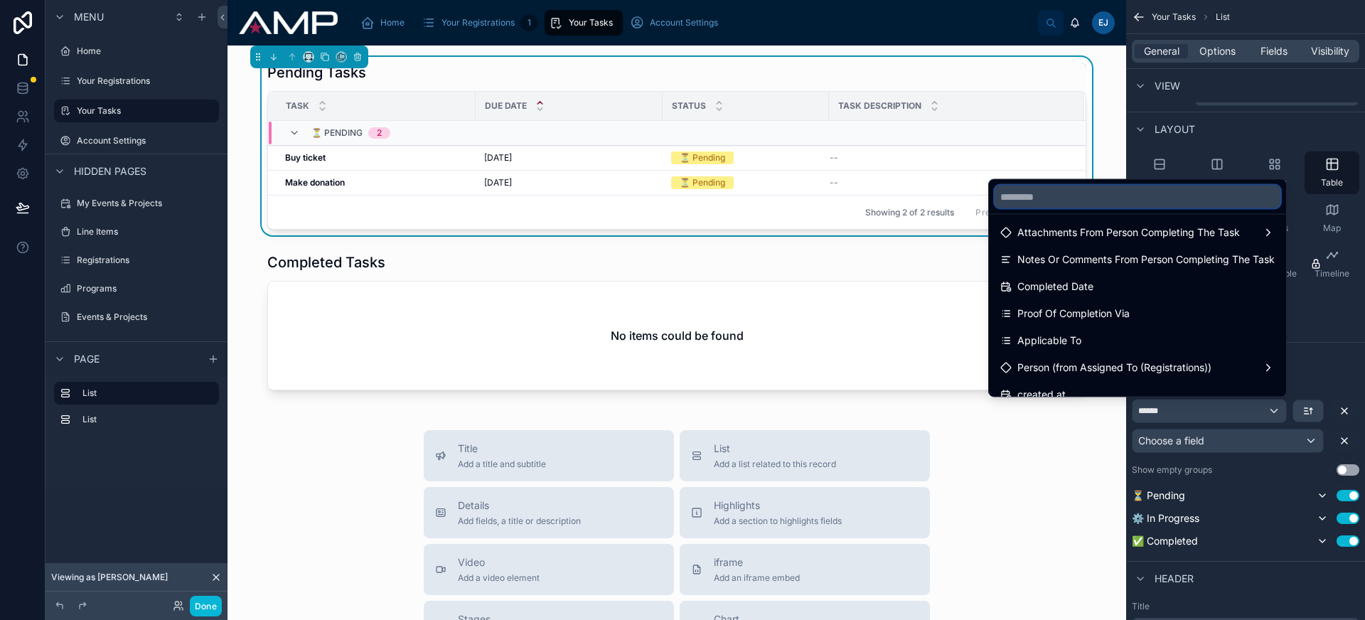
click at [1032, 199] on input "text" at bounding box center [1138, 197] width 286 height 23
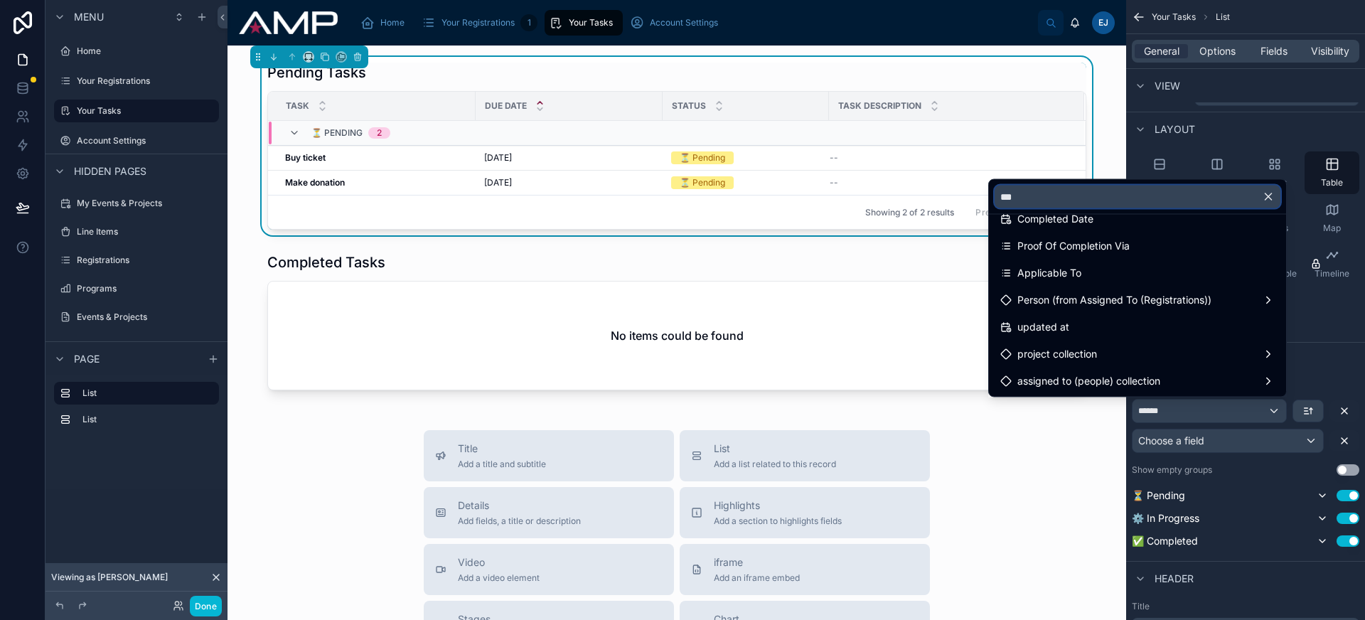
scroll to position [0, 0]
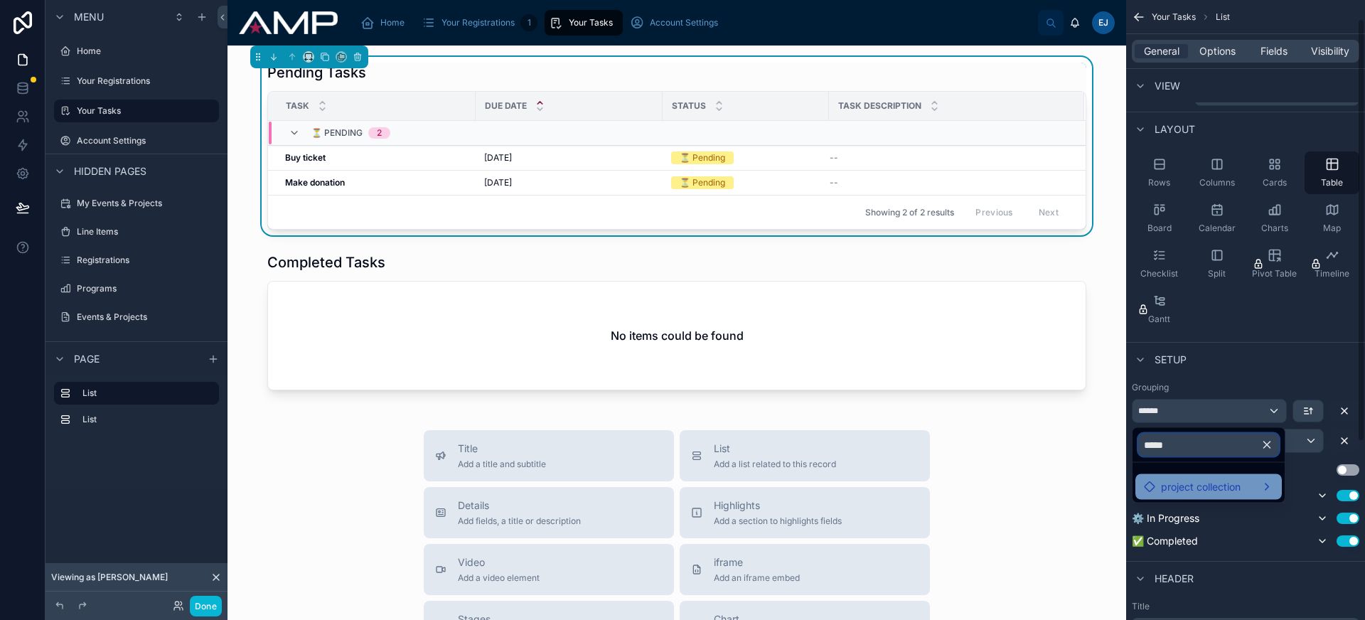
type input "*****"
click at [1202, 478] on span "project collection" at bounding box center [1201, 486] width 80 height 17
click at [1200, 488] on span "project collection" at bounding box center [1201, 486] width 80 height 17
click at [1198, 448] on input "*****" at bounding box center [1208, 445] width 141 height 23
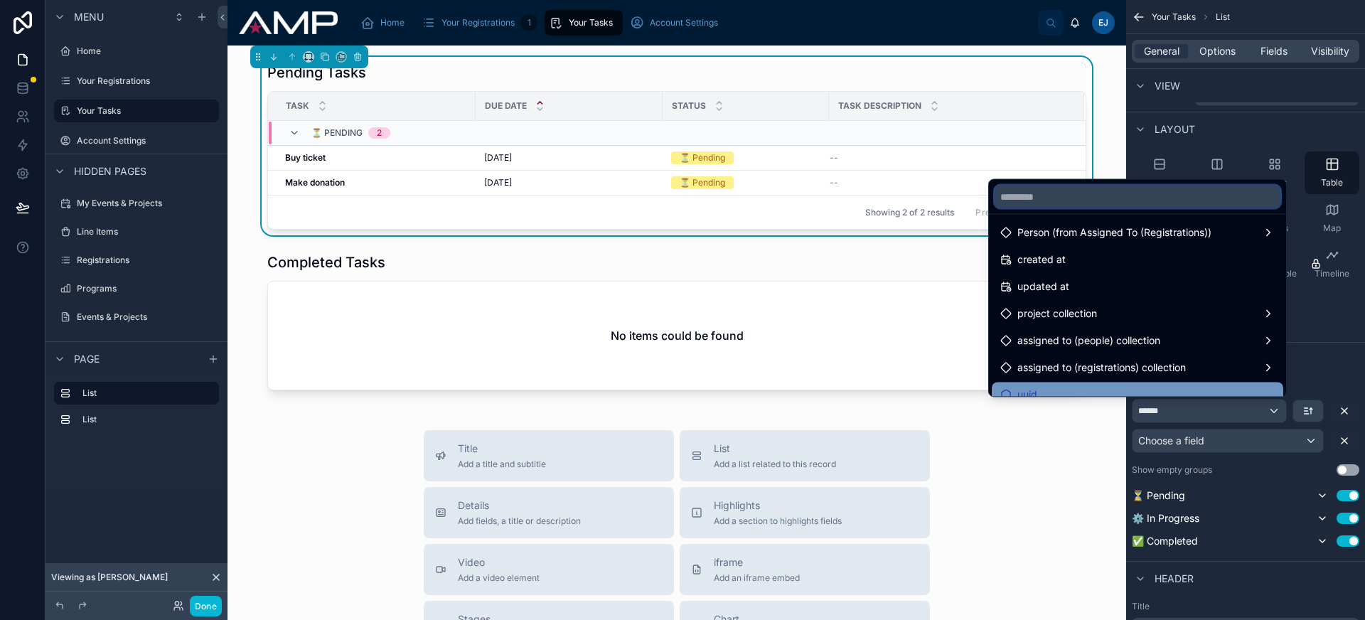
scroll to position [654, 0]
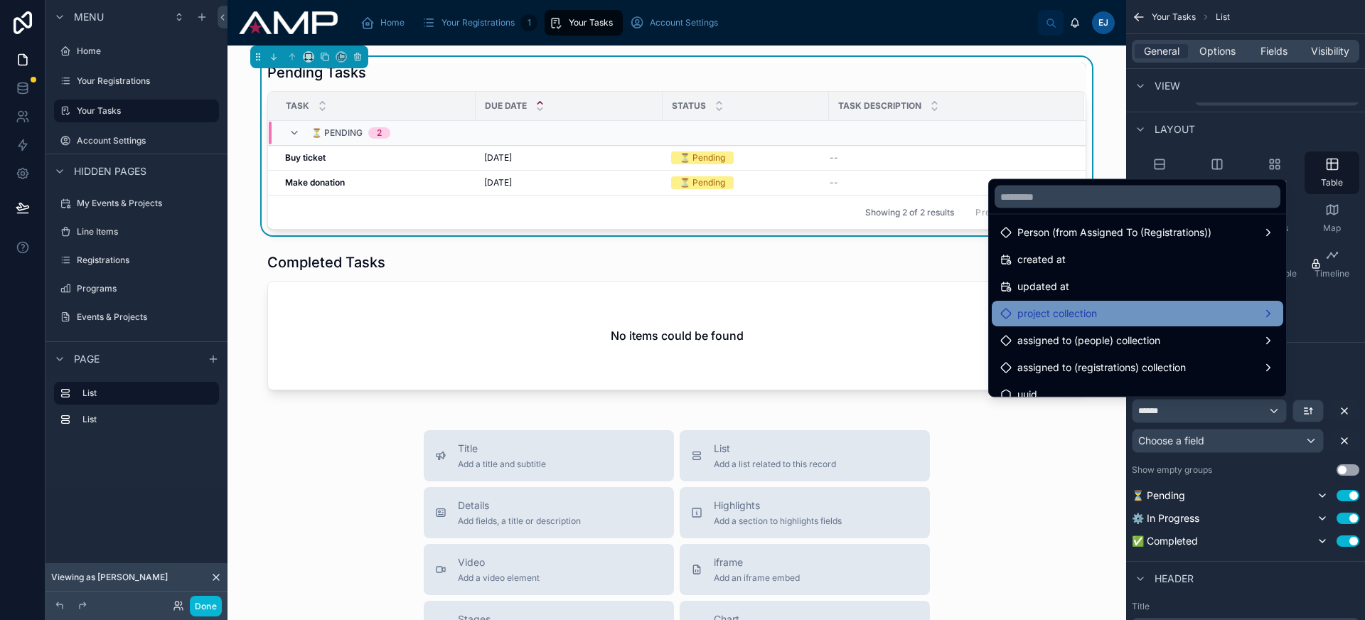
click at [1101, 316] on div "project collection" at bounding box center [1137, 314] width 274 height 17
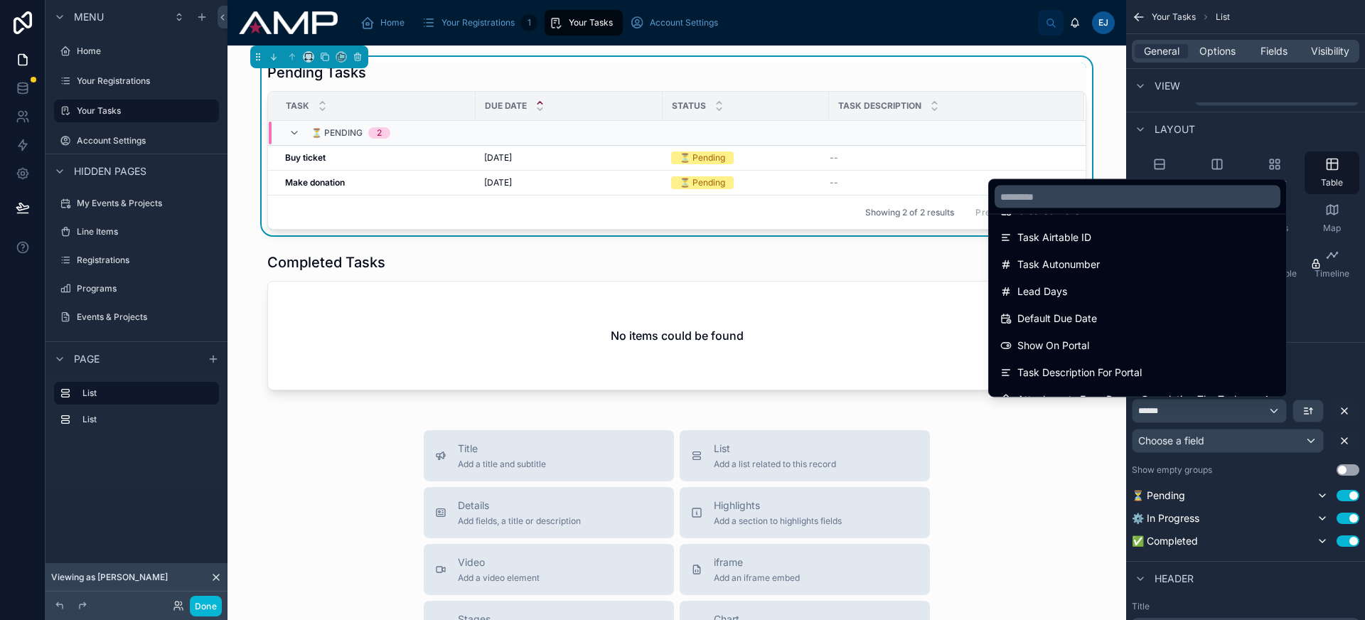
scroll to position [668, 0]
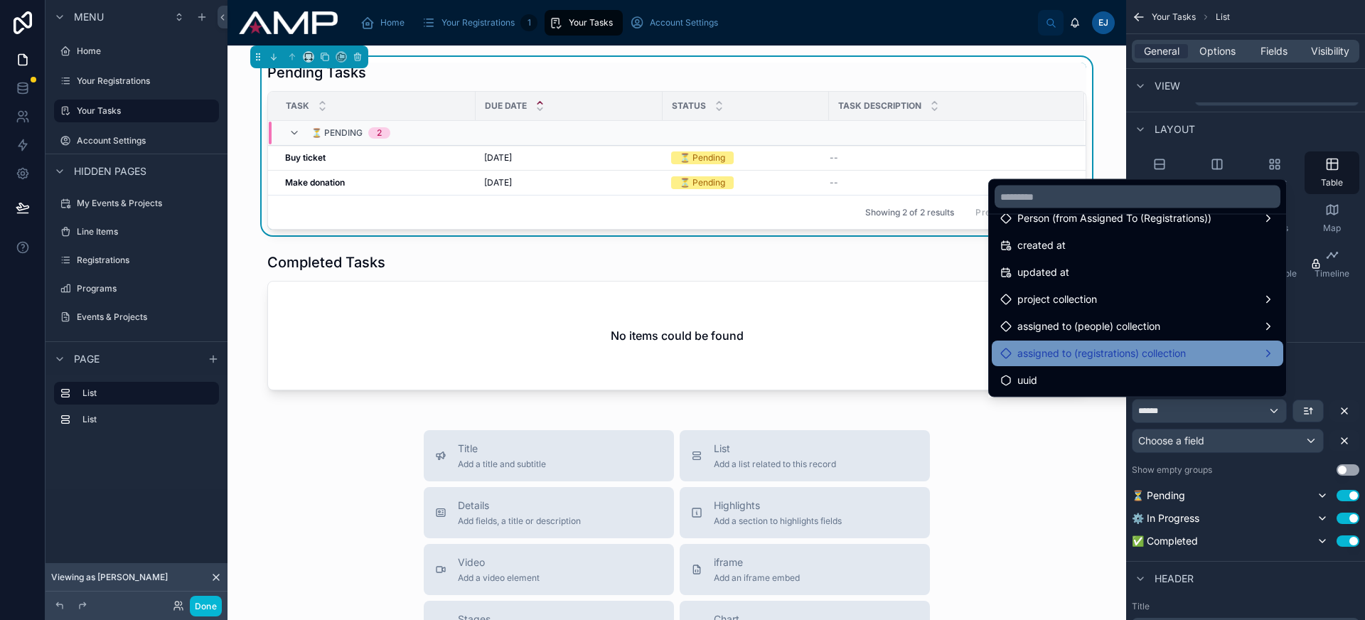
click at [1138, 358] on span "assigned to (registrations) collection" at bounding box center [1101, 354] width 169 height 17
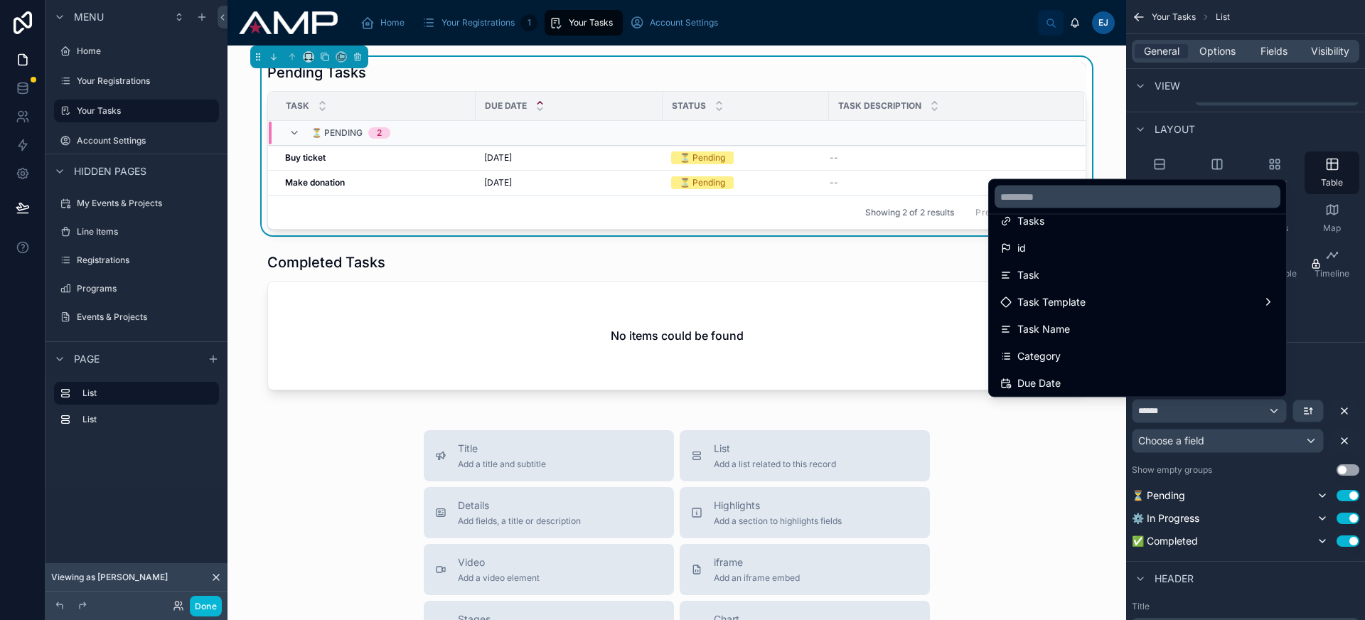
scroll to position [0, 0]
click at [1234, 446] on div "scrollable content" at bounding box center [682, 310] width 1365 height 620
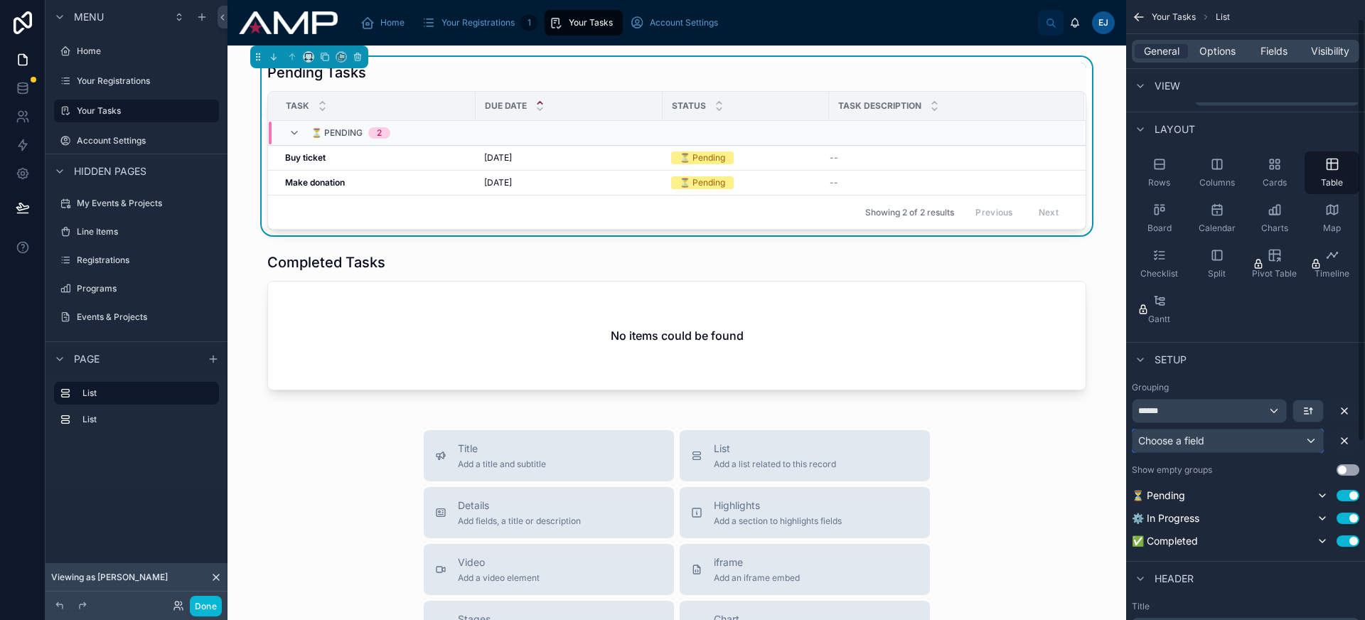
click at [1239, 445] on div "Choose a field" at bounding box center [1228, 440] width 191 height 23
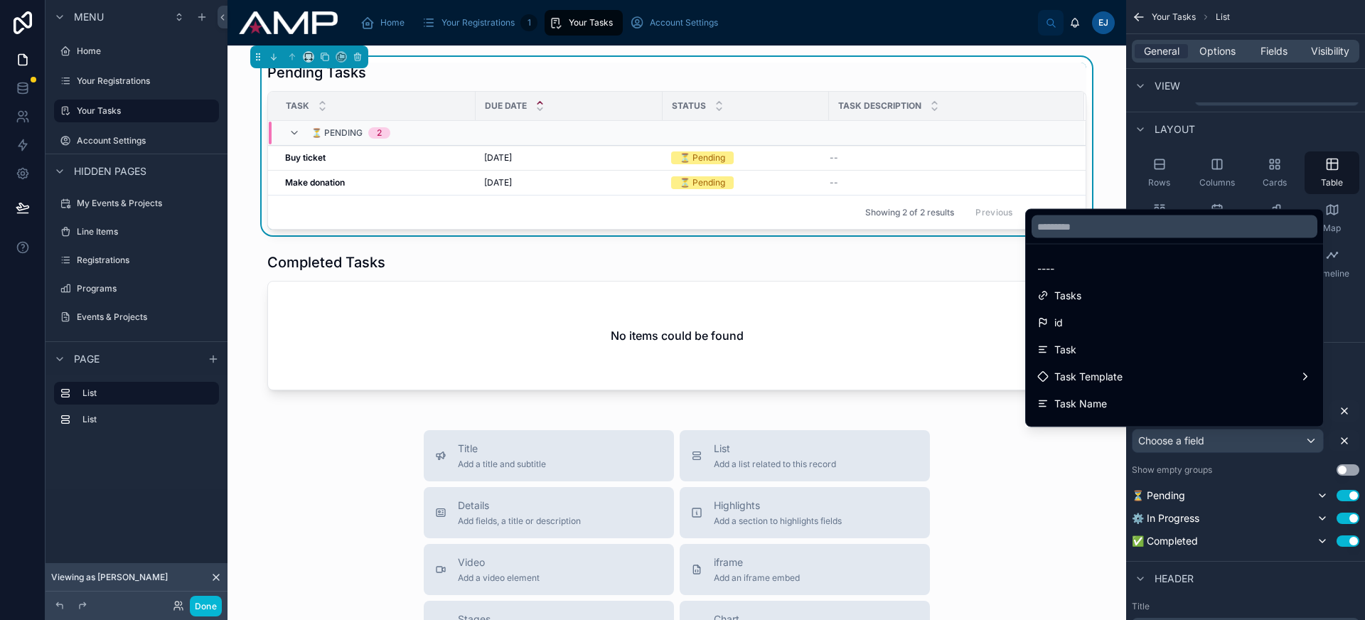
click at [1239, 444] on div "scrollable content" at bounding box center [682, 310] width 1365 height 620
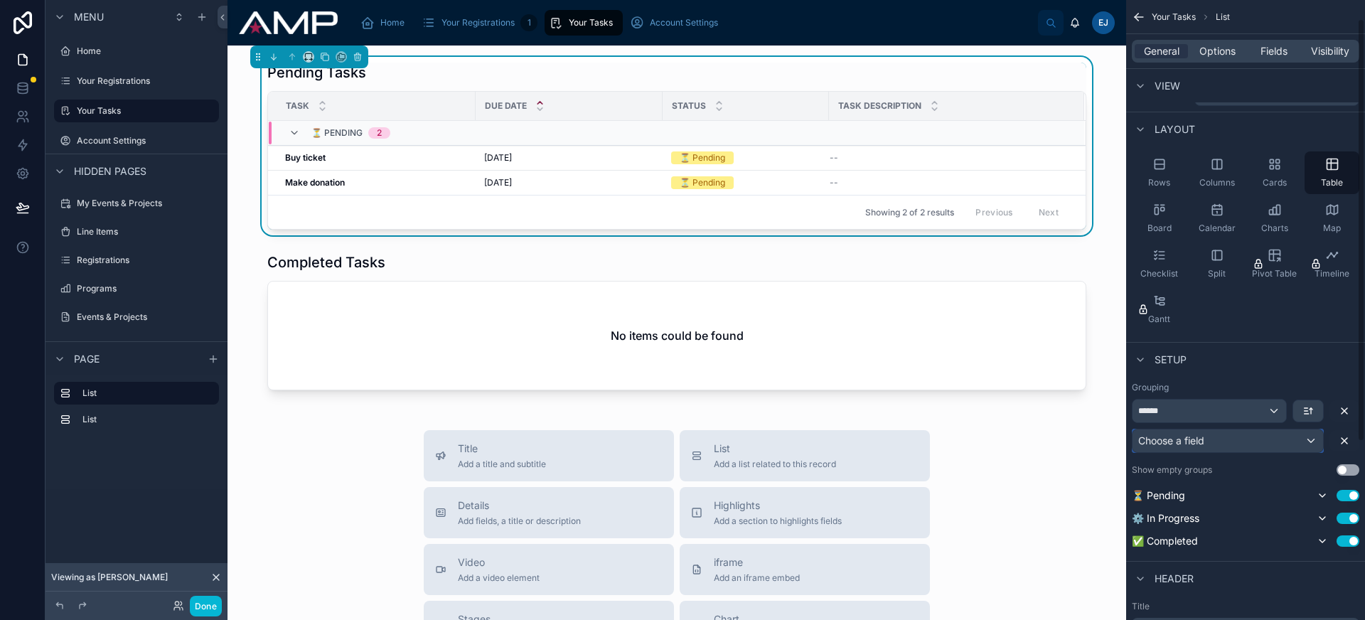
click at [1239, 449] on div "Choose a field" at bounding box center [1228, 440] width 191 height 23
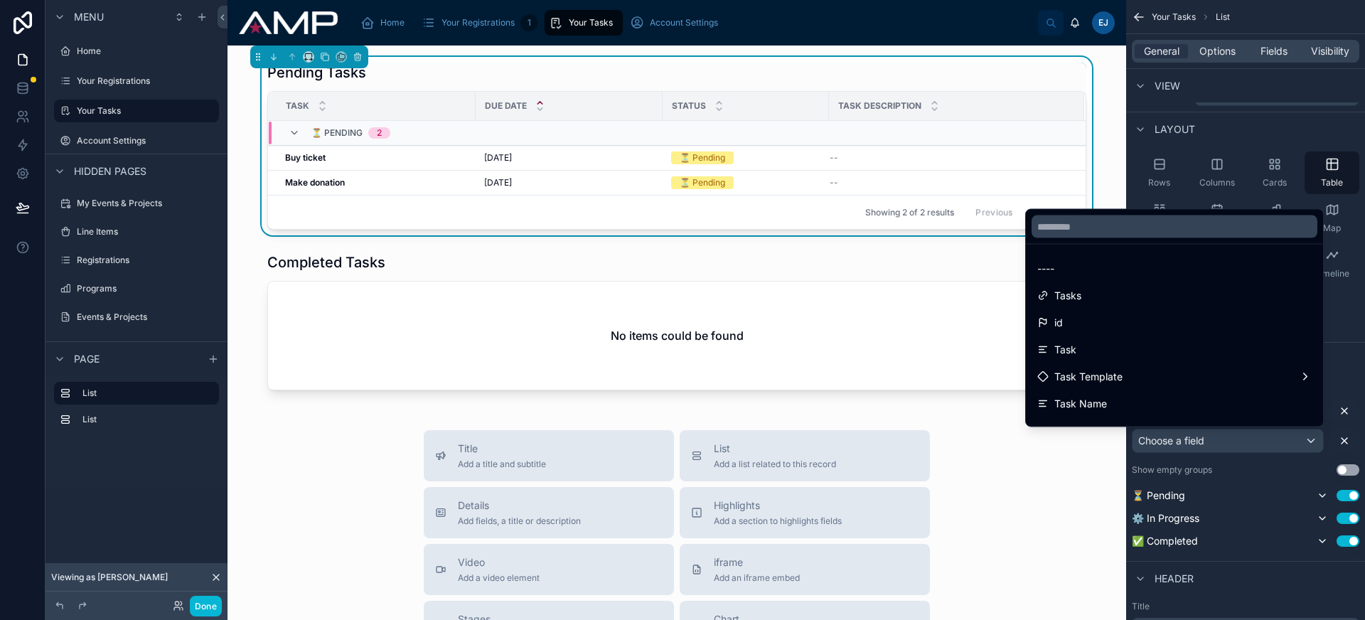
click at [1239, 449] on div "scrollable content" at bounding box center [682, 310] width 1365 height 620
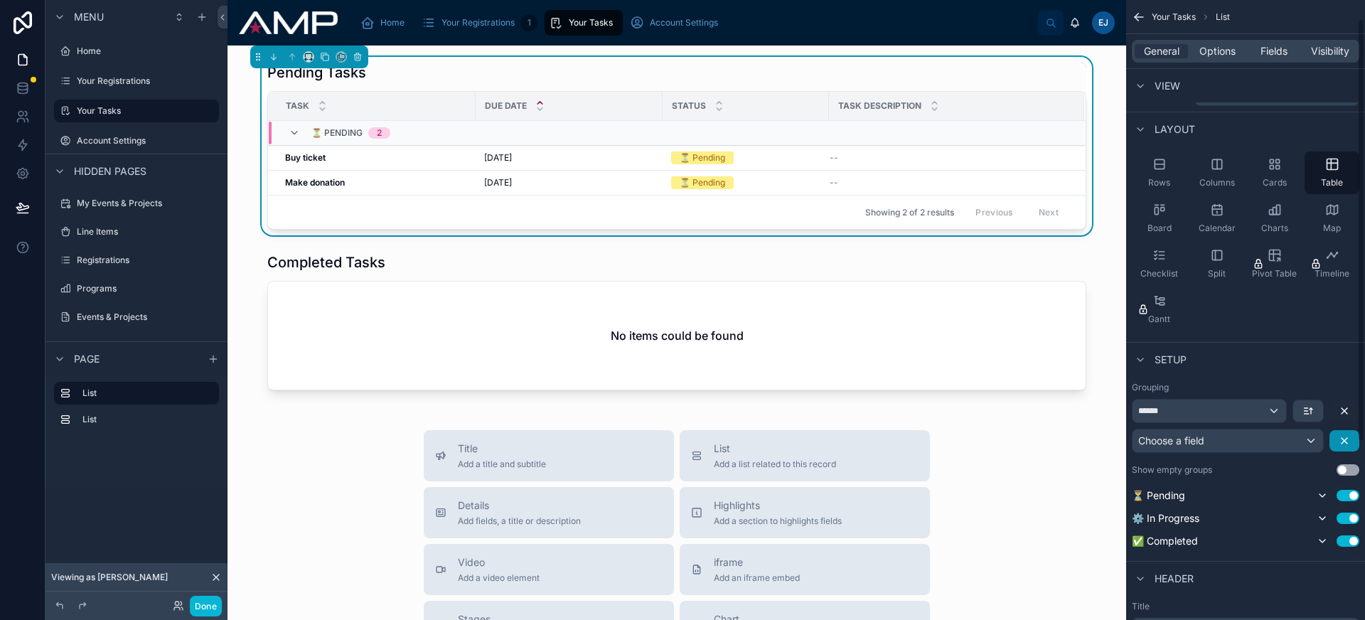
click at [1344, 442] on icon "scrollable content" at bounding box center [1344, 440] width 11 height 11
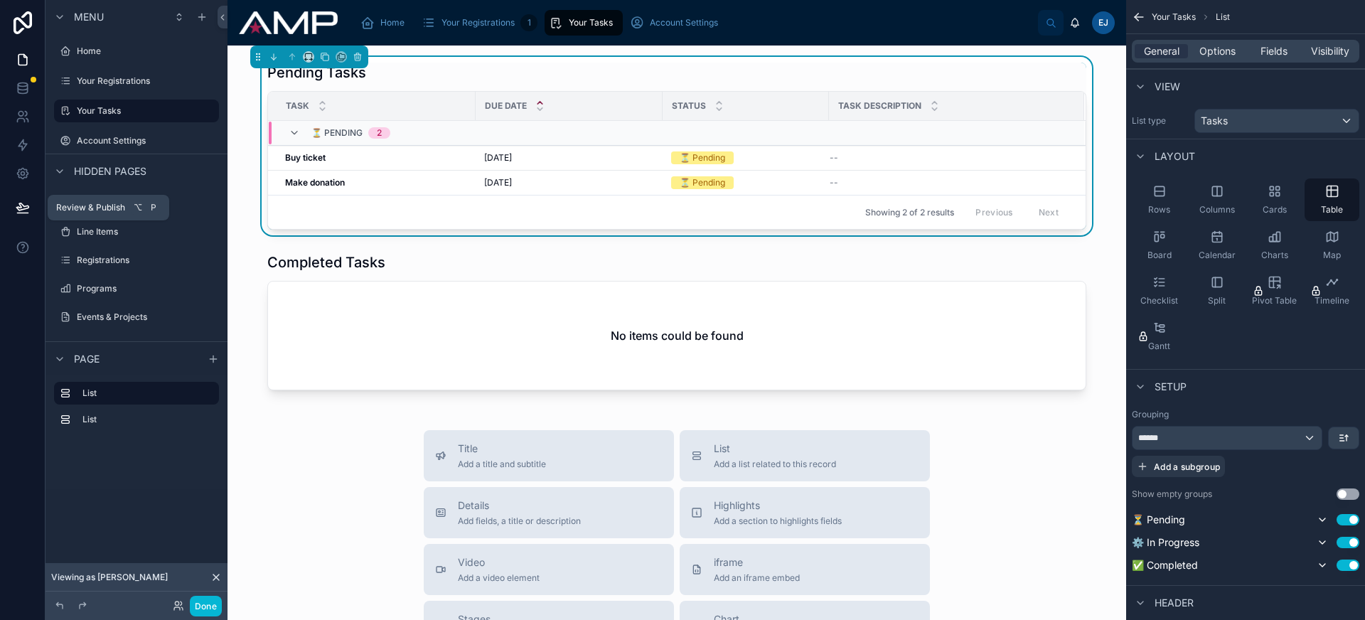
click at [14, 205] on button at bounding box center [22, 208] width 31 height 40
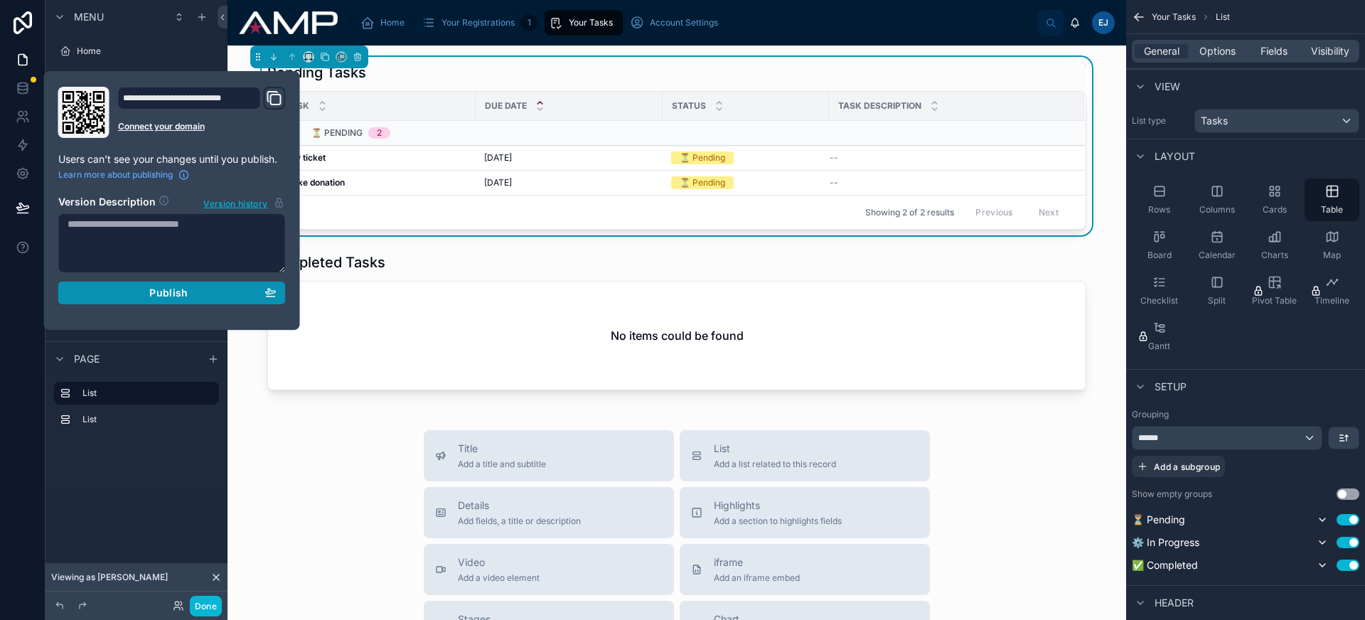
click at [159, 296] on span "Publish" at bounding box center [168, 293] width 38 height 13
